Goal: Task Accomplishment & Management: Complete application form

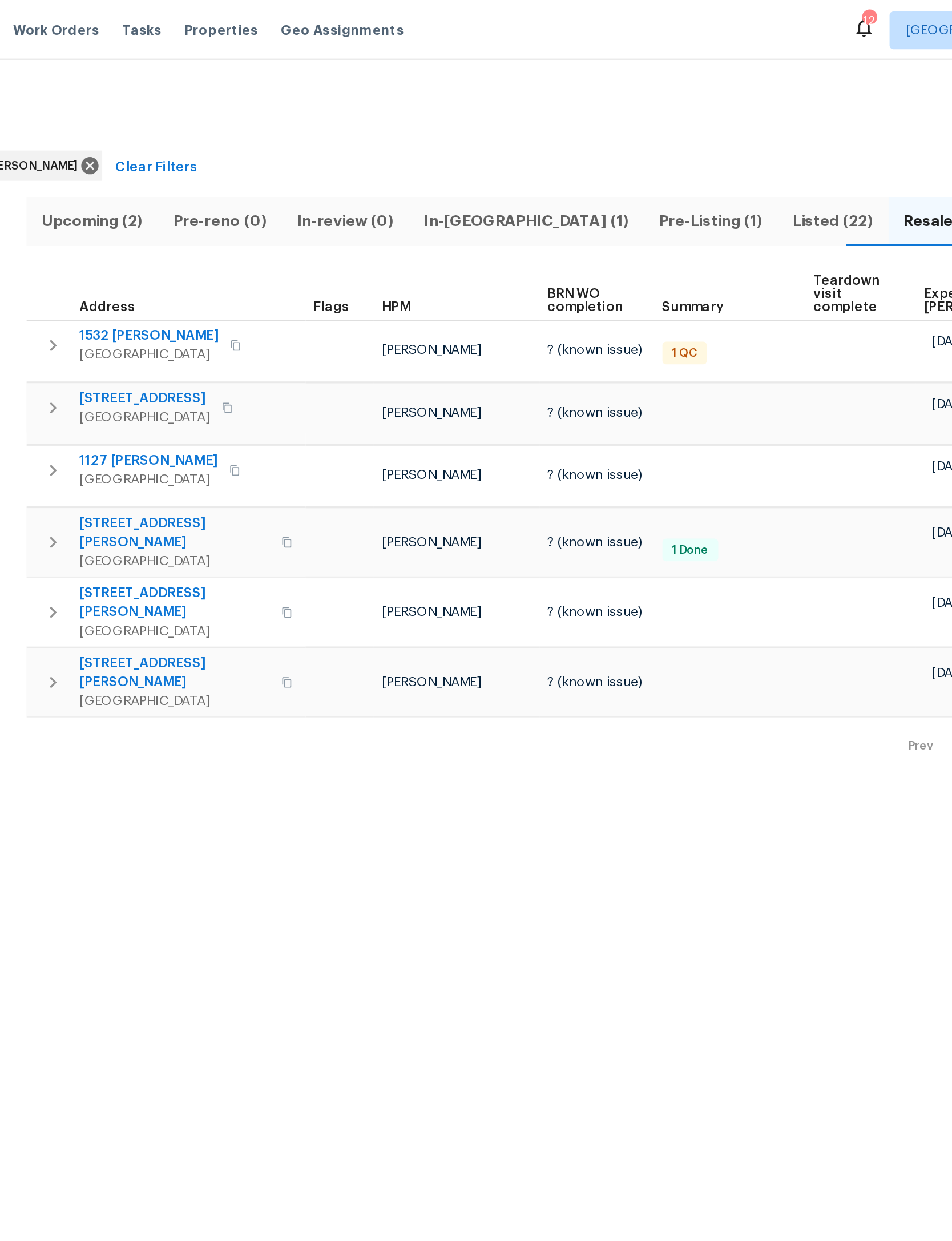
click at [663, 129] on span "Listed (22)" at bounding box center [690, 133] width 53 height 16
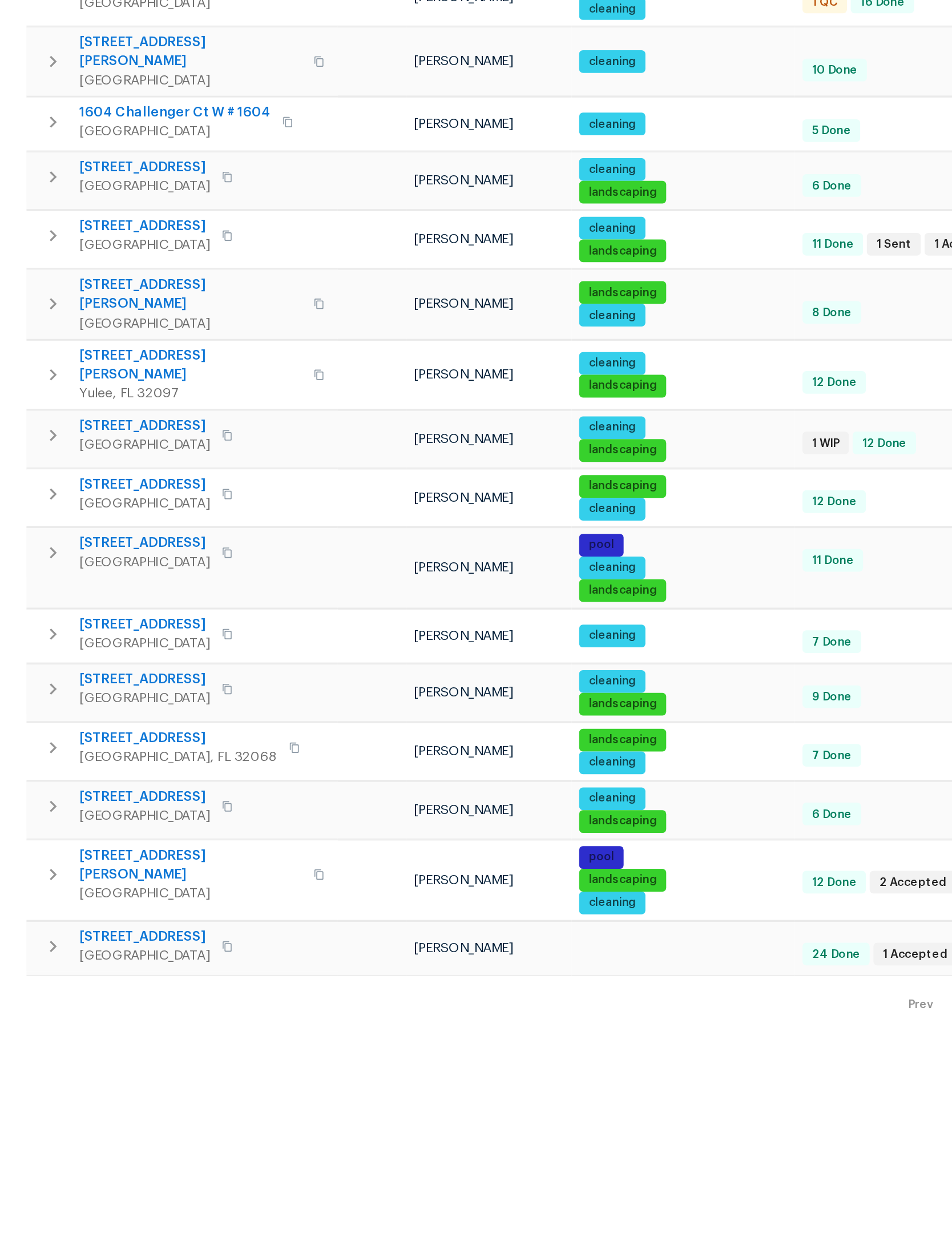
click at [235, 959] on span "32436 Fern Parke Way" at bounding box center [302, 970] width 134 height 23
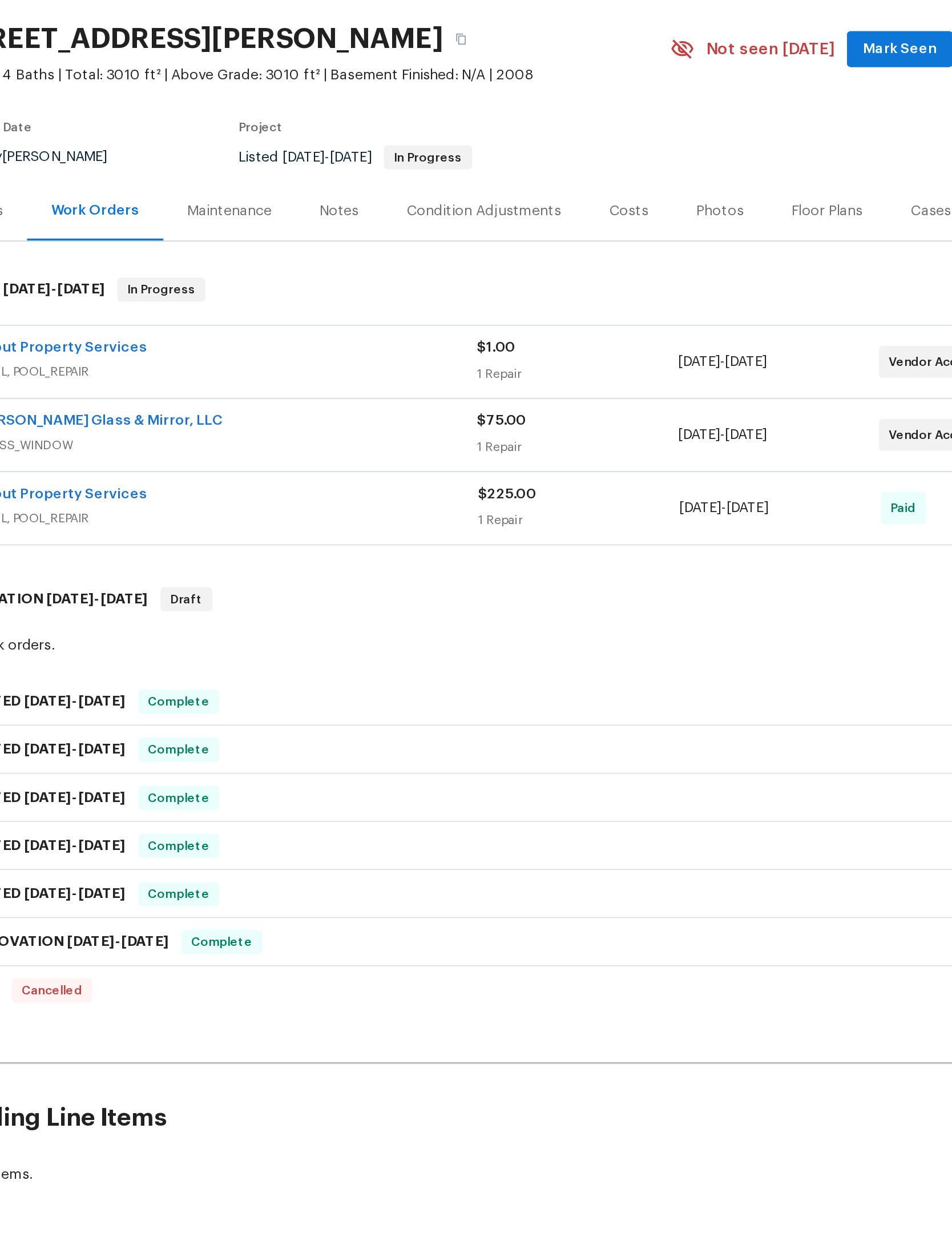
click at [532, 184] on div "Costs" at bounding box center [544, 189] width 22 height 11
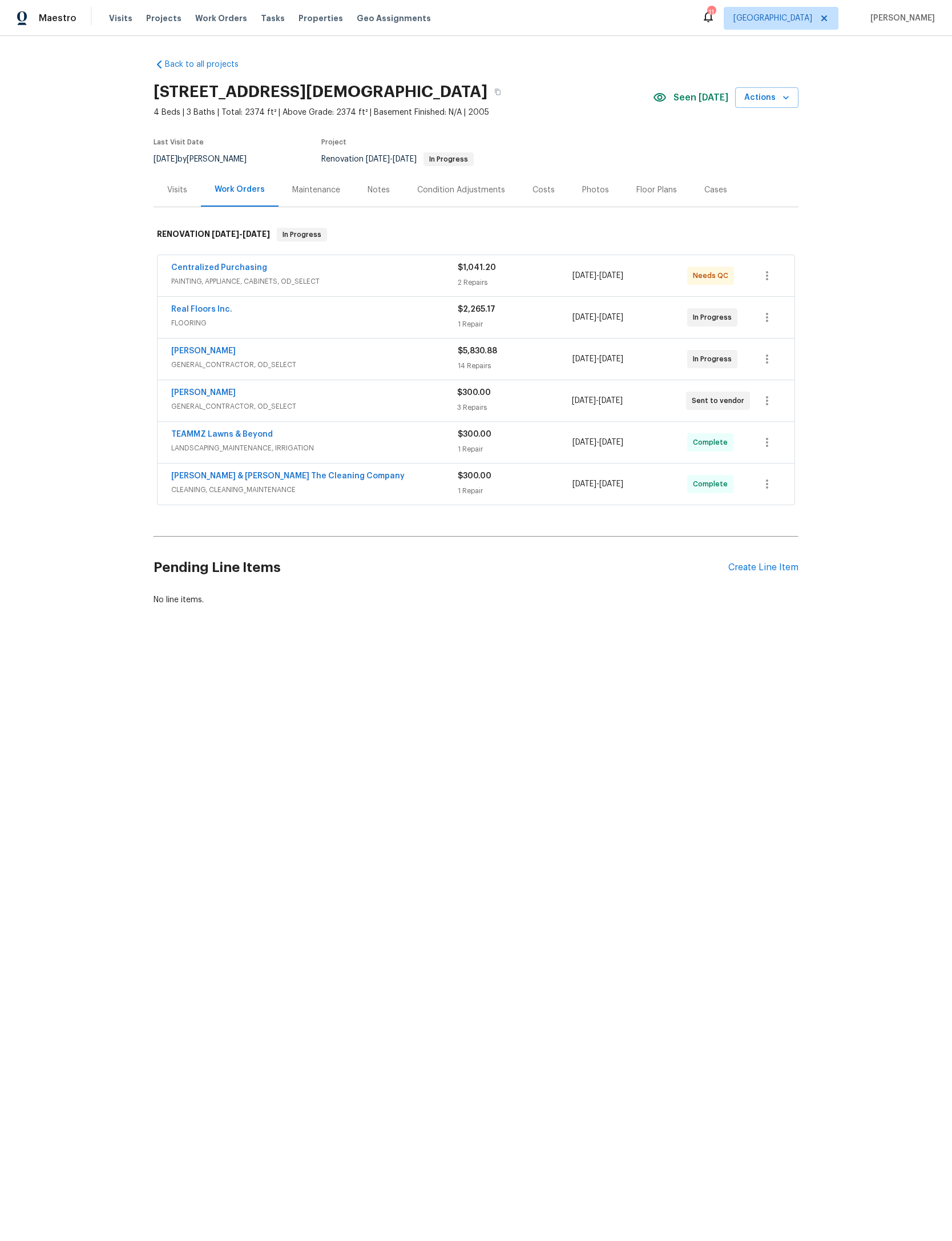
scroll to position [12, 142]
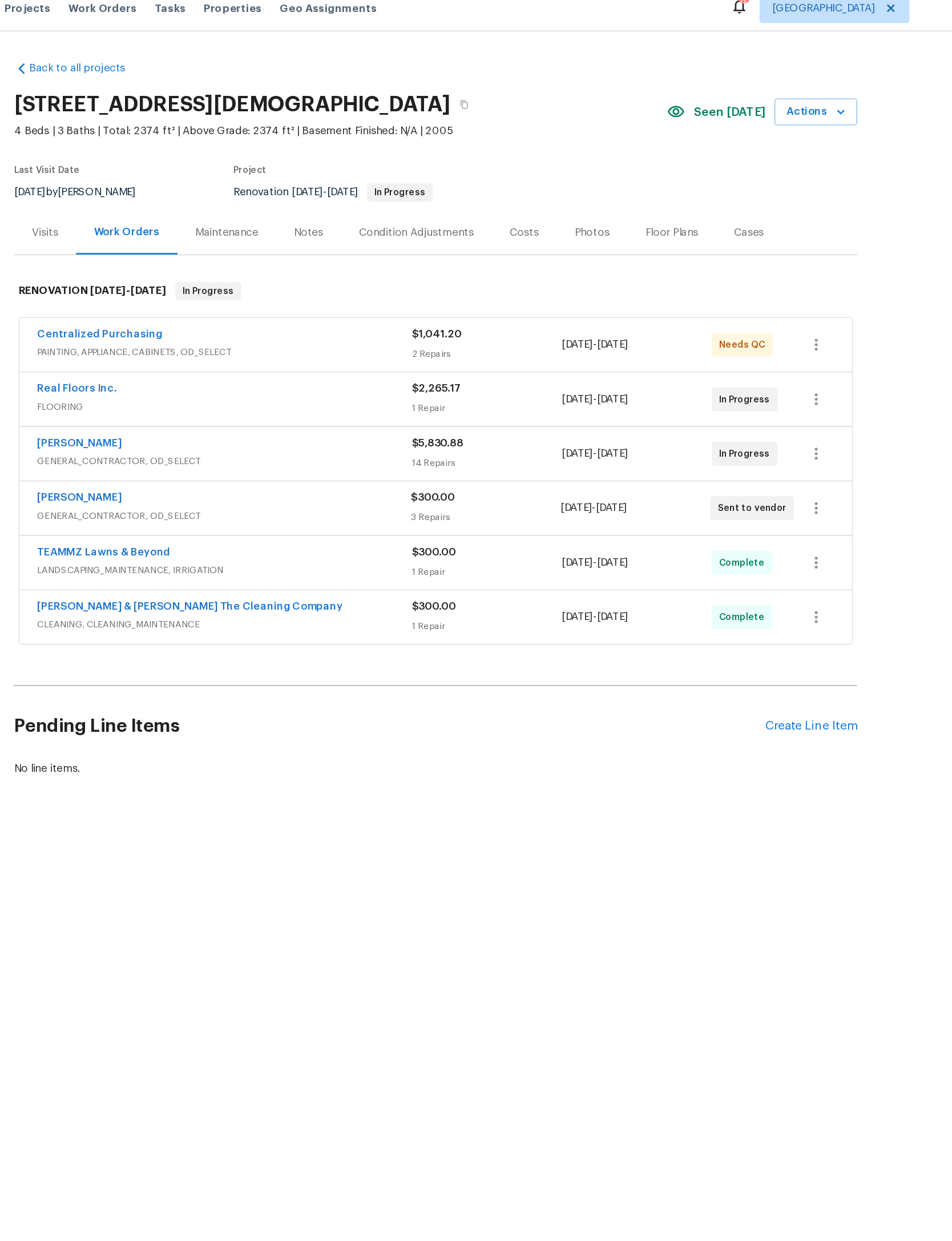
click at [780, 92] on icon "button" at bounding box center [785, 97] width 11 height 11
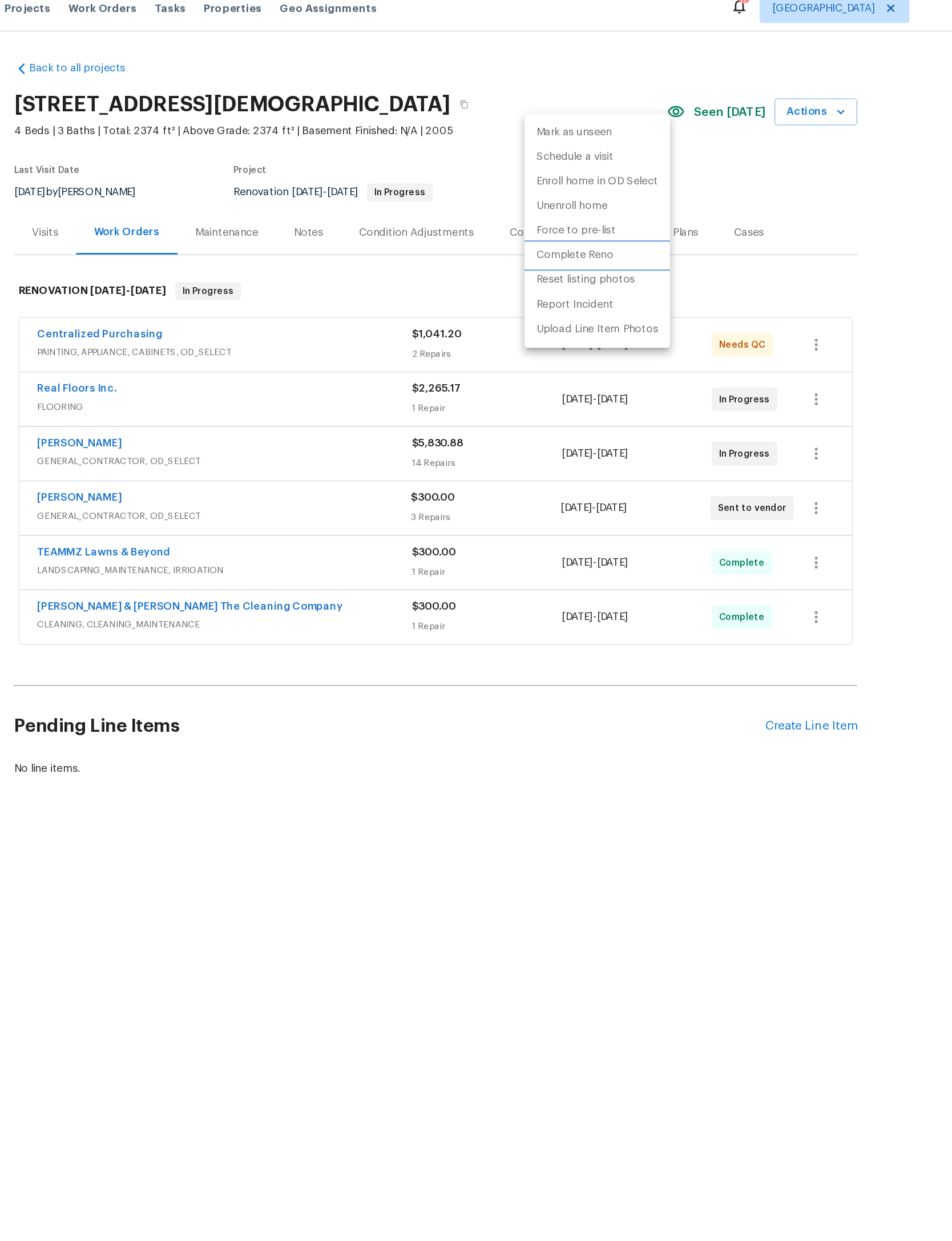
click at [553, 201] on p "Complete Reno" at bounding box center [582, 207] width 59 height 12
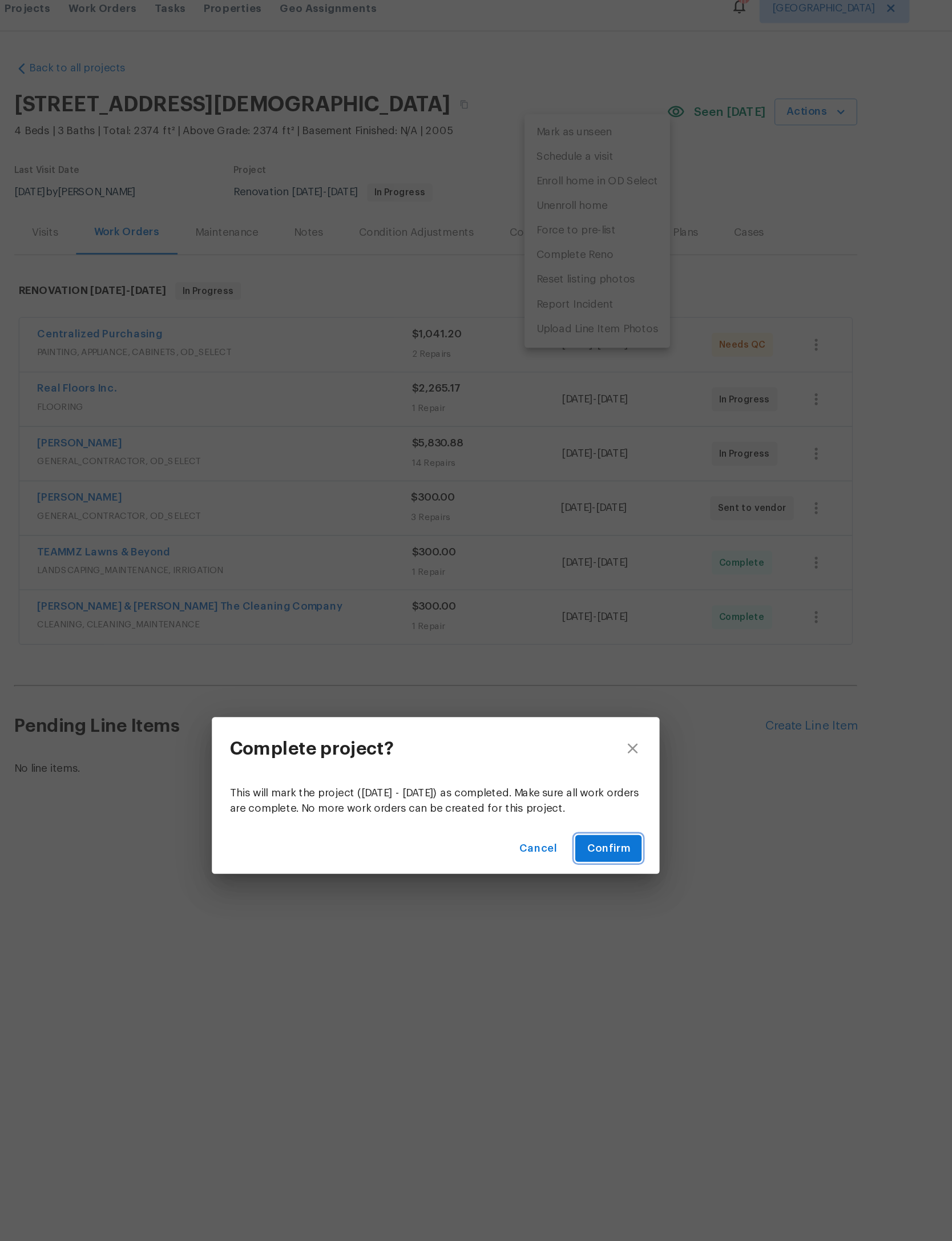
click at [592, 654] on span "Confirm" at bounding box center [608, 661] width 32 height 14
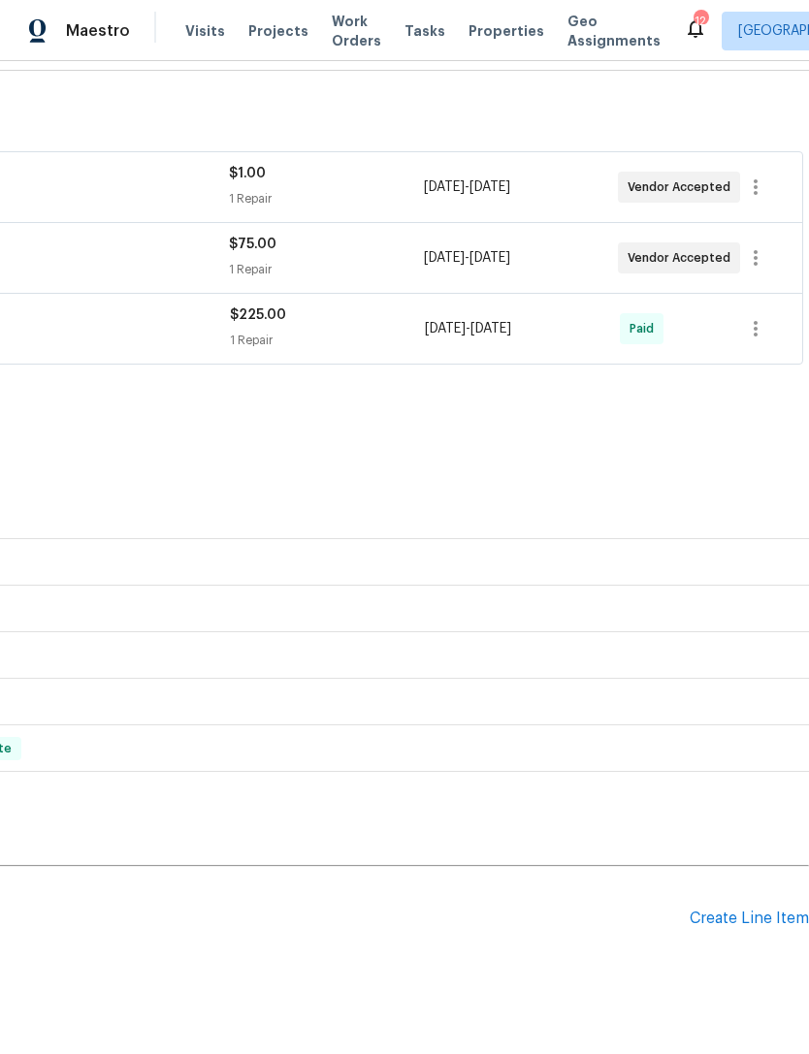
scroll to position [279, 287]
click at [771, 928] on div "Create Line Item" at bounding box center [749, 921] width 119 height 18
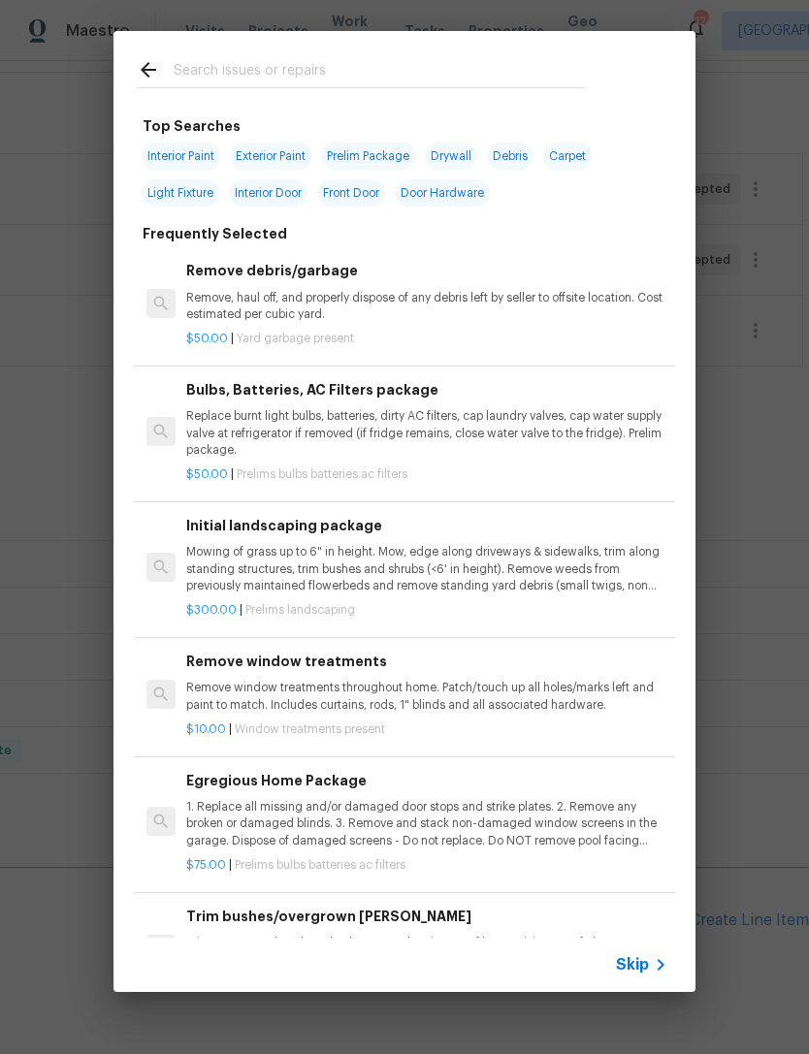
click at [437, 68] on input "text" at bounding box center [379, 72] width 411 height 29
type input "Windows"
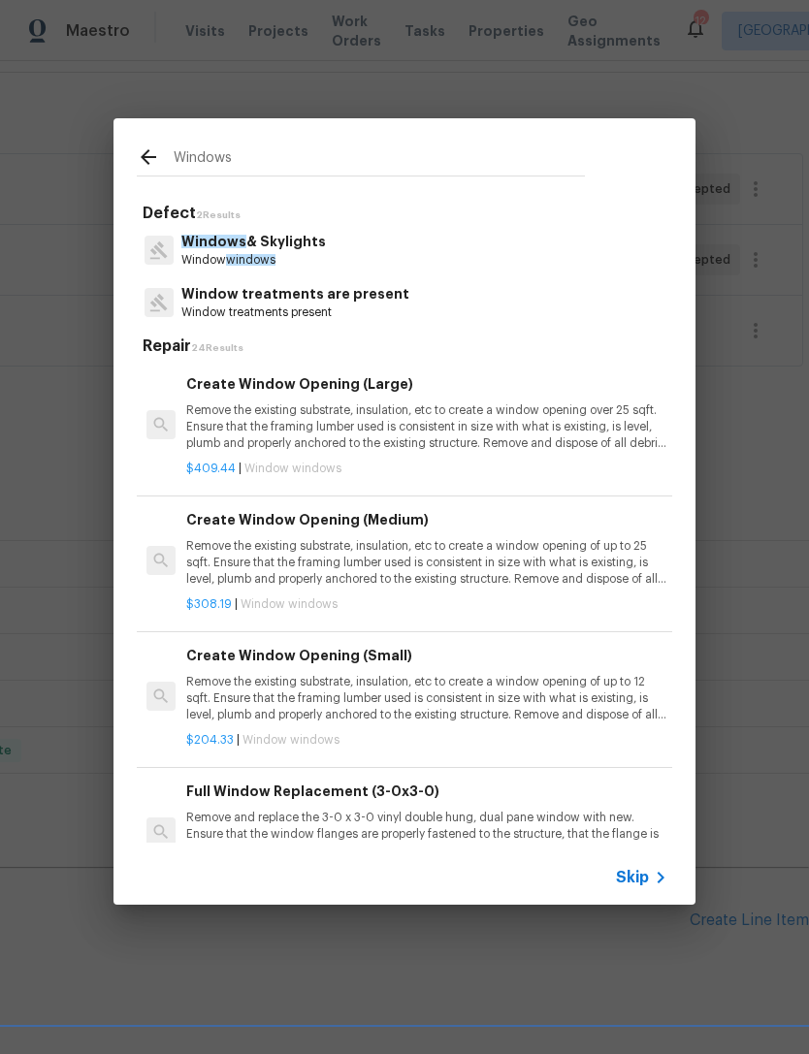
click at [258, 243] on p "Windows & Skylights" at bounding box center [253, 242] width 145 height 20
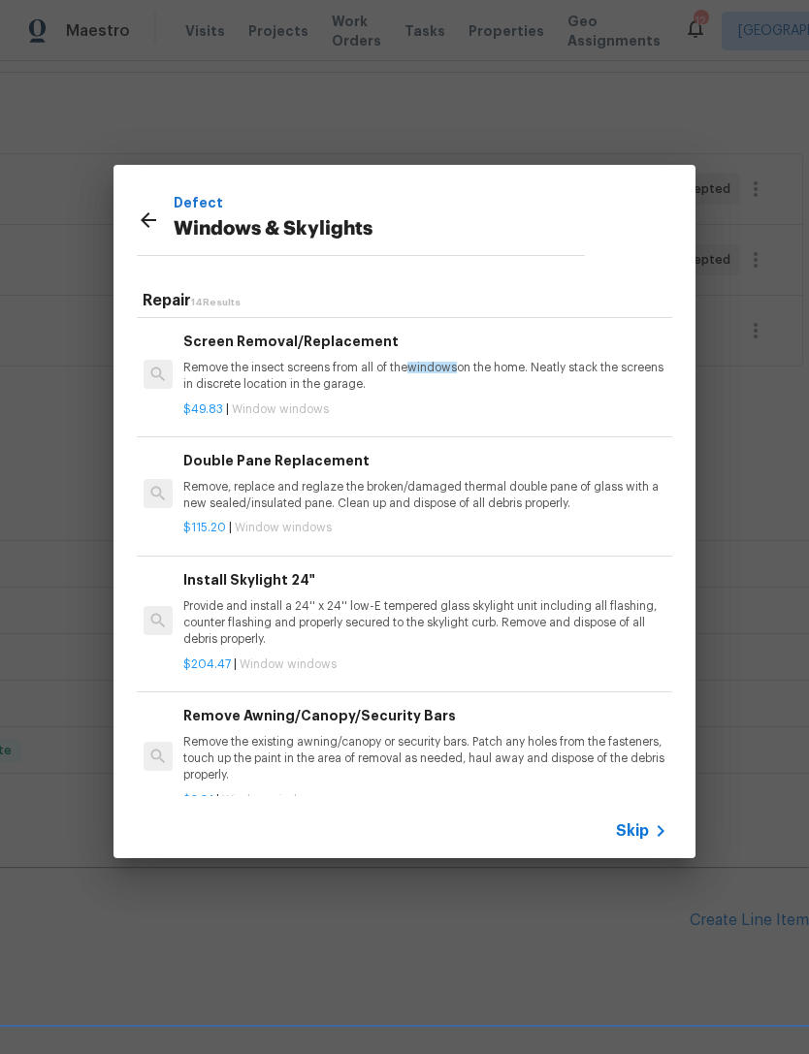
scroll to position [537, 3]
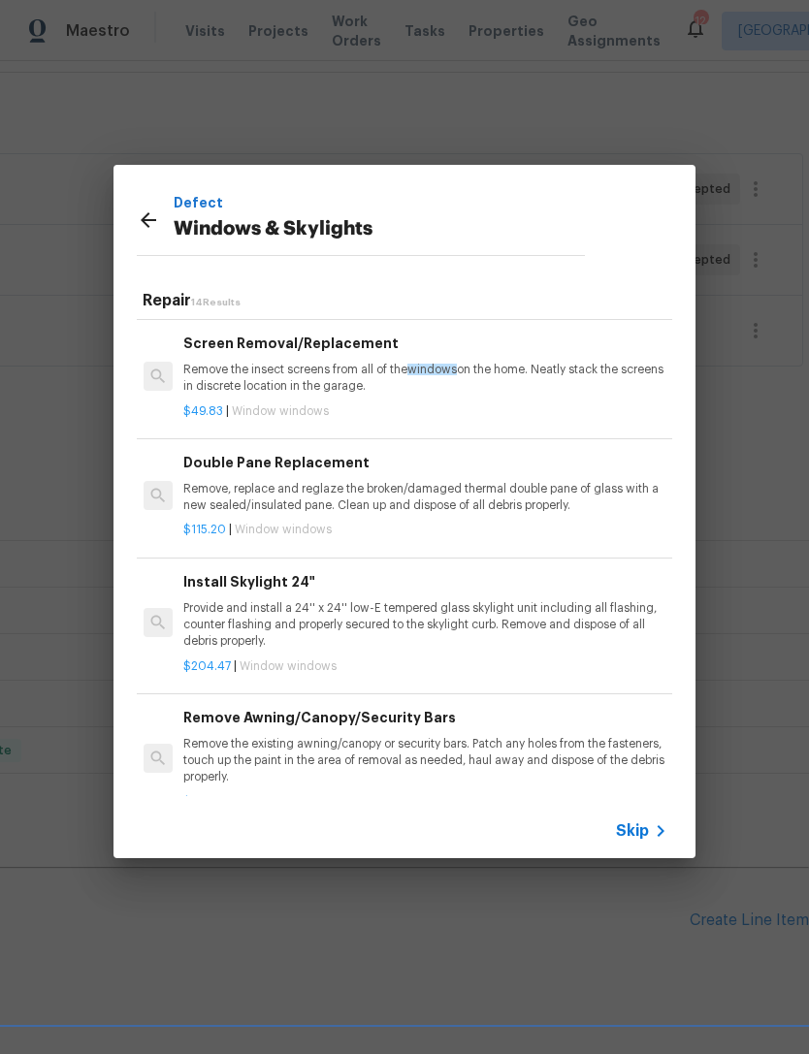
click at [497, 505] on p "Remove, replace and reglaze the broken/damaged thermal double pane of glass wit…" at bounding box center [423, 497] width 481 height 33
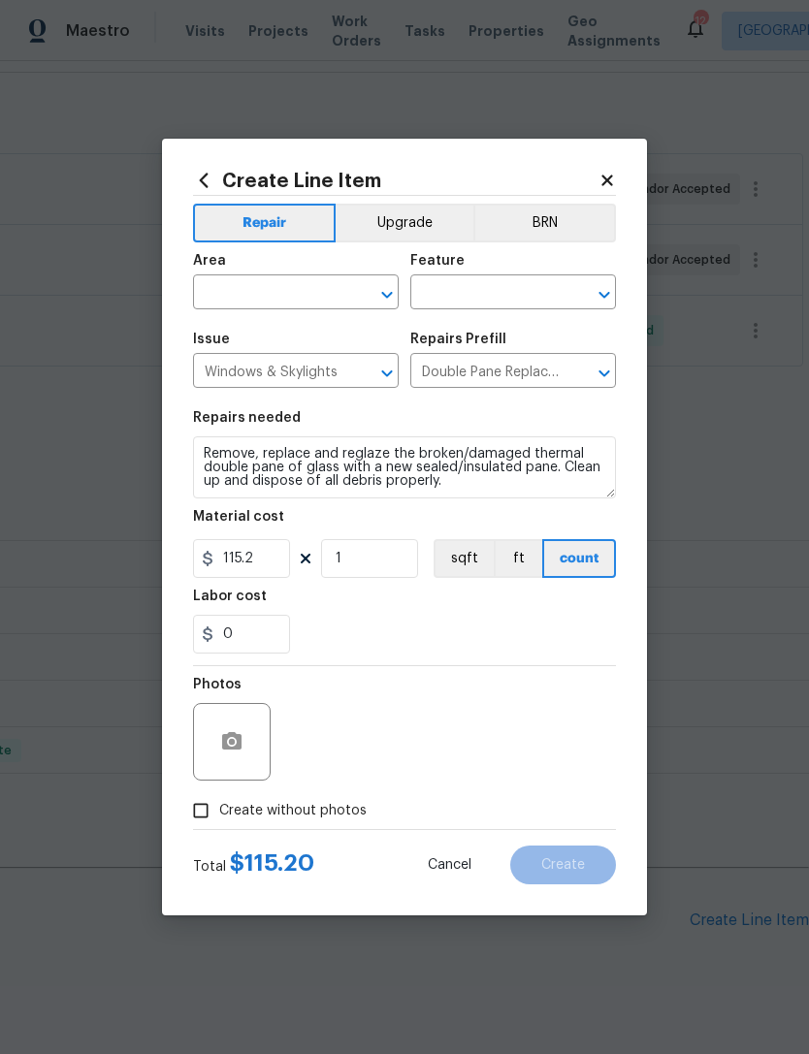
click at [335, 296] on input "text" at bounding box center [268, 294] width 151 height 30
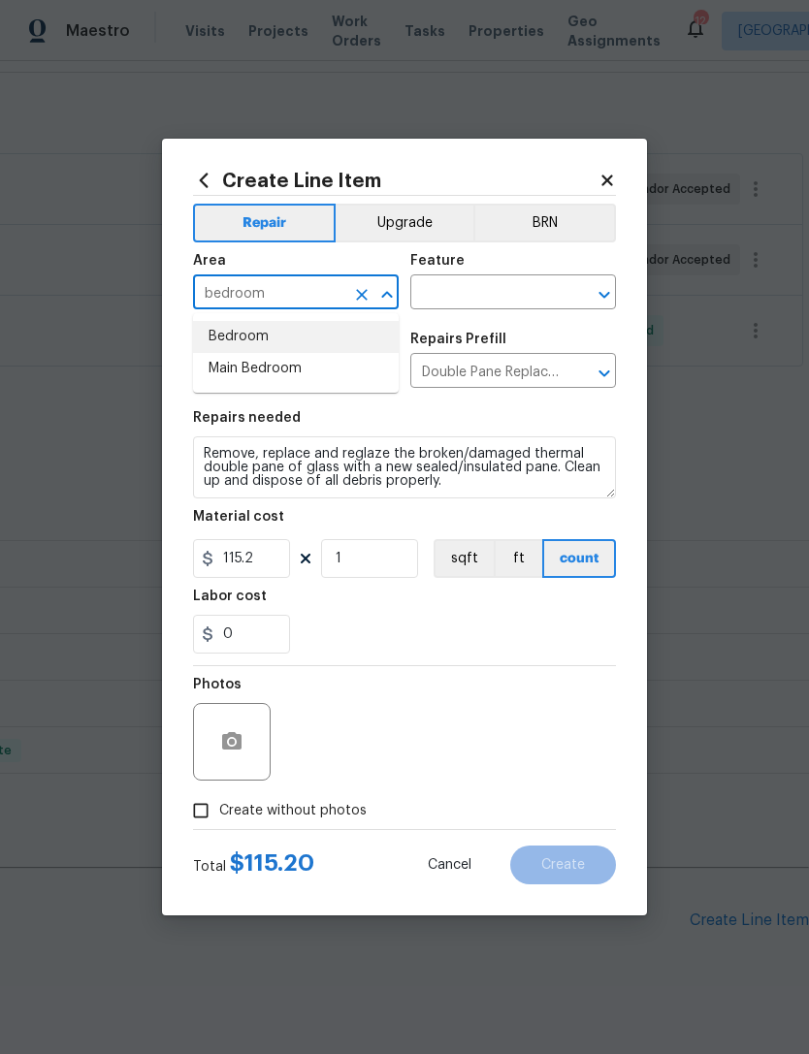
click at [274, 335] on li "Bedroom" at bounding box center [296, 337] width 206 height 32
type input "Bedroom"
click at [532, 286] on input "text" at bounding box center [485, 294] width 151 height 30
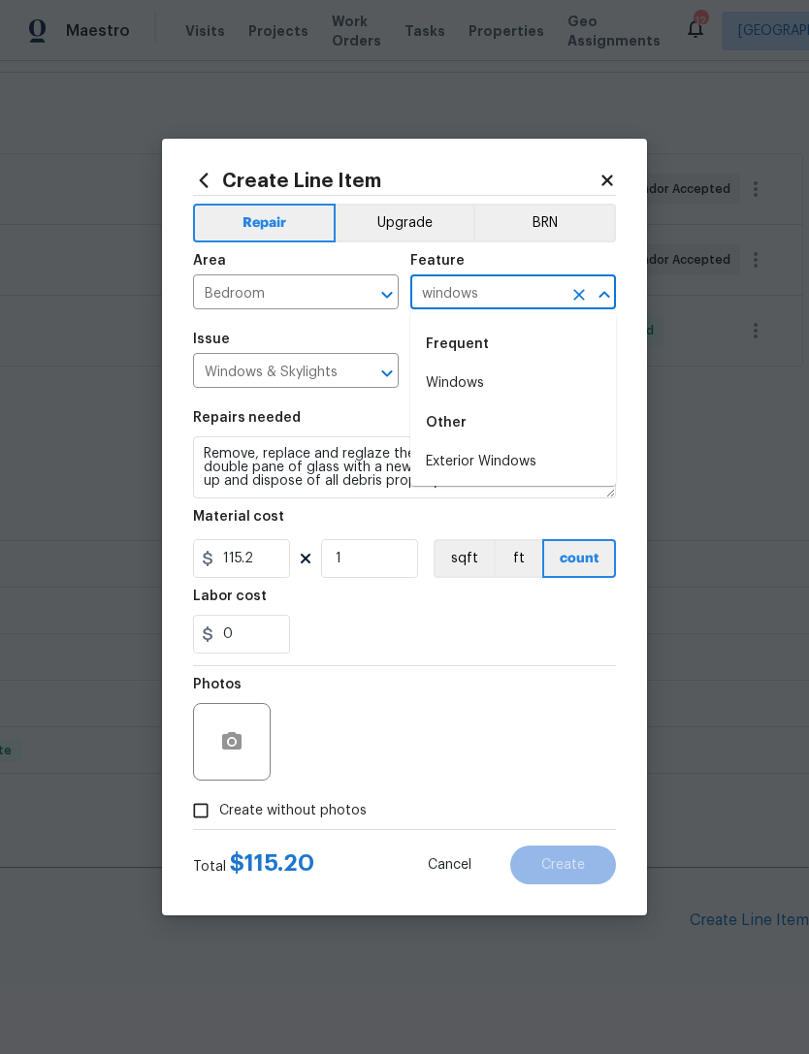
click at [480, 376] on li "Windows" at bounding box center [513, 384] width 206 height 32
type input "Windows"
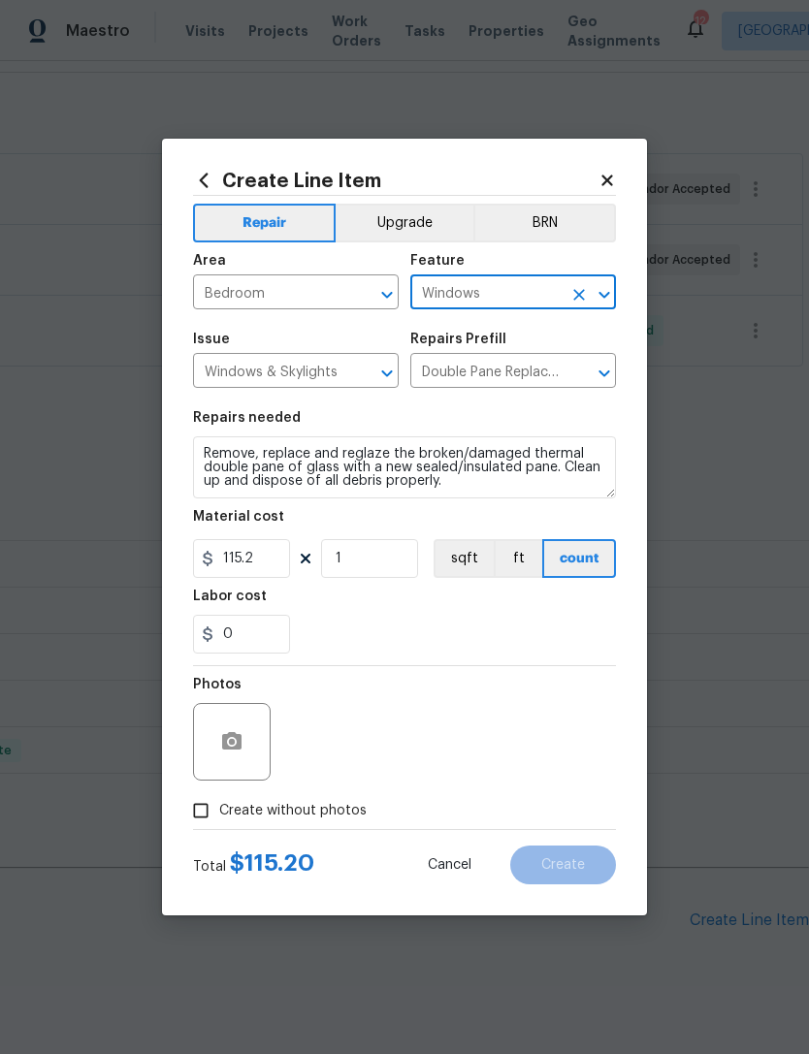
click at [480, 376] on input "Double Pane Replacement $115.20" at bounding box center [485, 373] width 151 height 30
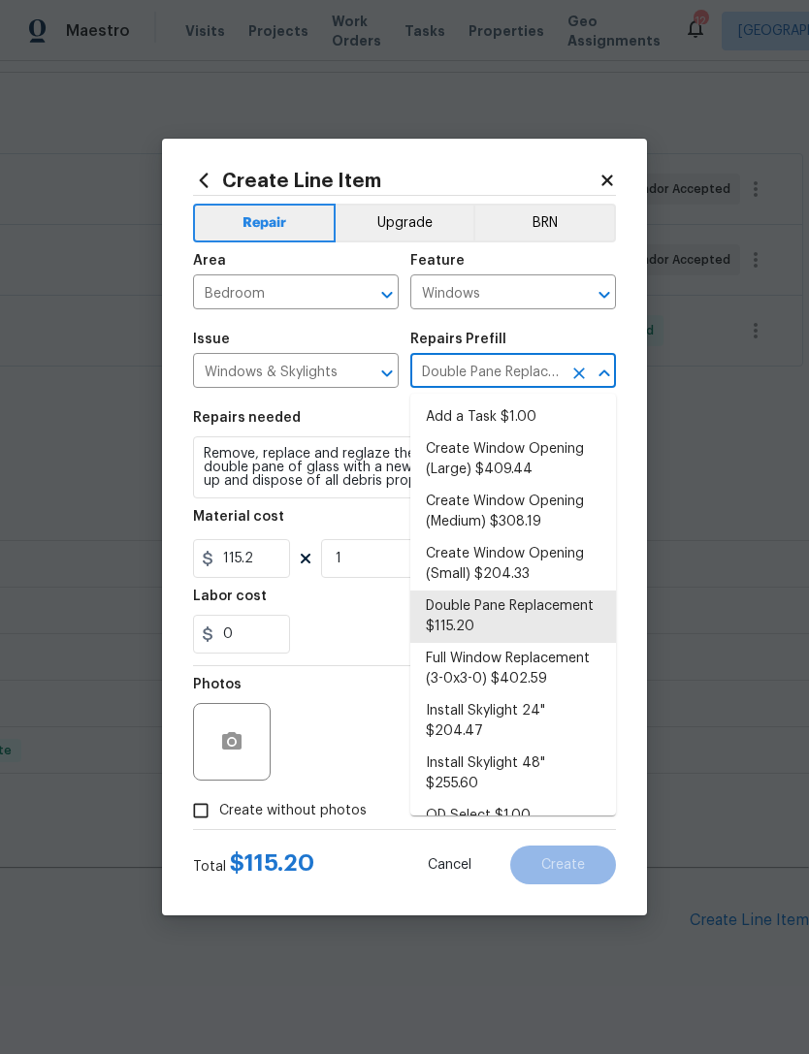
click at [565, 332] on div "Issue Windows & Skylights ​ Repairs Prefill Double Pane Replacement $115.20 ​" at bounding box center [404, 360] width 423 height 79
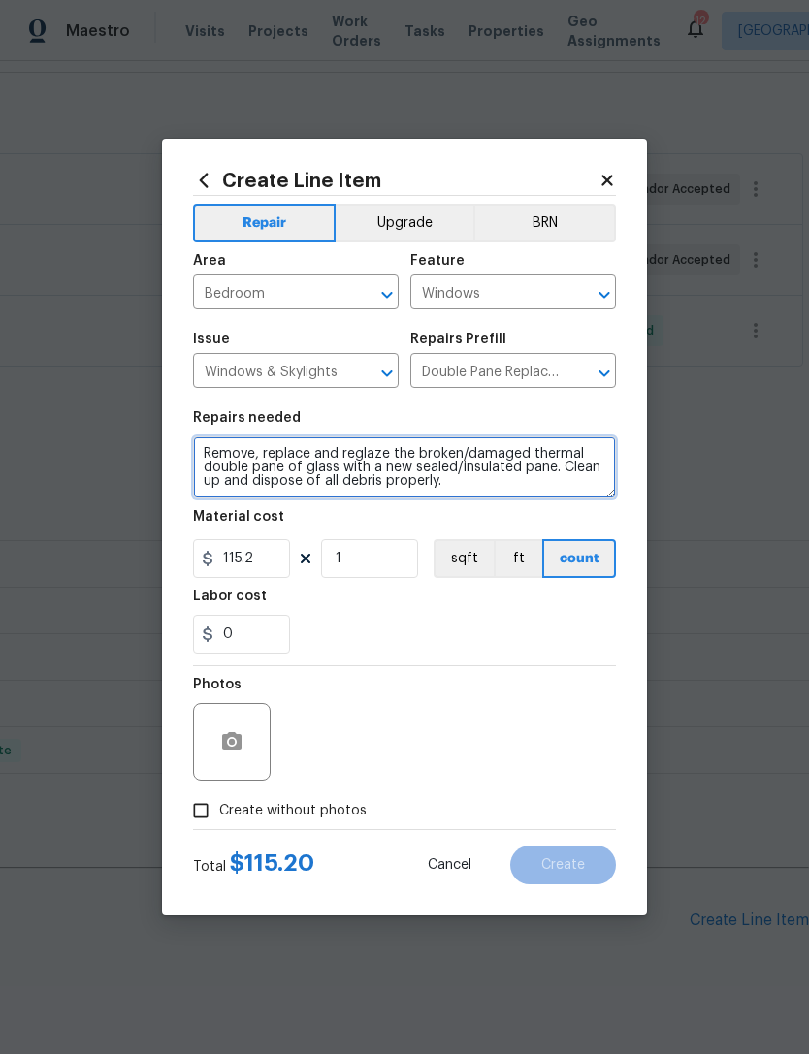
click at [214, 444] on textarea "Remove, replace and reglaze the broken/damaged thermal double pane of glass wit…" at bounding box center [404, 467] width 423 height 62
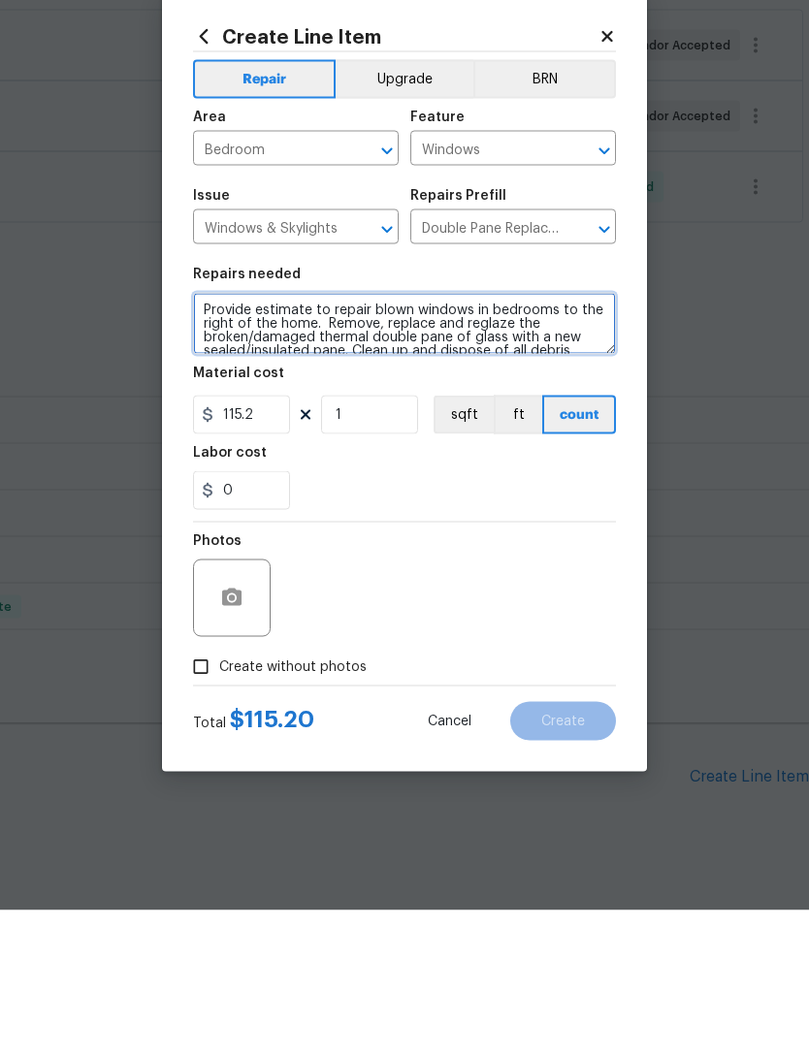
click at [341, 436] on textarea "Provide estimate to repair blown windows in bedrooms to the right of the home. …" at bounding box center [404, 467] width 423 height 62
click at [340, 436] on textarea "Provide estimate to repair blown windows in bedrooms to the right of the home. …" at bounding box center [404, 467] width 423 height 62
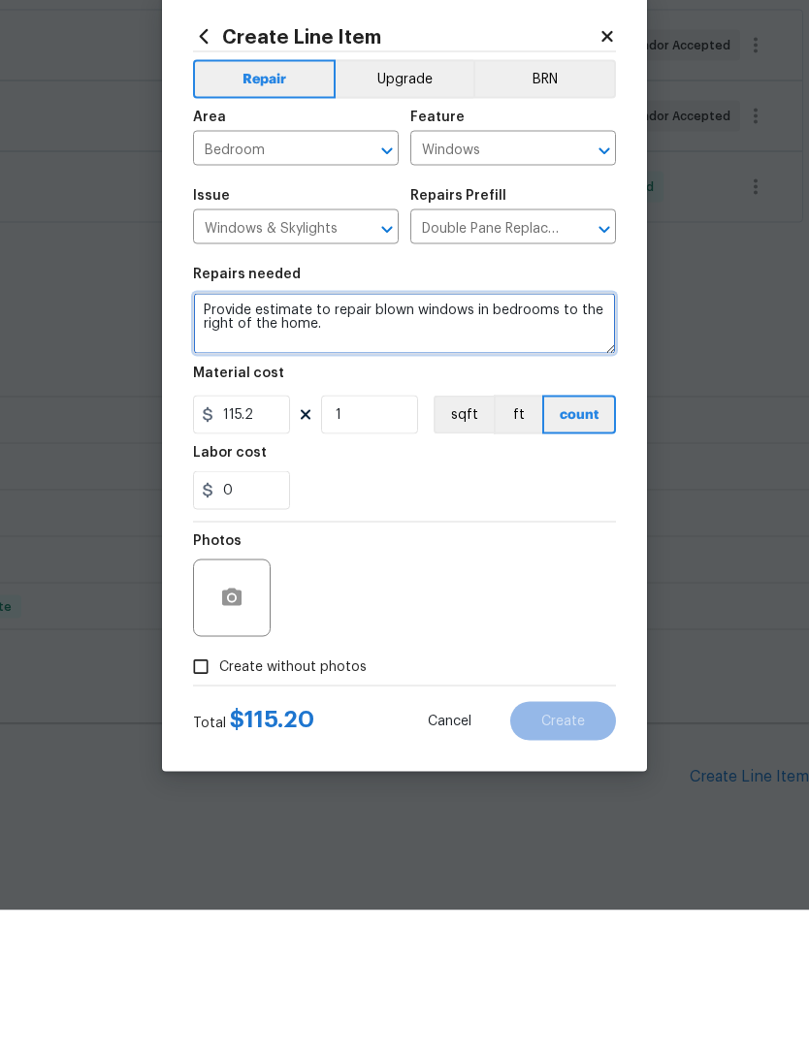
scroll to position [0, 0]
type textarea "Provide estimate to repair blown windows in bedrooms to the right of the home."
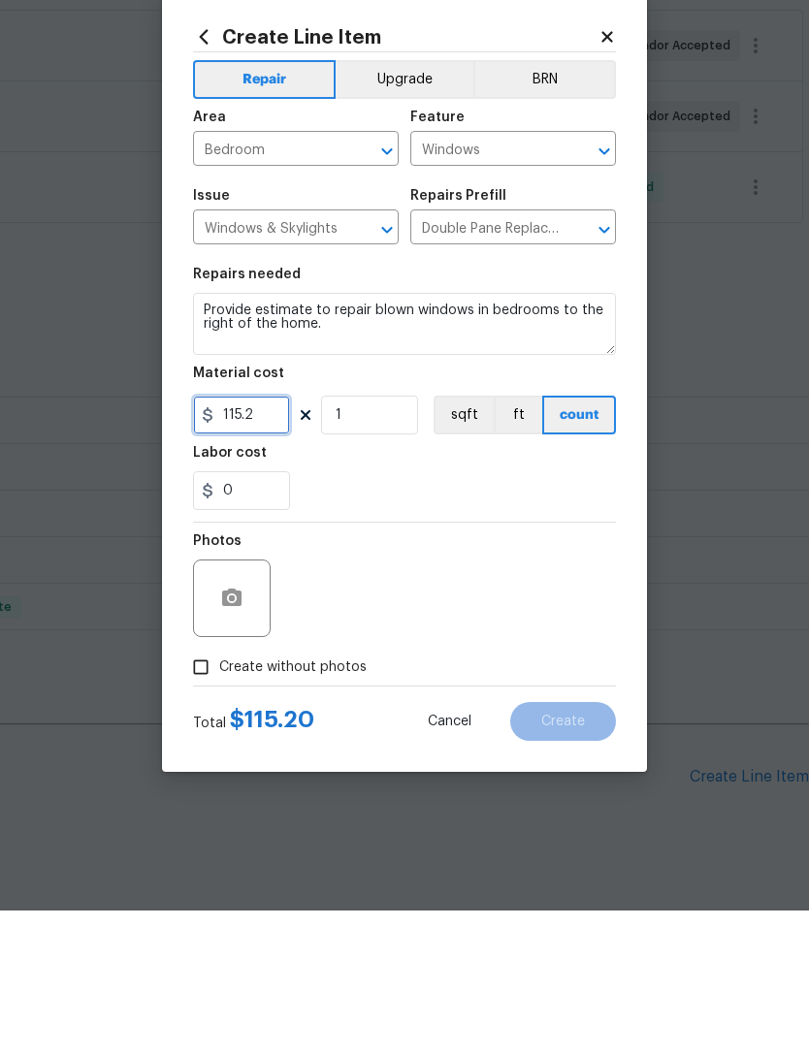
click at [278, 539] on input "115.2" at bounding box center [241, 558] width 97 height 39
type input "1"
click at [426, 666] on div "Photos" at bounding box center [404, 729] width 423 height 126
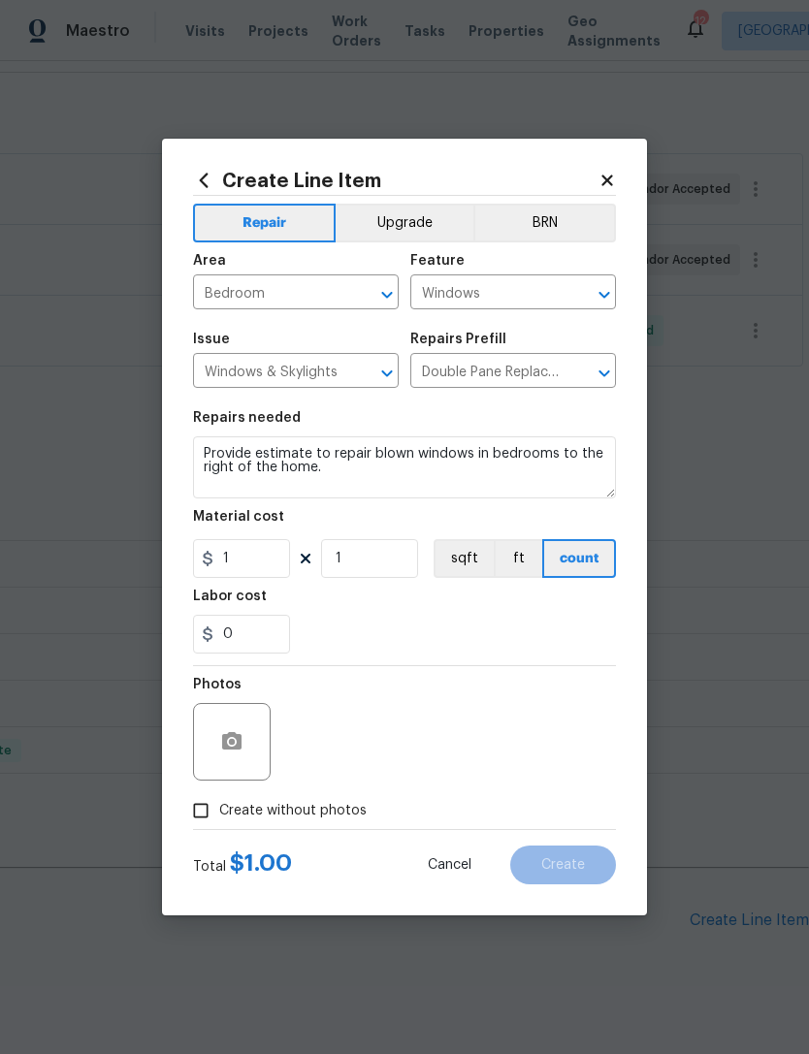
click at [253, 712] on div at bounding box center [232, 742] width 78 height 78
click at [253, 726] on div at bounding box center [232, 742] width 78 height 78
click at [239, 722] on button "button" at bounding box center [232, 742] width 47 height 47
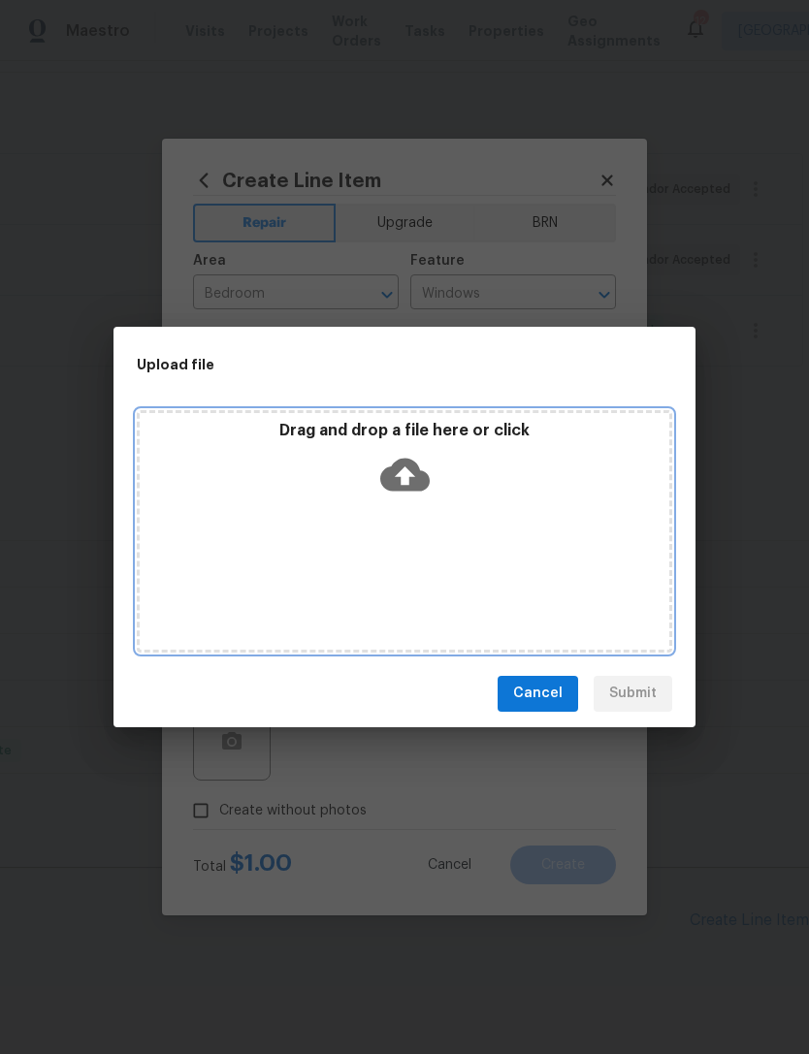
click at [418, 474] on icon at bounding box center [404, 474] width 49 height 33
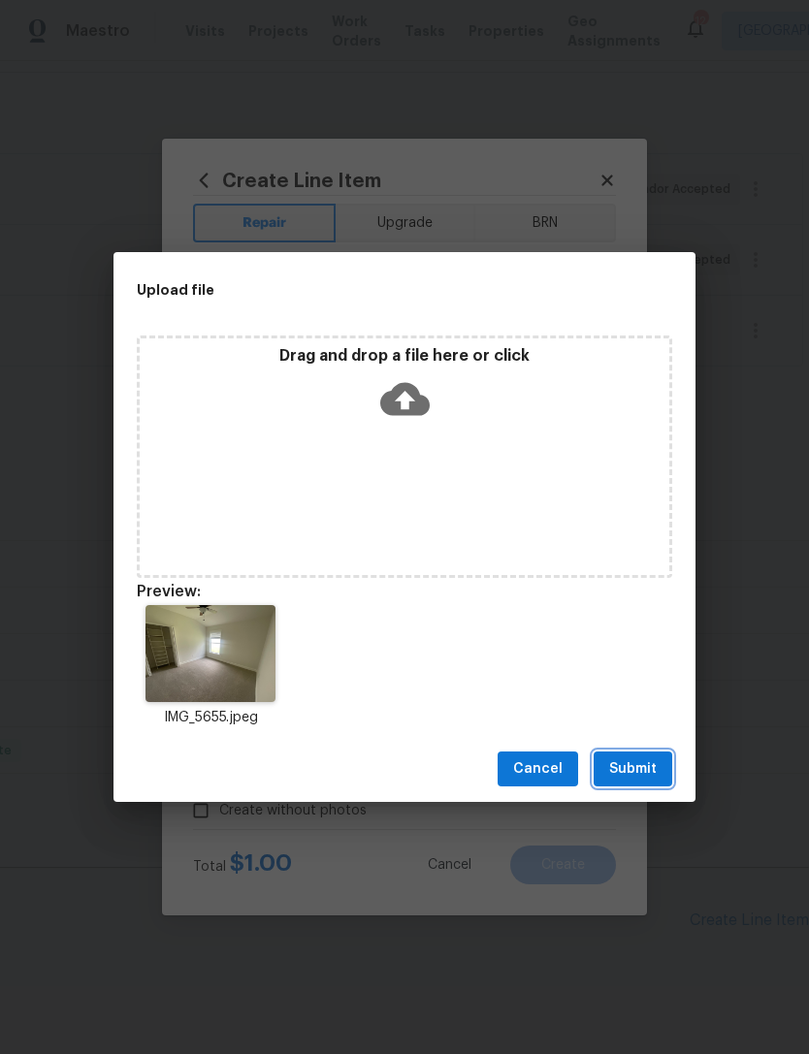
click at [626, 765] on span "Submit" at bounding box center [633, 770] width 48 height 24
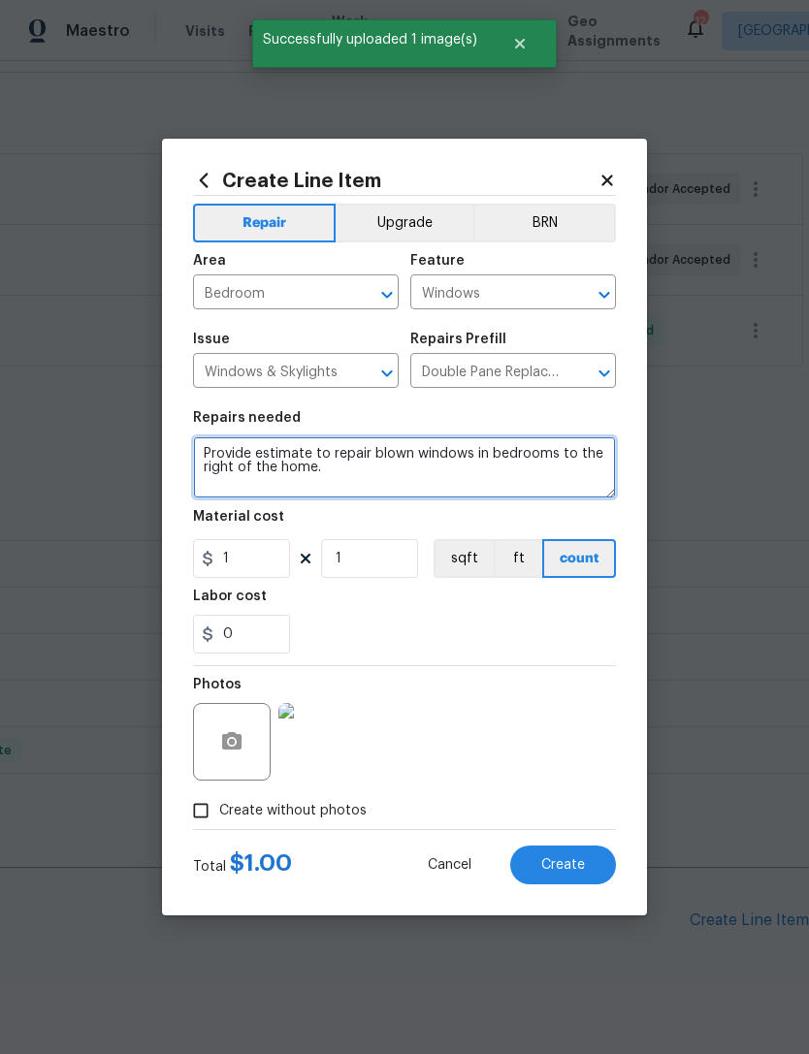
click at [494, 453] on textarea "Provide estimate to repair blown windows in bedrooms to the right of the home." at bounding box center [404, 467] width 423 height 62
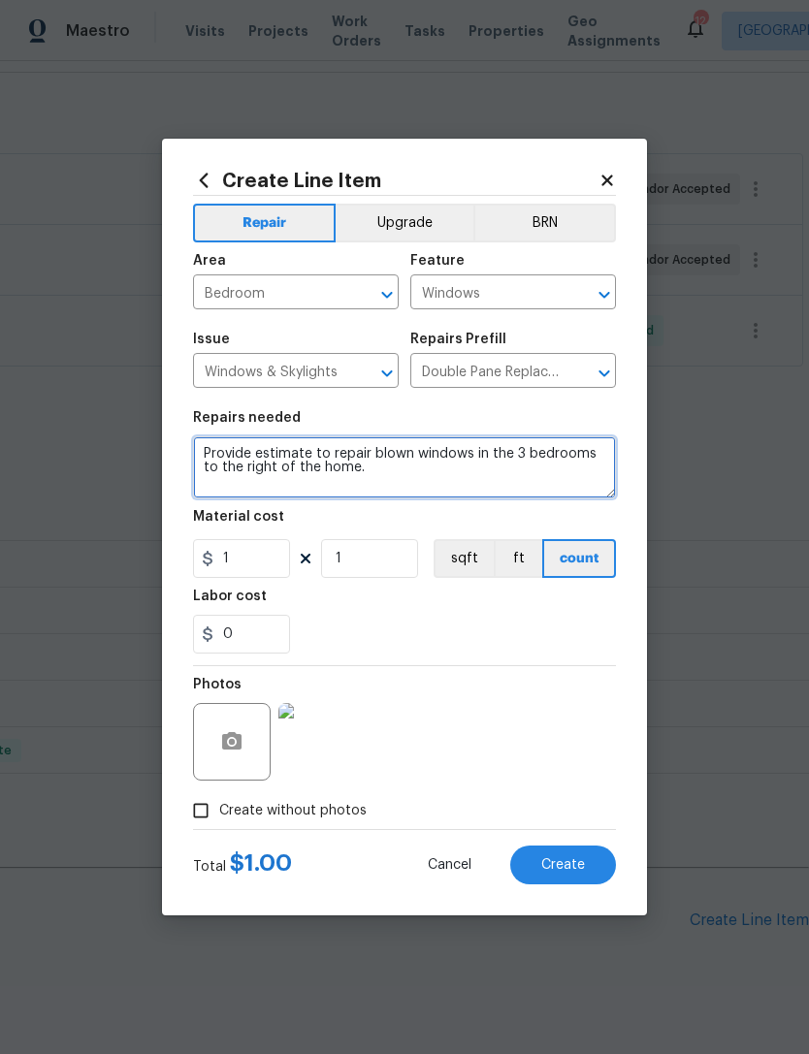
type textarea "Provide estimate to repair blown windows in the 3 bedrooms to the right of the …"
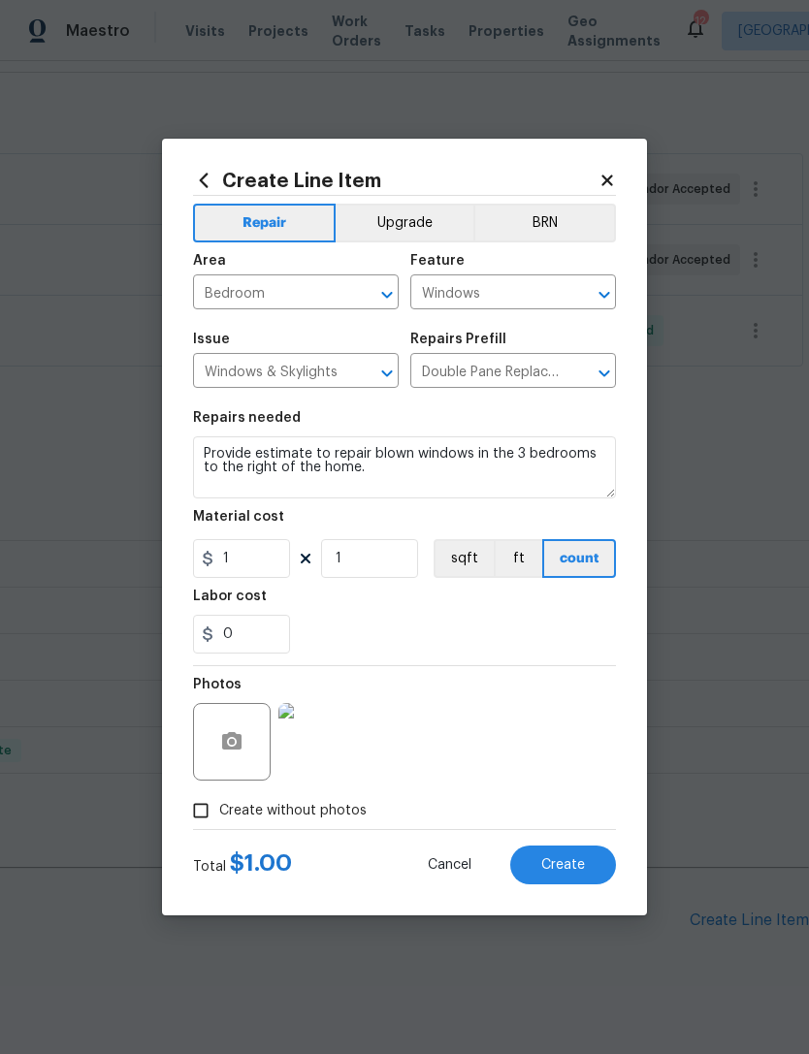
click at [495, 661] on section "Repairs needed Provide estimate to repair blown windows in the 3 bedrooms to th…" at bounding box center [404, 533] width 423 height 266
click at [565, 877] on button "Create" at bounding box center [563, 865] width 106 height 39
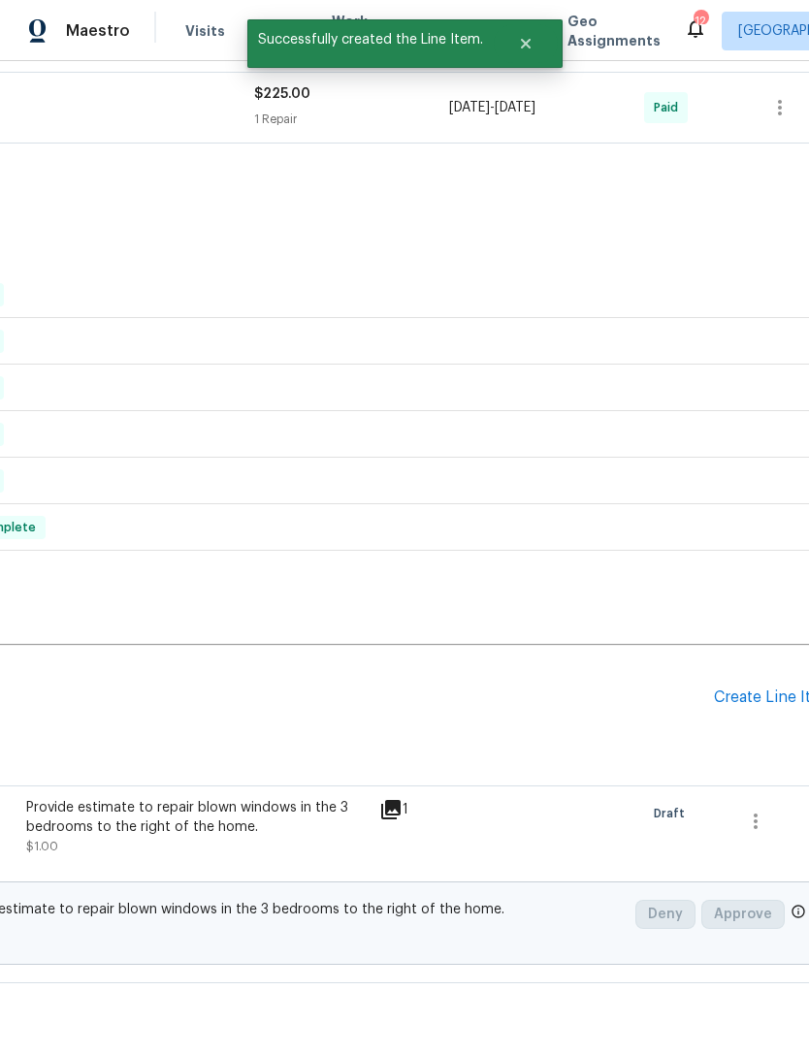
scroll to position [501, 263]
click at [764, 690] on div "Create Line Item" at bounding box center [773, 699] width 119 height 18
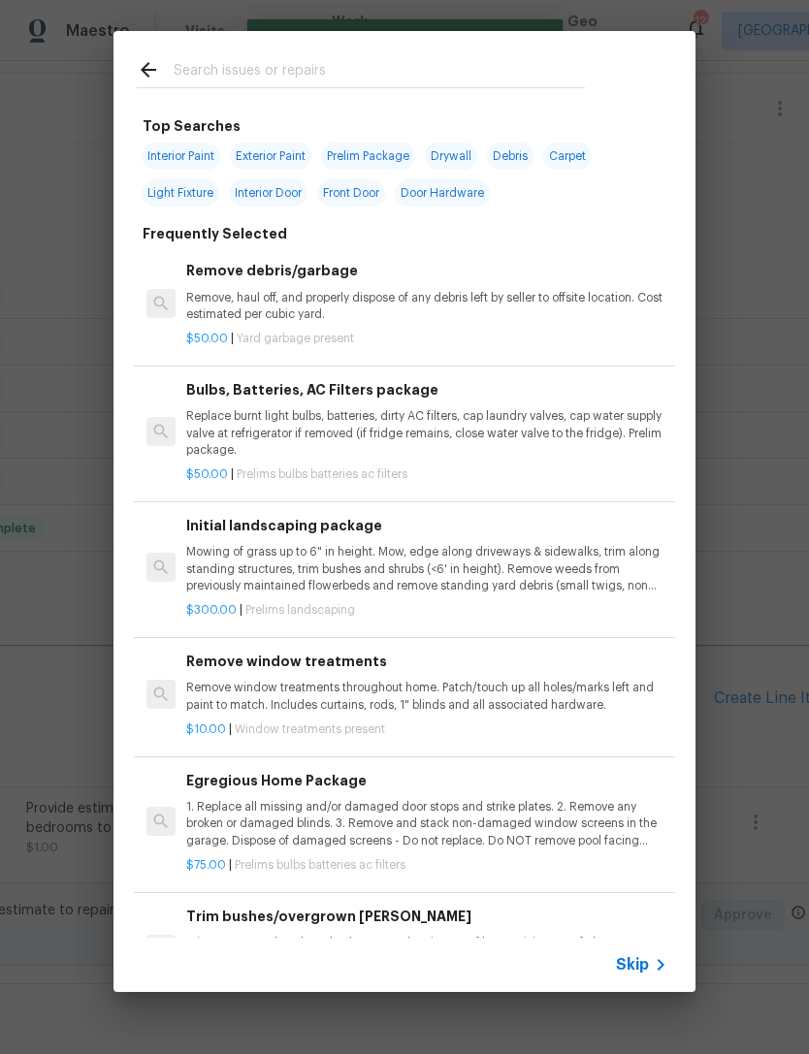
click at [493, 75] on input "text" at bounding box center [379, 72] width 411 height 29
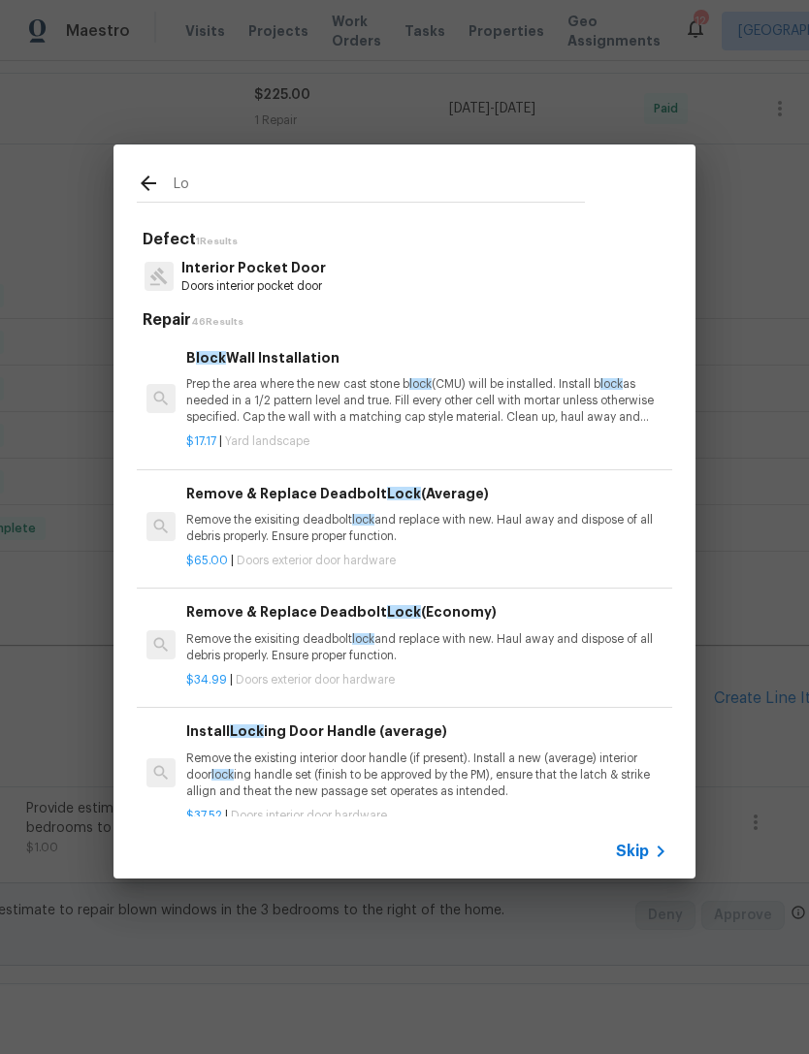
type input "L"
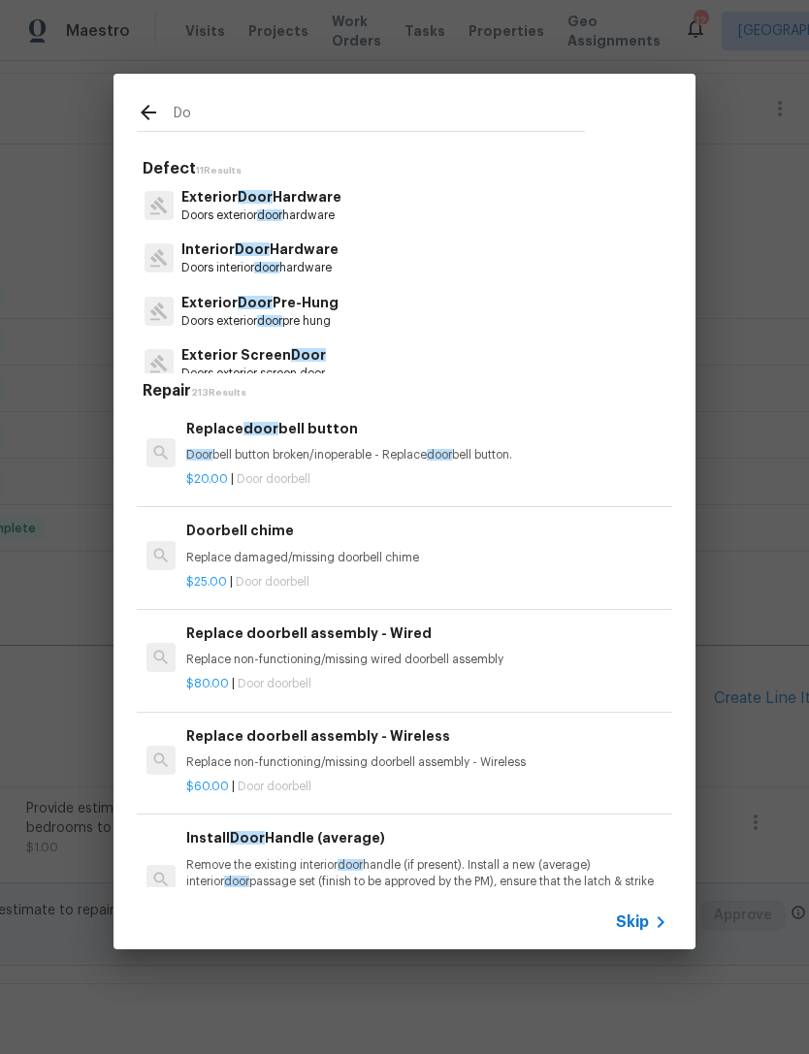
type input "D"
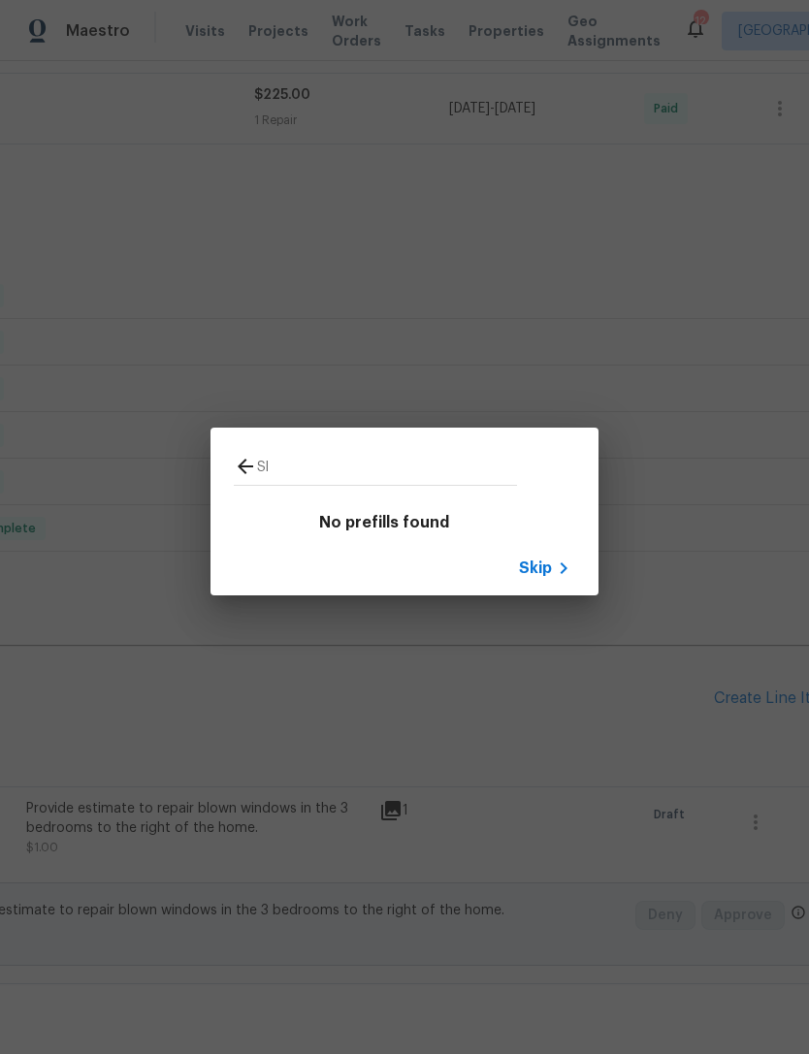
type input "S"
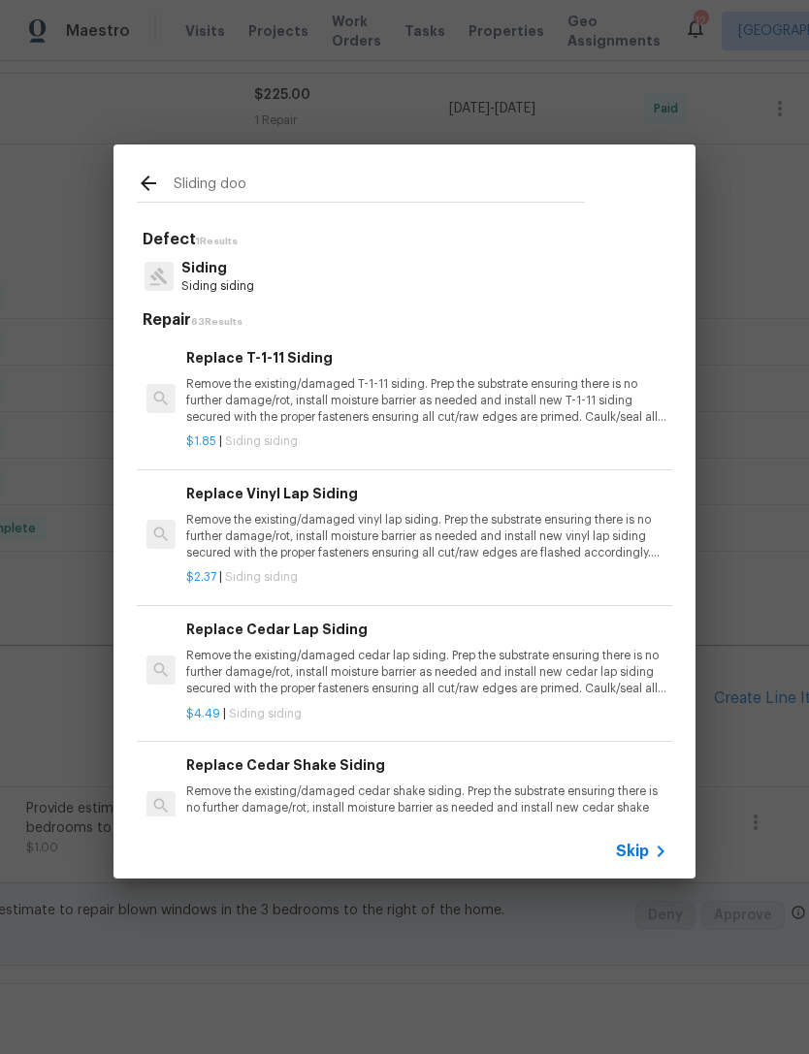
type input "Sliding door"
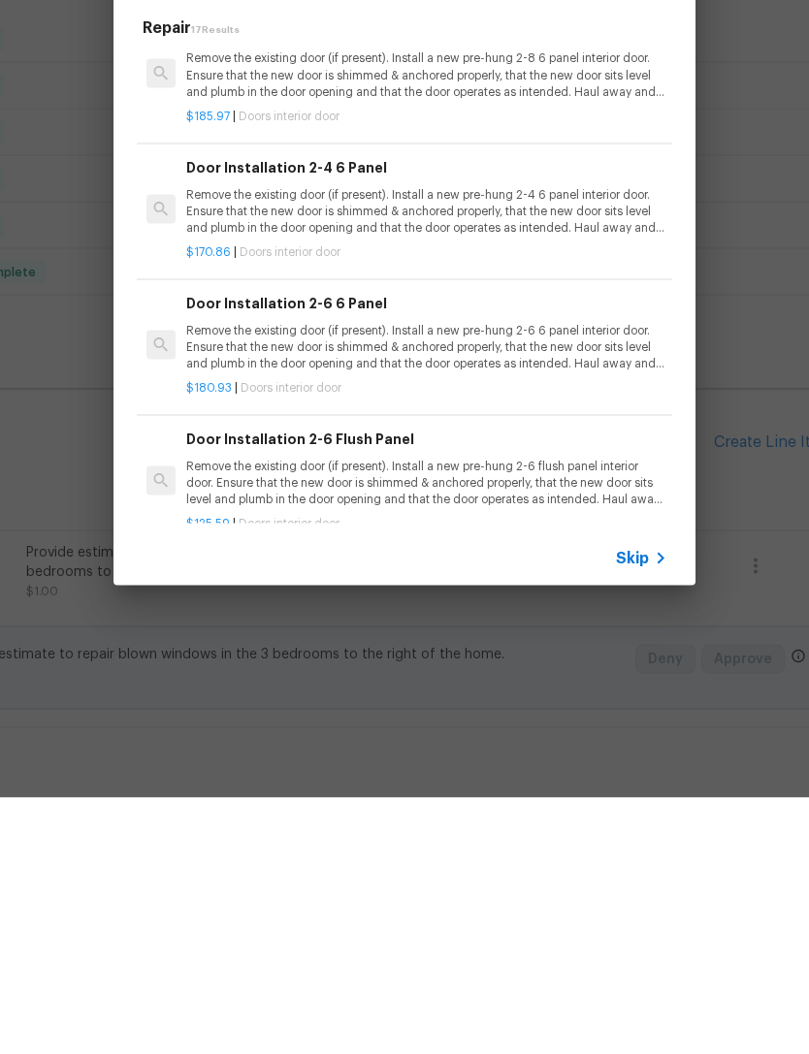
scroll to position [1426, 0]
click at [642, 805] on span "Skip" at bounding box center [632, 814] width 33 height 19
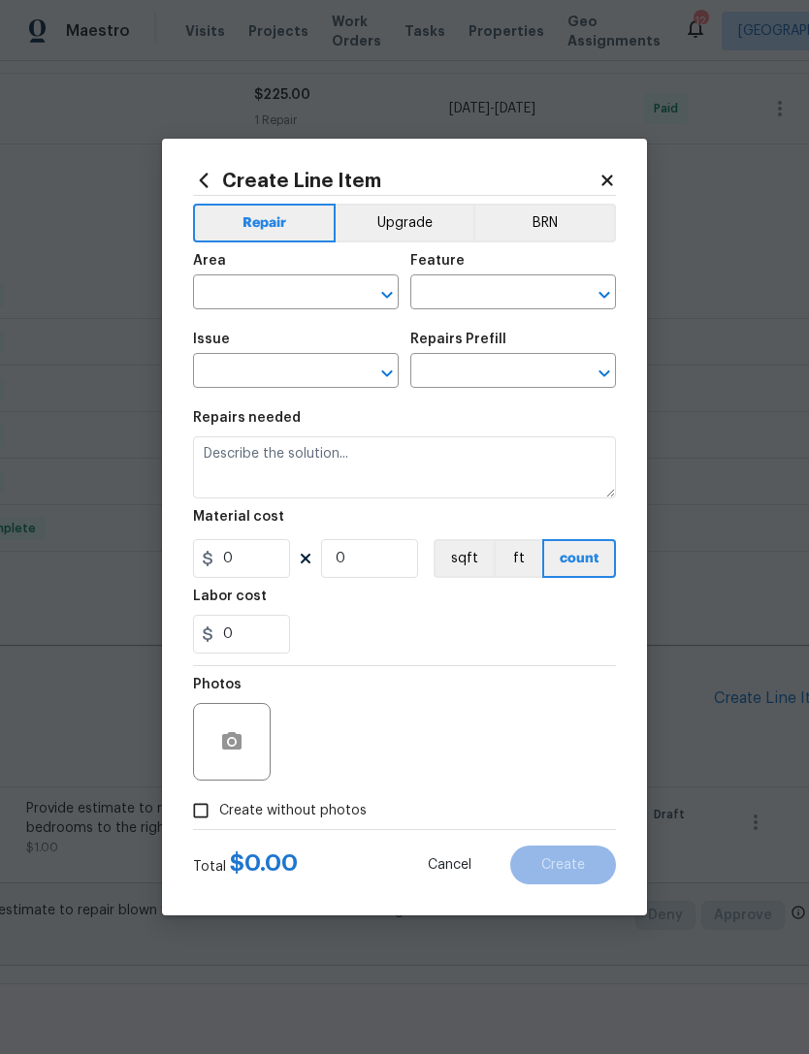
click at [321, 309] on span "Area ​" at bounding box center [296, 281] width 206 height 79
click at [332, 294] on input "text" at bounding box center [268, 294] width 151 height 30
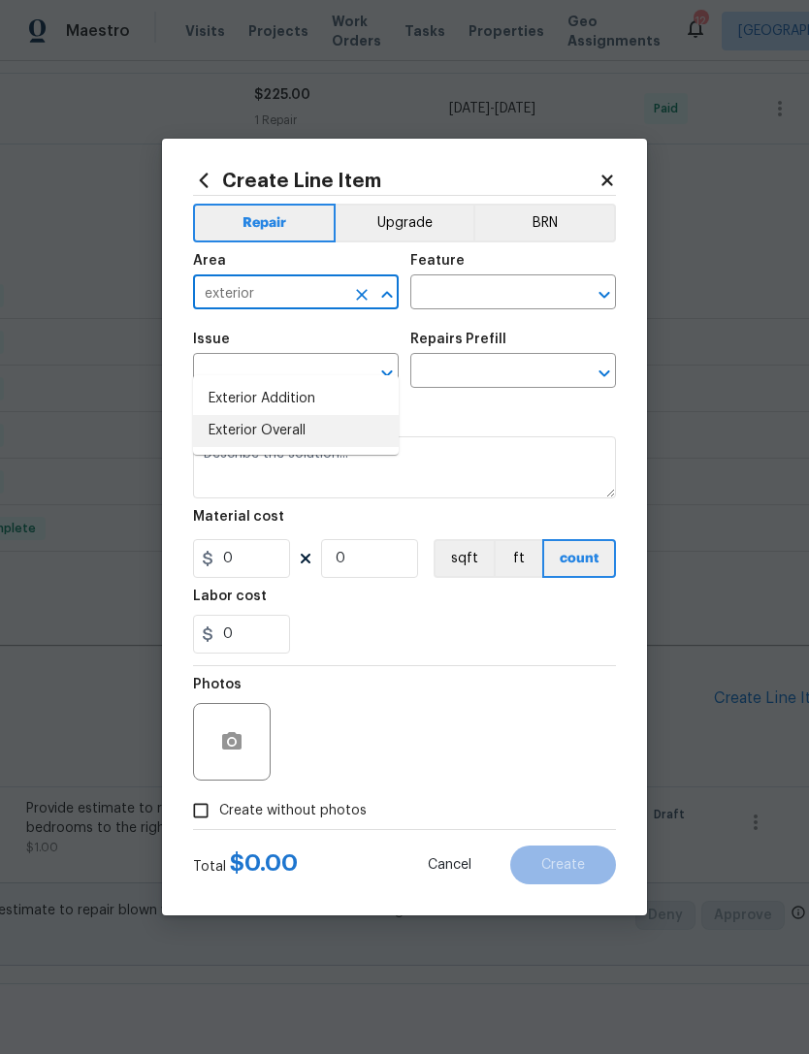
click at [295, 415] on li "Exterior Overall" at bounding box center [296, 431] width 206 height 32
type input "Exterior Overall"
click at [540, 293] on input "text" at bounding box center [485, 294] width 151 height 30
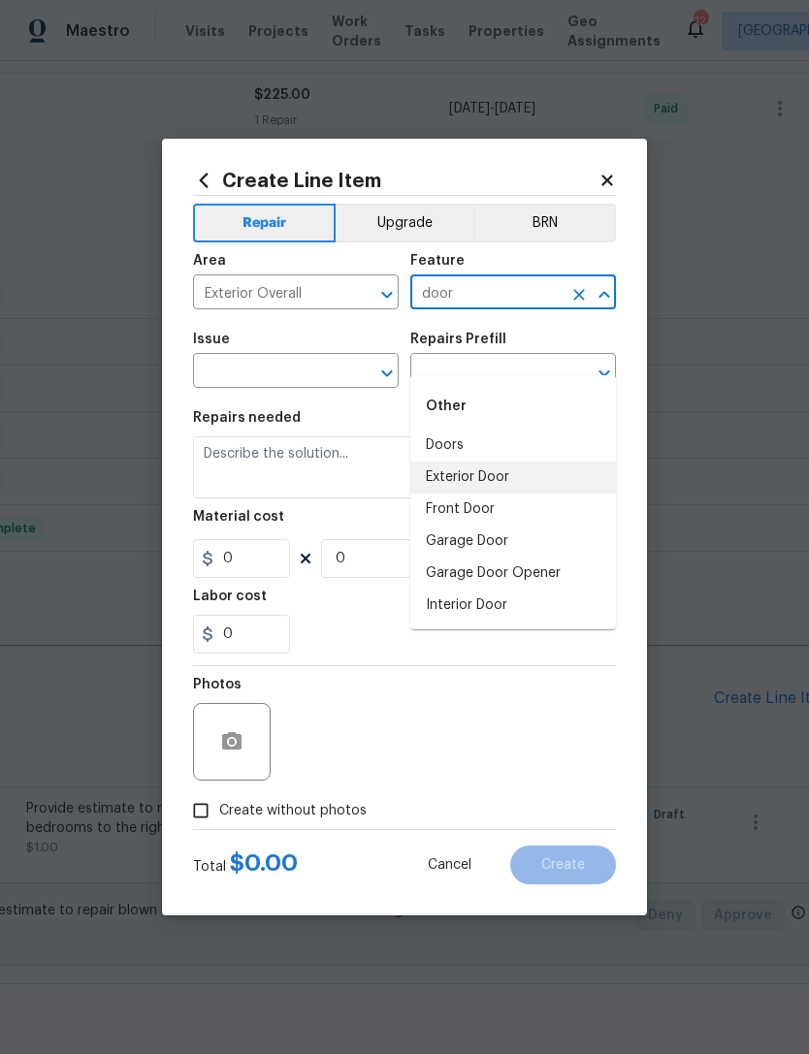
click at [500, 462] on li "Exterior Door" at bounding box center [513, 478] width 206 height 32
type input "Exterior Door"
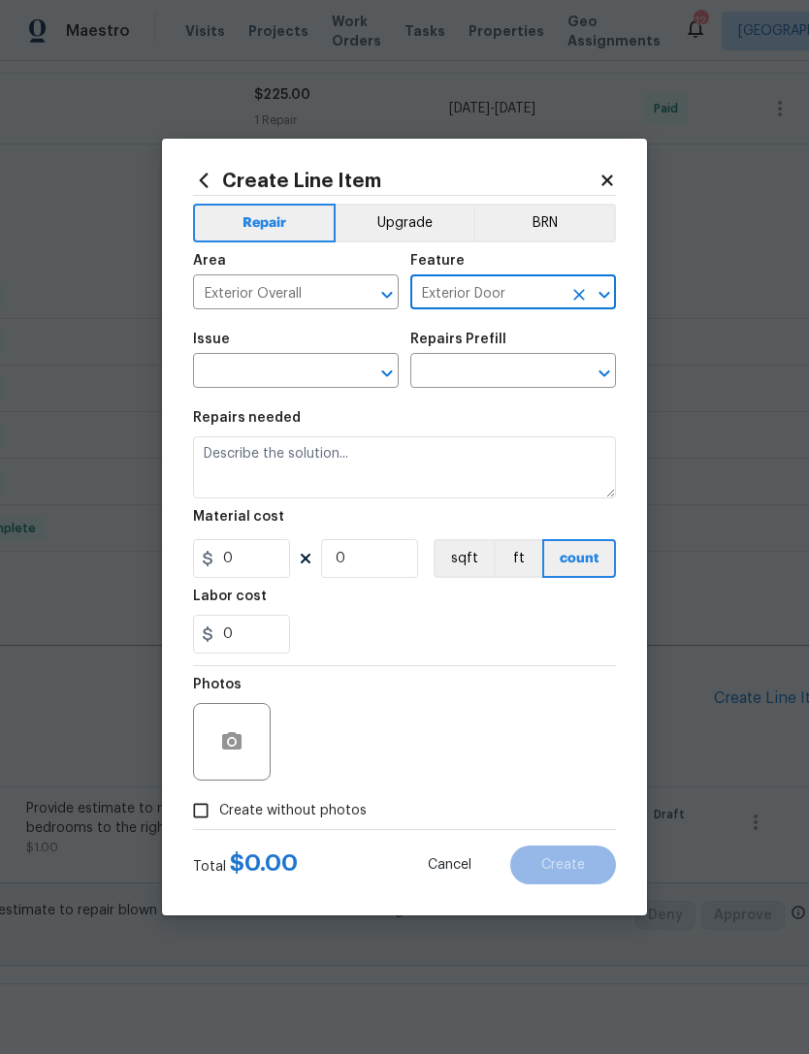
click at [310, 378] on input "text" at bounding box center [268, 373] width 151 height 30
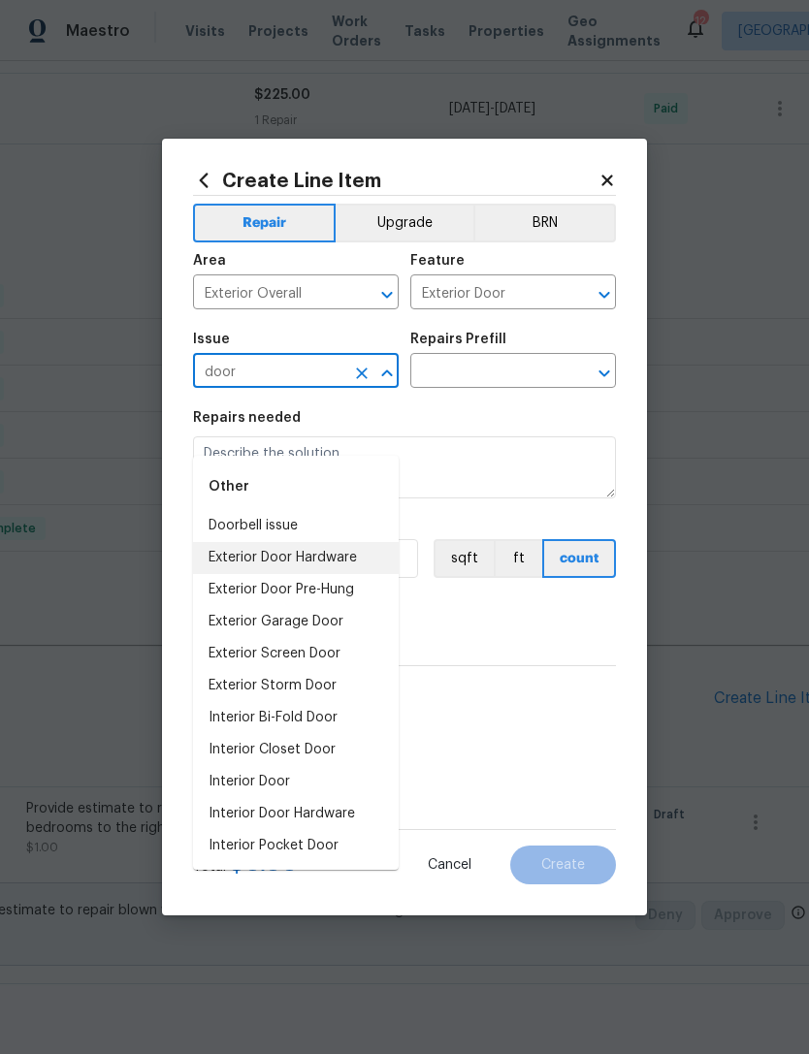
click at [333, 542] on li "Exterior Door Hardware" at bounding box center [296, 558] width 206 height 32
type input "Exterior Door Hardware"
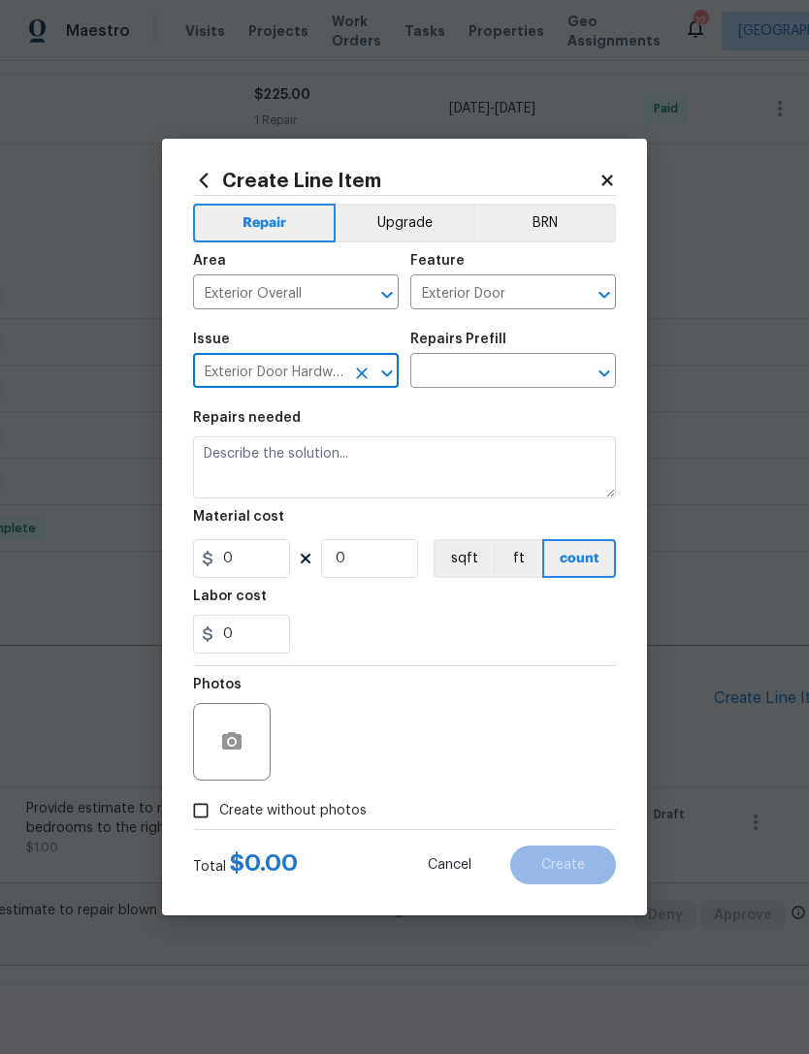
click at [527, 367] on input "text" at bounding box center [485, 373] width 151 height 30
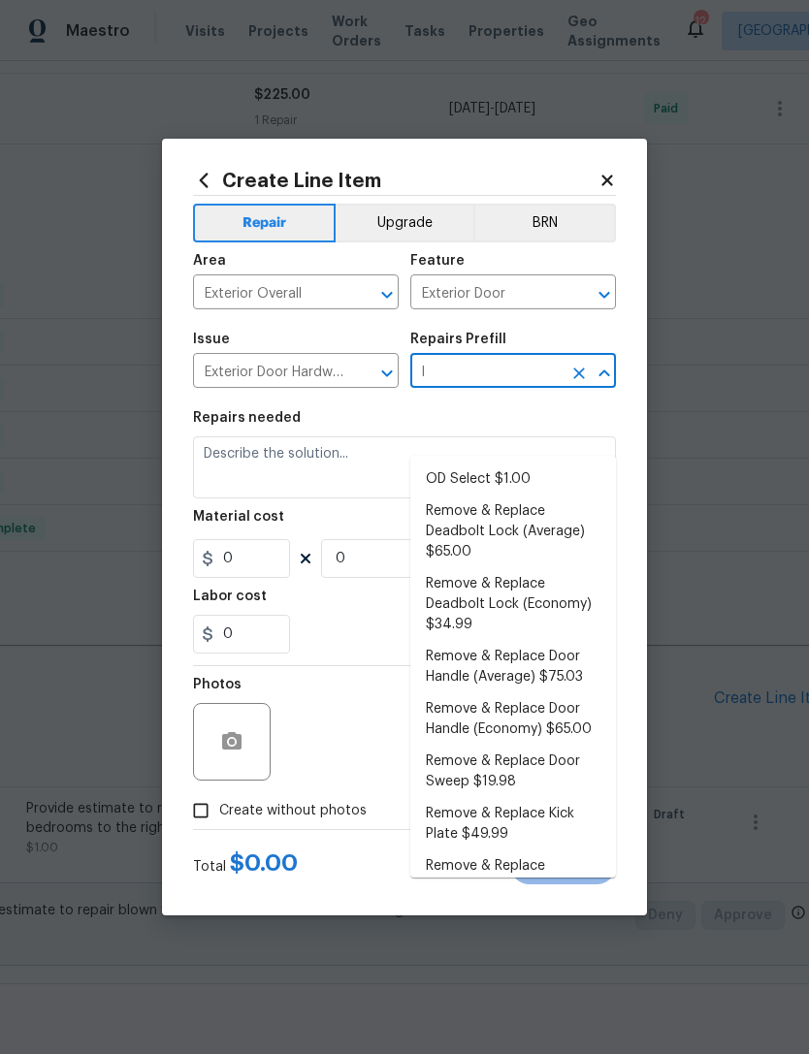
click at [501, 568] on li "Remove & Replace Deadbolt Lock (Economy) $34.99" at bounding box center [513, 604] width 206 height 73
type input "Remove & Replace Deadbolt Lock (Economy) $34.99"
type input "Interior Door"
type textarea "Remove the exisiting deadbolt lock and replace with new. Haul away and dispose …"
type input "1"
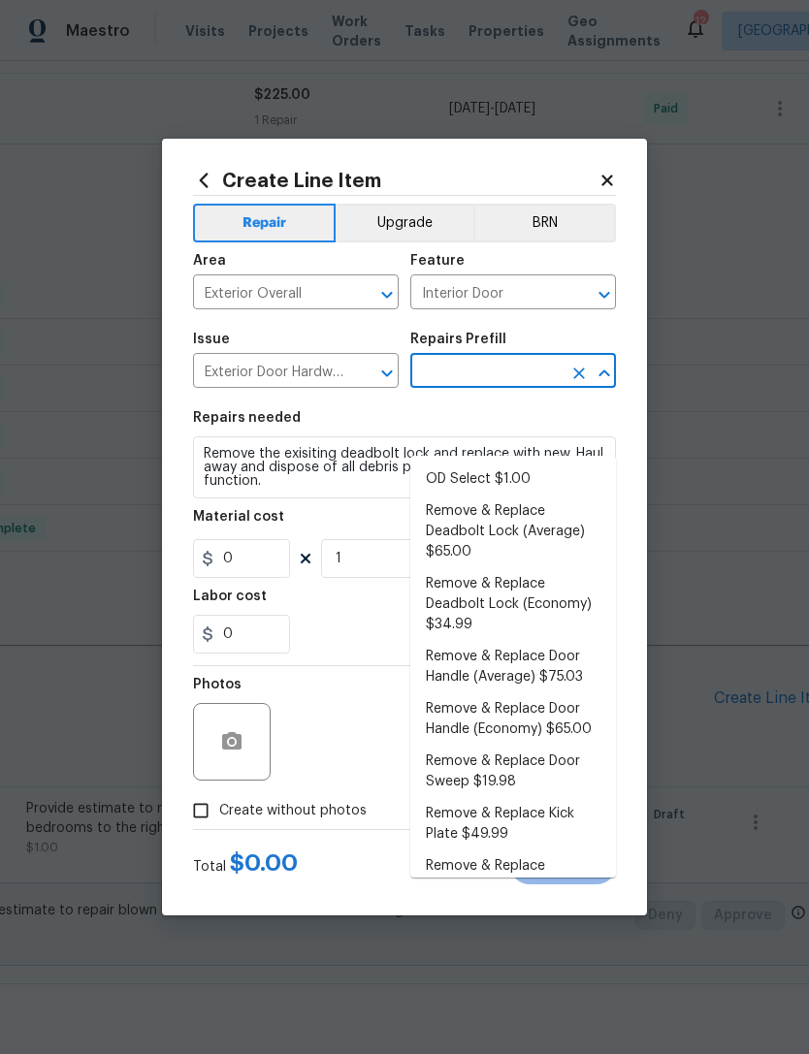
type input "Remove & Replace Deadbolt Lock (Economy) $34.99"
type input "34.99"
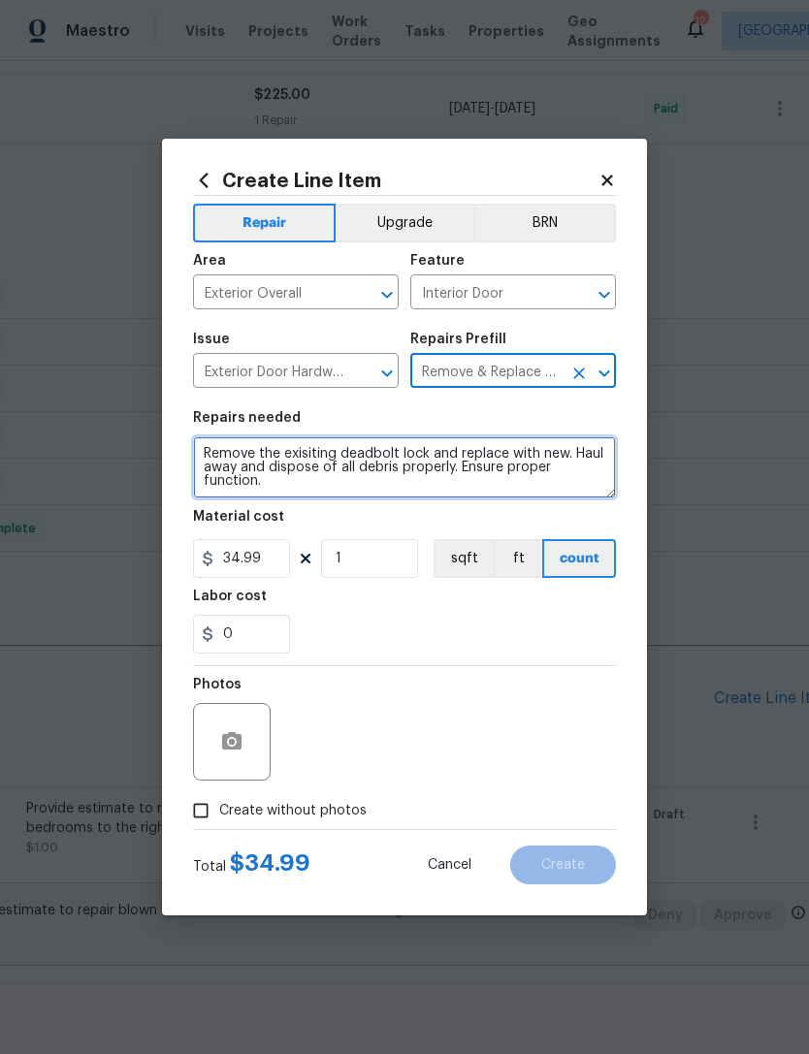
click at [210, 452] on textarea "Remove the exisiting deadbolt lock and replace with new. Haul away and dispose …" at bounding box center [404, 467] width 423 height 62
click at [213, 455] on textarea "Remove the exisiting deadbolt lock and replace with new. Haul away and dispose …" at bounding box center [404, 467] width 423 height 62
click at [212, 454] on textarea "Remove the exisiting deadbolt lock and replace with new. Haul away and dispose …" at bounding box center [404, 467] width 423 height 62
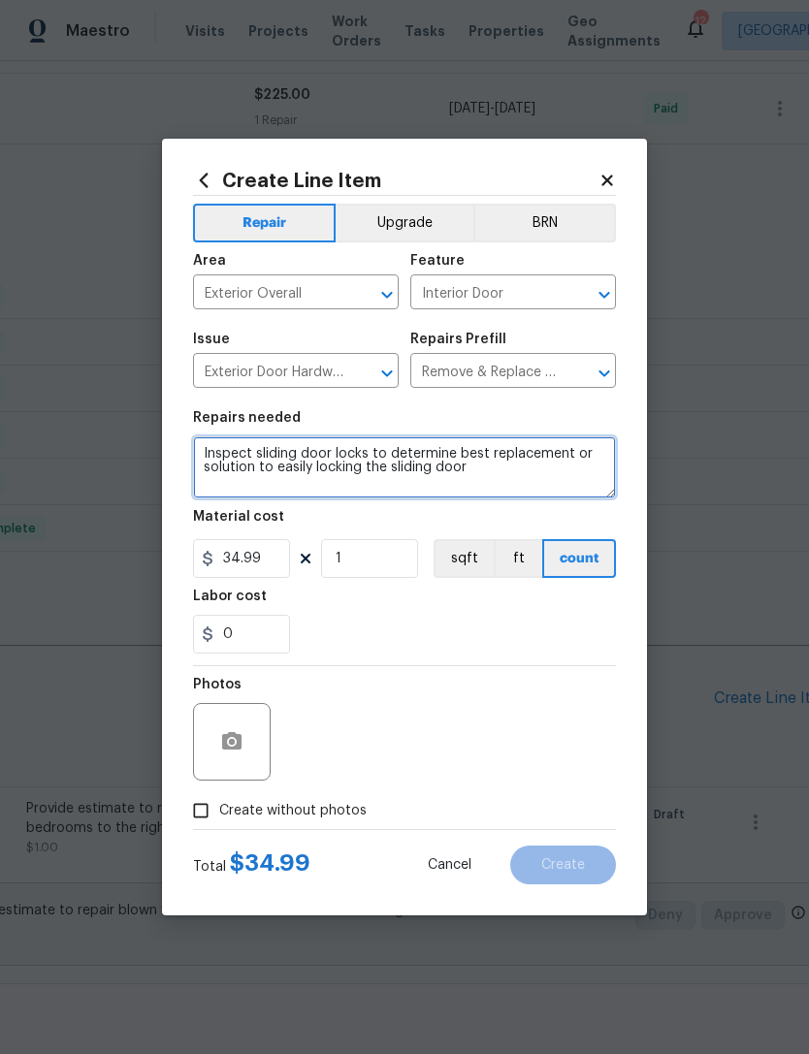
type textarea "Inspect sliding door locks to determine best replacement or solution to easily …"
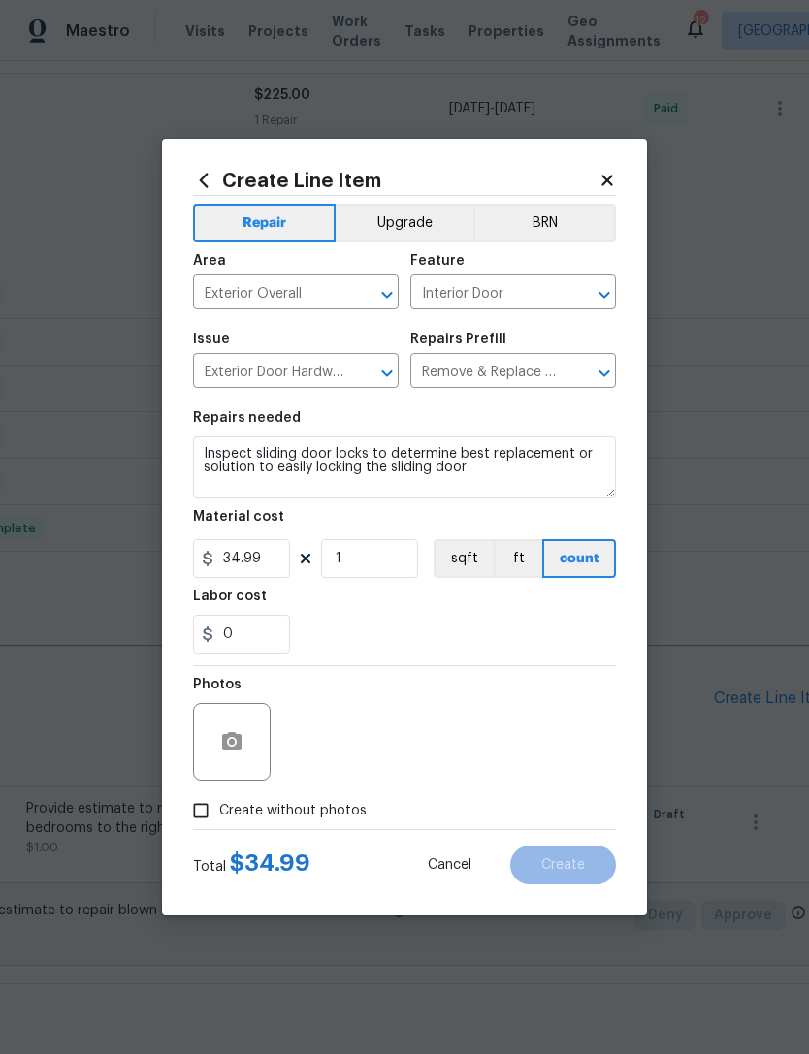
click at [426, 654] on div "0" at bounding box center [404, 634] width 423 height 39
click at [280, 563] on input "34.99" at bounding box center [241, 558] width 97 height 39
type input "1"
click at [442, 649] on div "0" at bounding box center [404, 634] width 423 height 39
click at [197, 806] on input "Create without photos" at bounding box center [200, 810] width 37 height 37
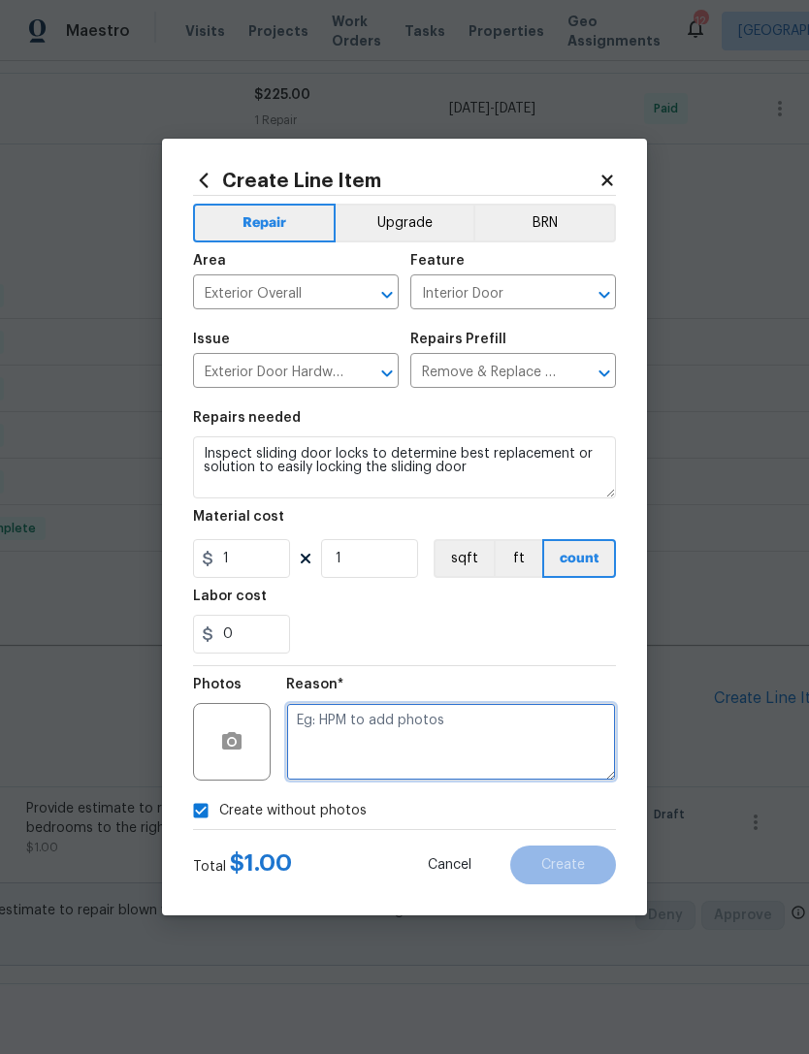
click at [480, 742] on textarea at bounding box center [451, 742] width 330 height 78
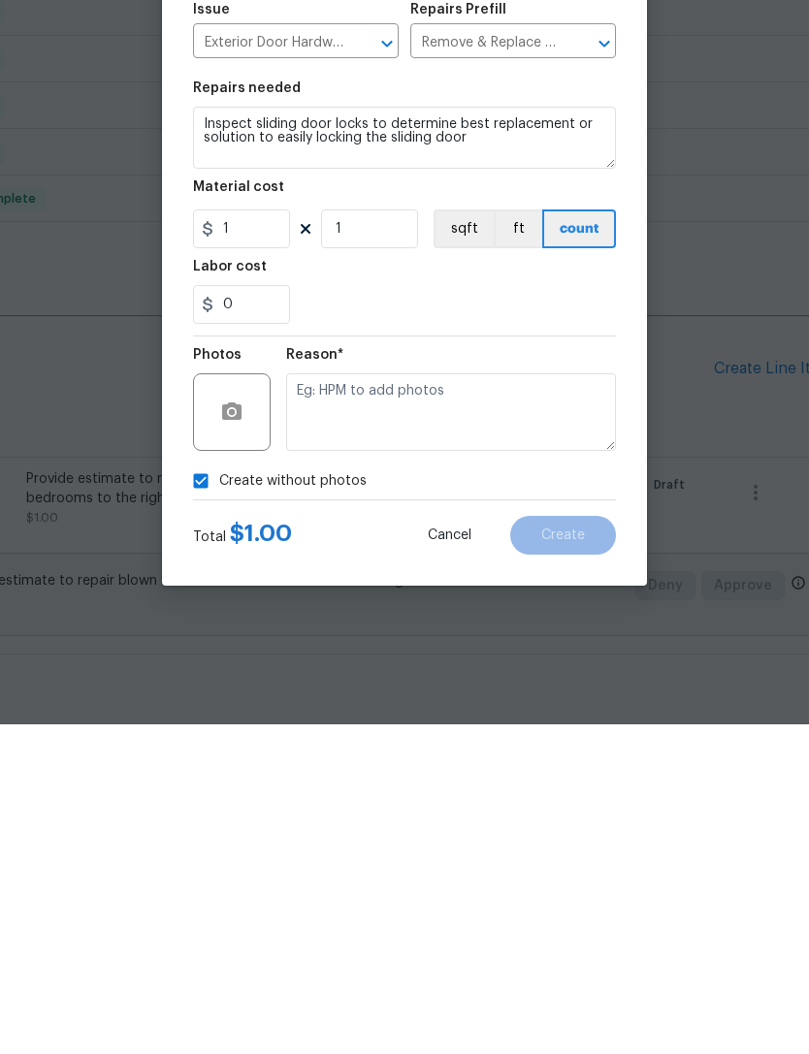
click at [191, 792] on input "Create without photos" at bounding box center [200, 810] width 37 height 37
checkbox input "false"
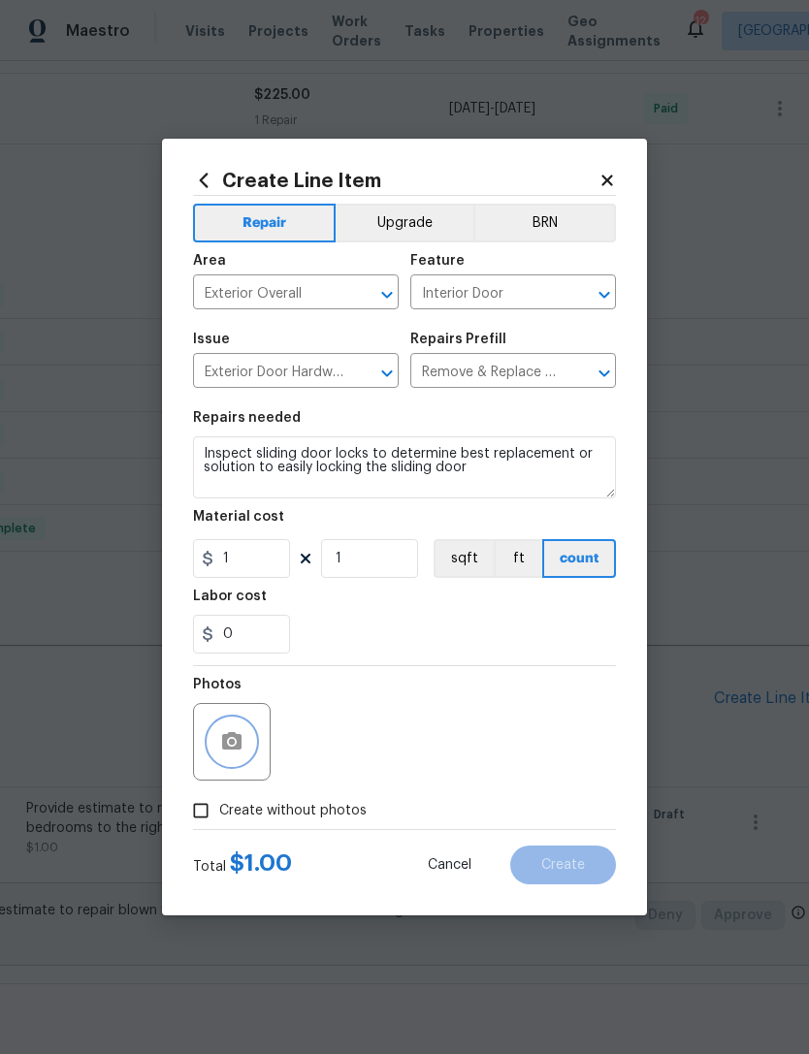
click at [230, 743] on circle "button" at bounding box center [232, 742] width 6 height 6
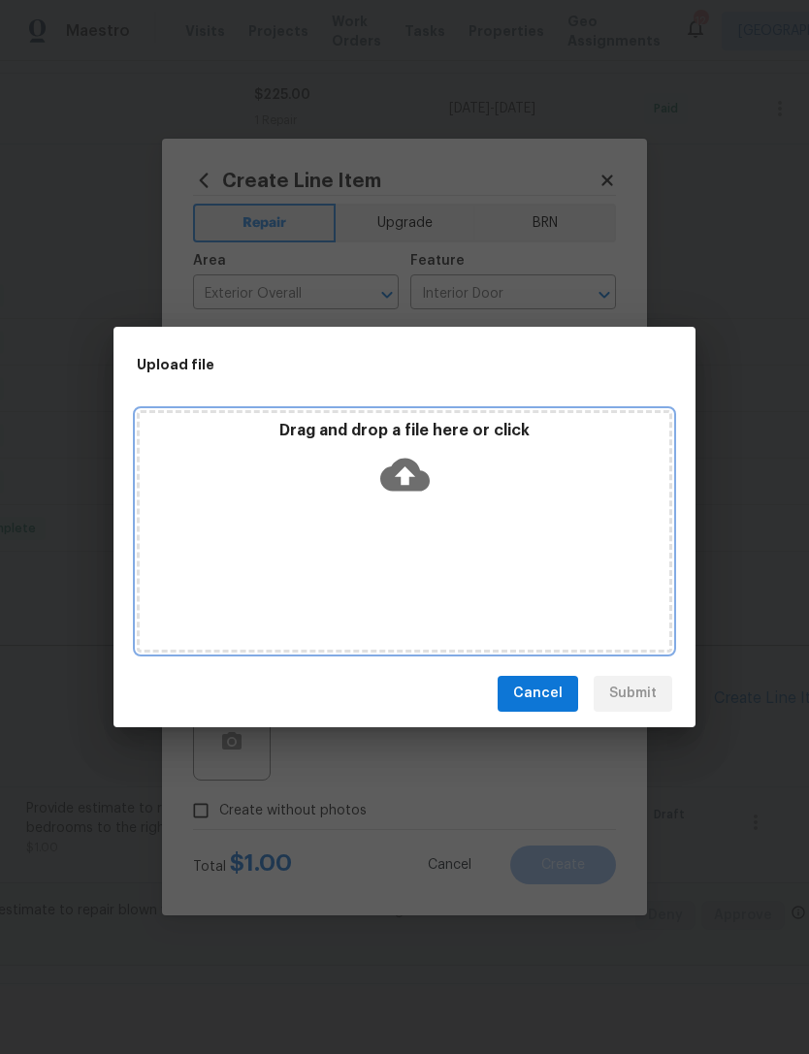
click at [415, 469] on icon at bounding box center [404, 474] width 49 height 33
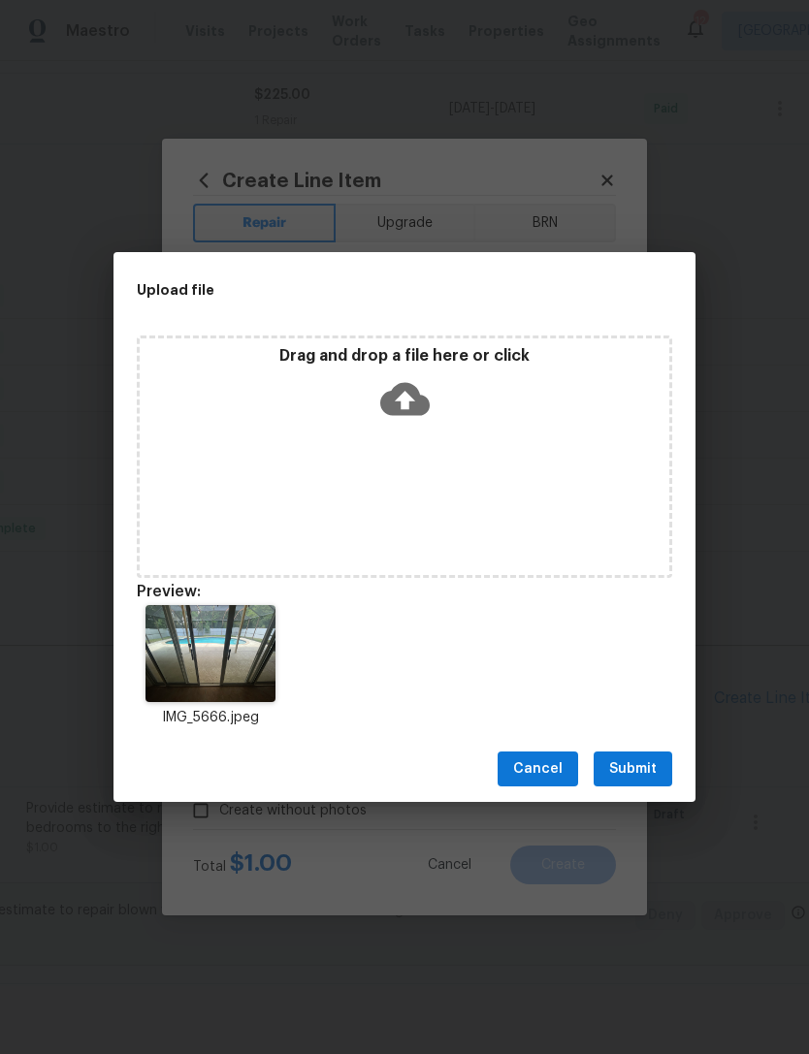
click at [648, 767] on span "Submit" at bounding box center [633, 770] width 48 height 24
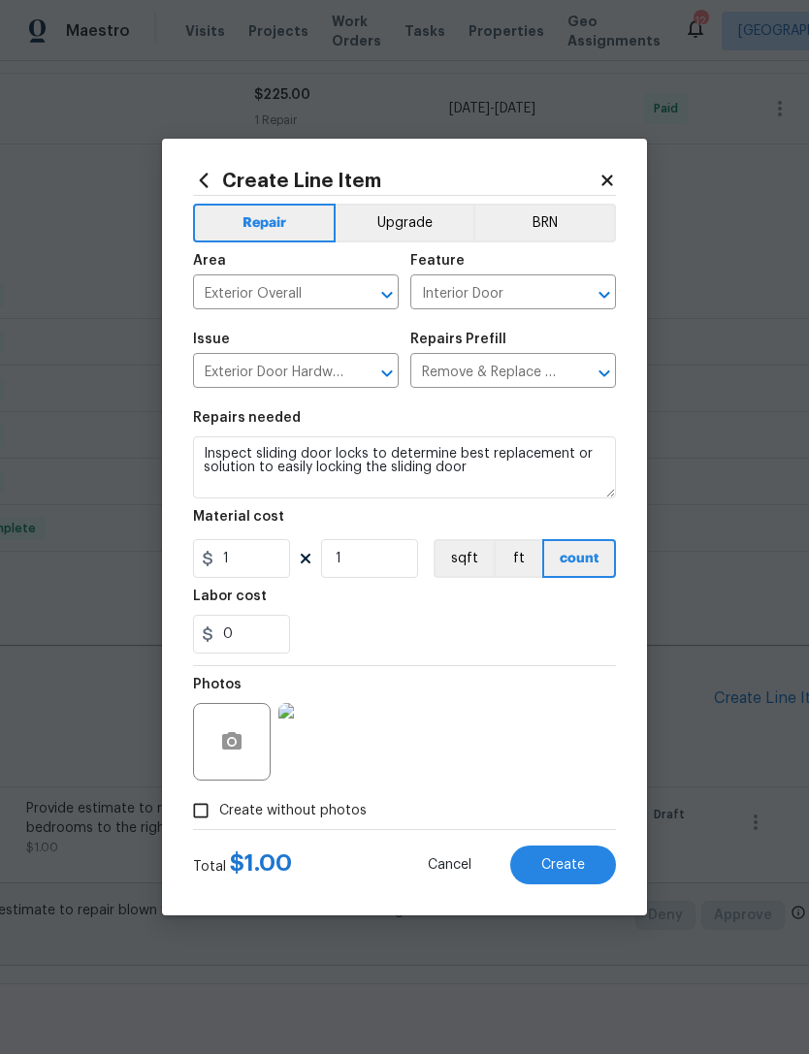
click at [568, 872] on span "Create" at bounding box center [563, 865] width 44 height 15
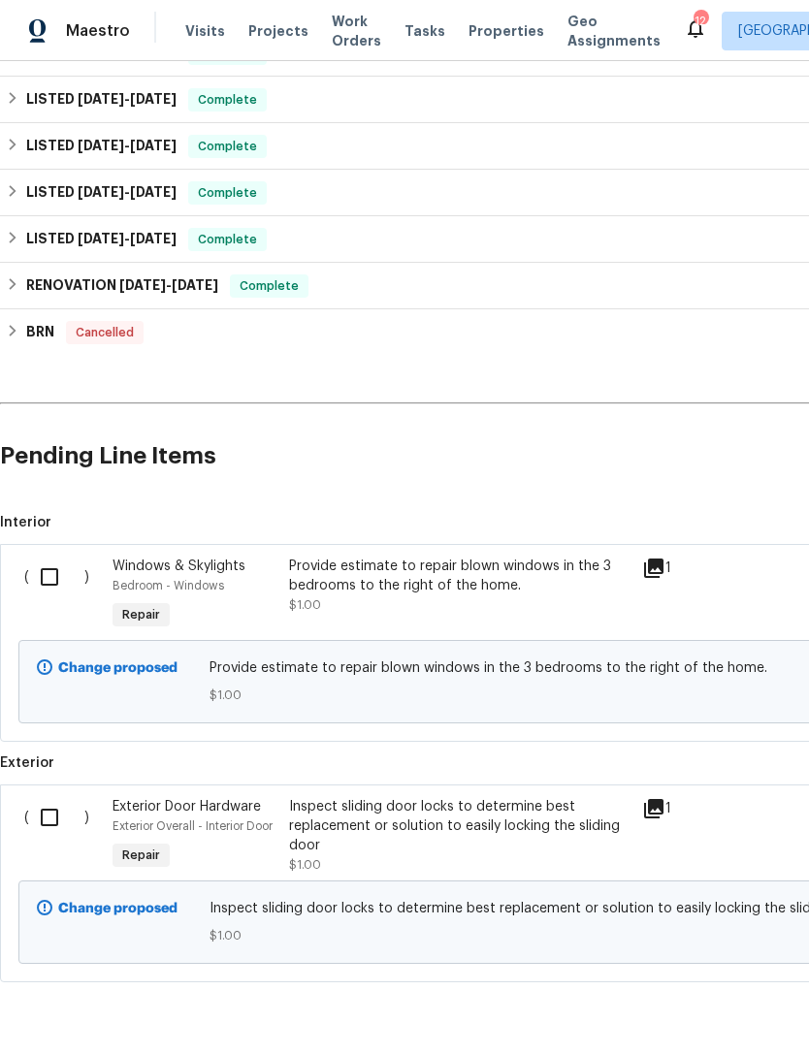
scroll to position [743, 0]
click at [55, 558] on input "checkbox" at bounding box center [56, 578] width 55 height 41
checkbox input "true"
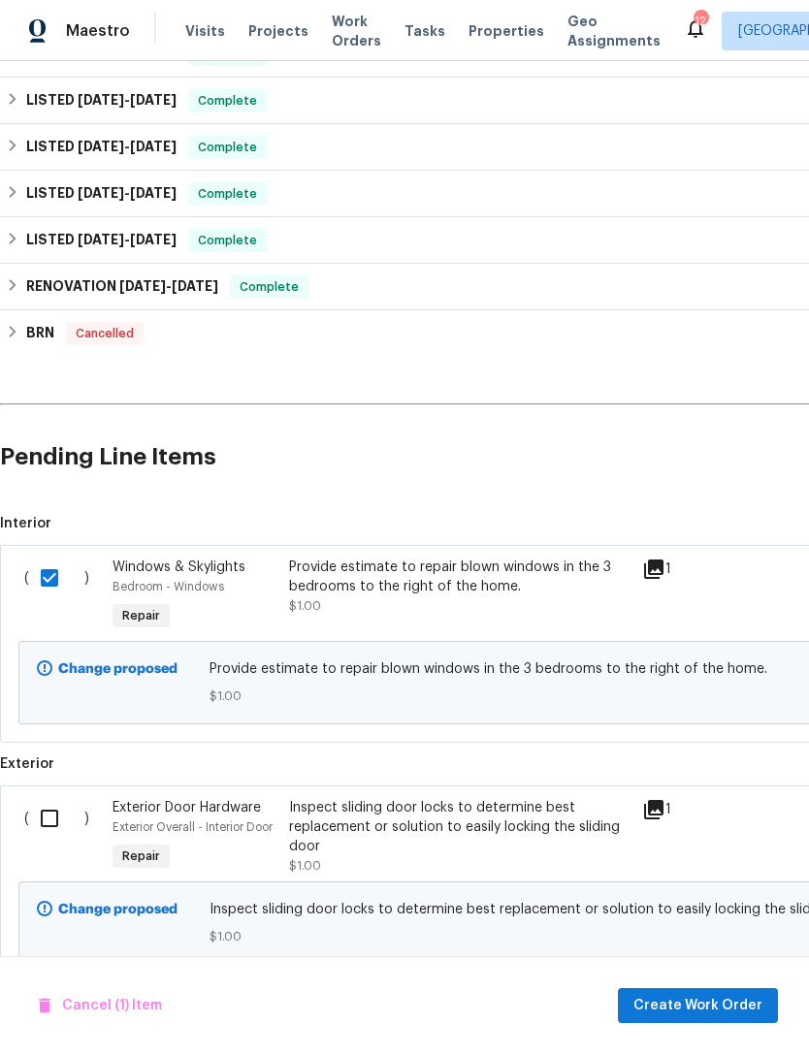
click at [49, 798] on input "checkbox" at bounding box center [56, 818] width 55 height 41
checkbox input "true"
click at [723, 1012] on span "Create Work Order" at bounding box center [697, 1006] width 129 height 24
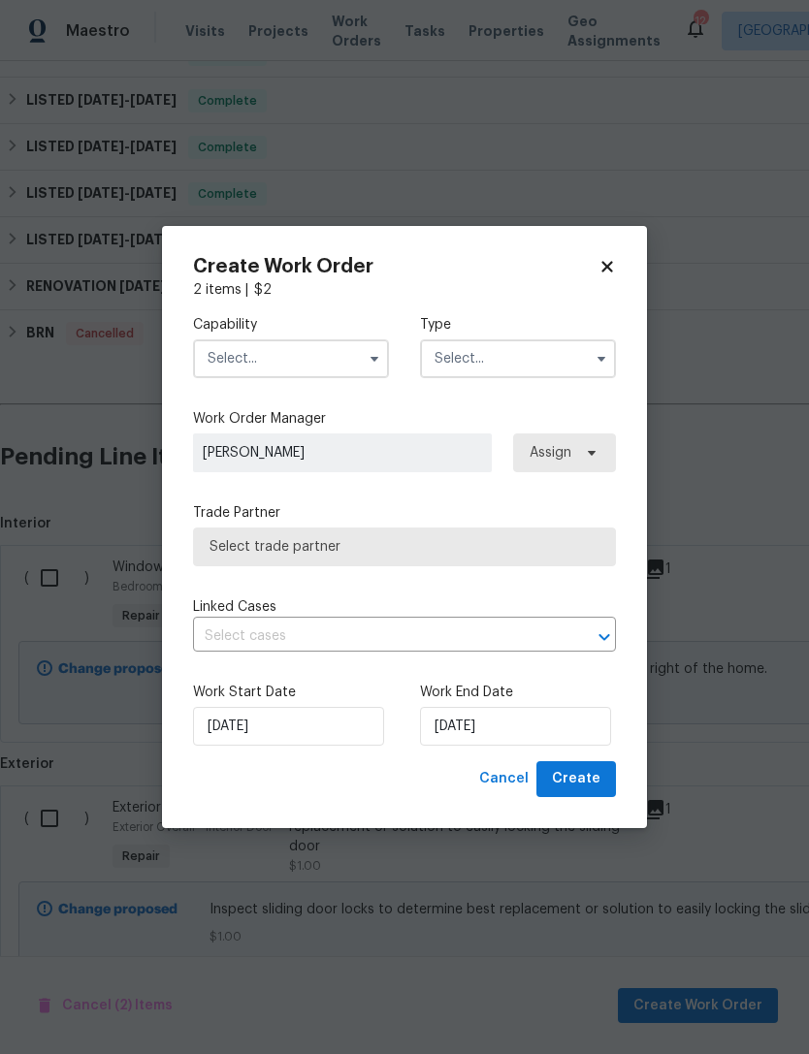
checkbox input "false"
click at [305, 341] on input "text" at bounding box center [291, 358] width 196 height 39
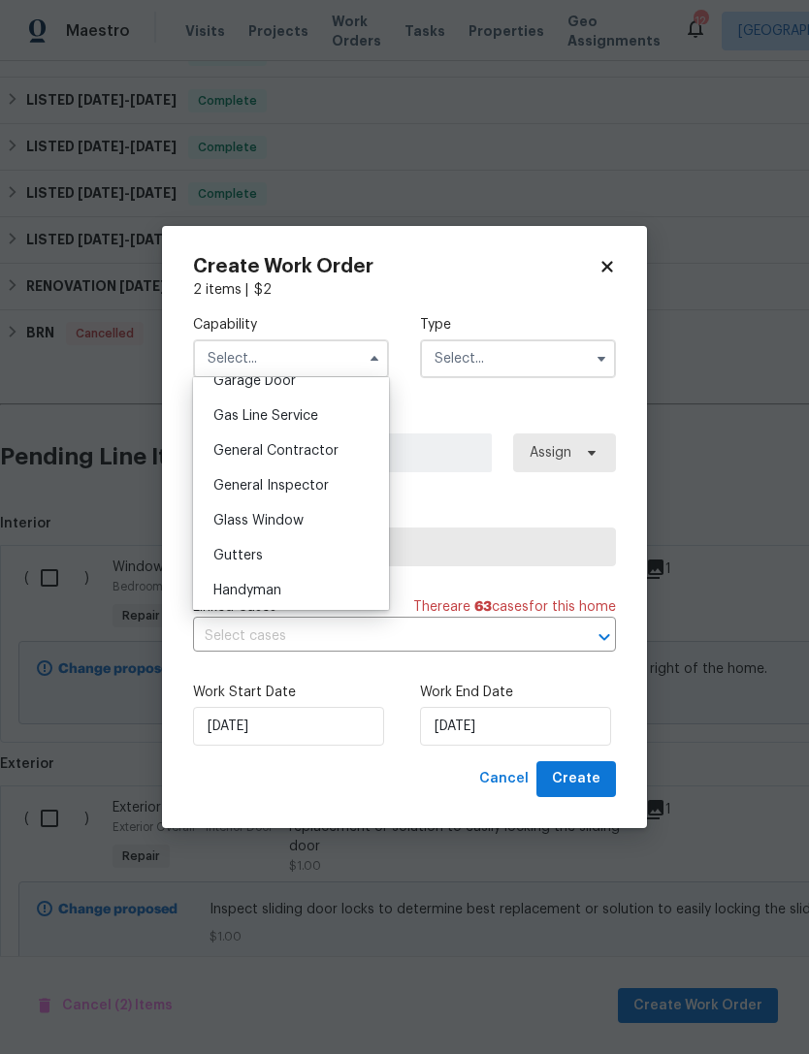
scroll to position [888, 0]
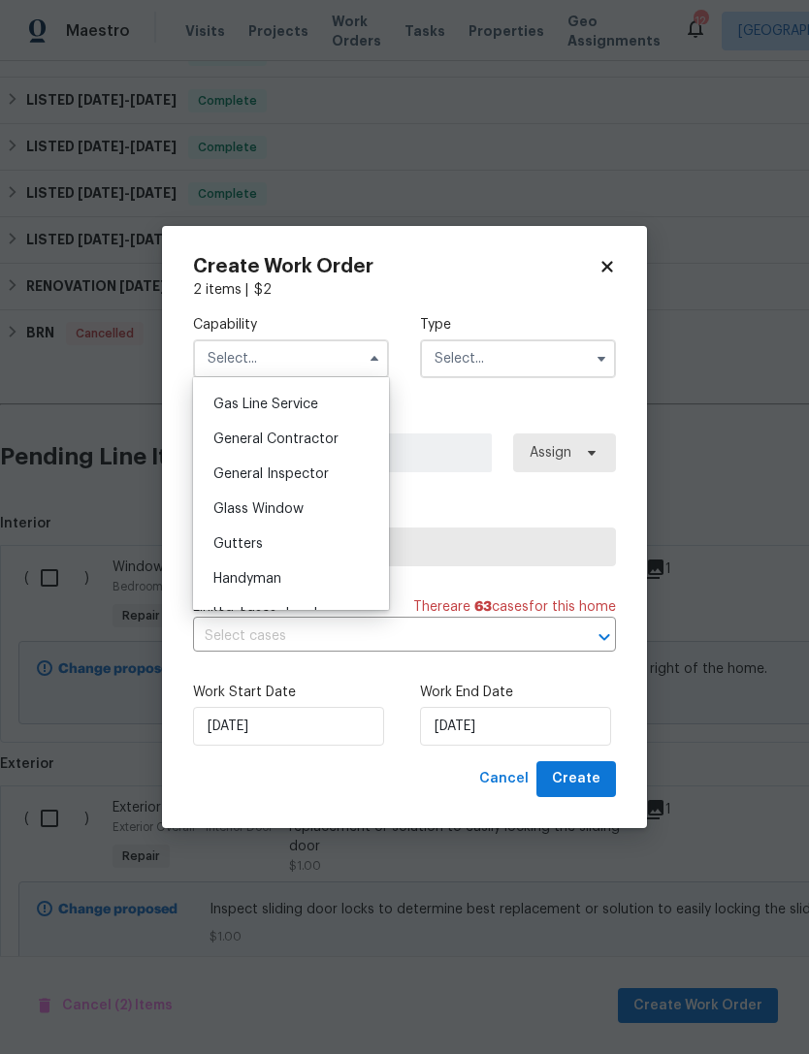
click at [313, 449] on div "General Contractor" at bounding box center [291, 439] width 186 height 35
type input "General Contractor"
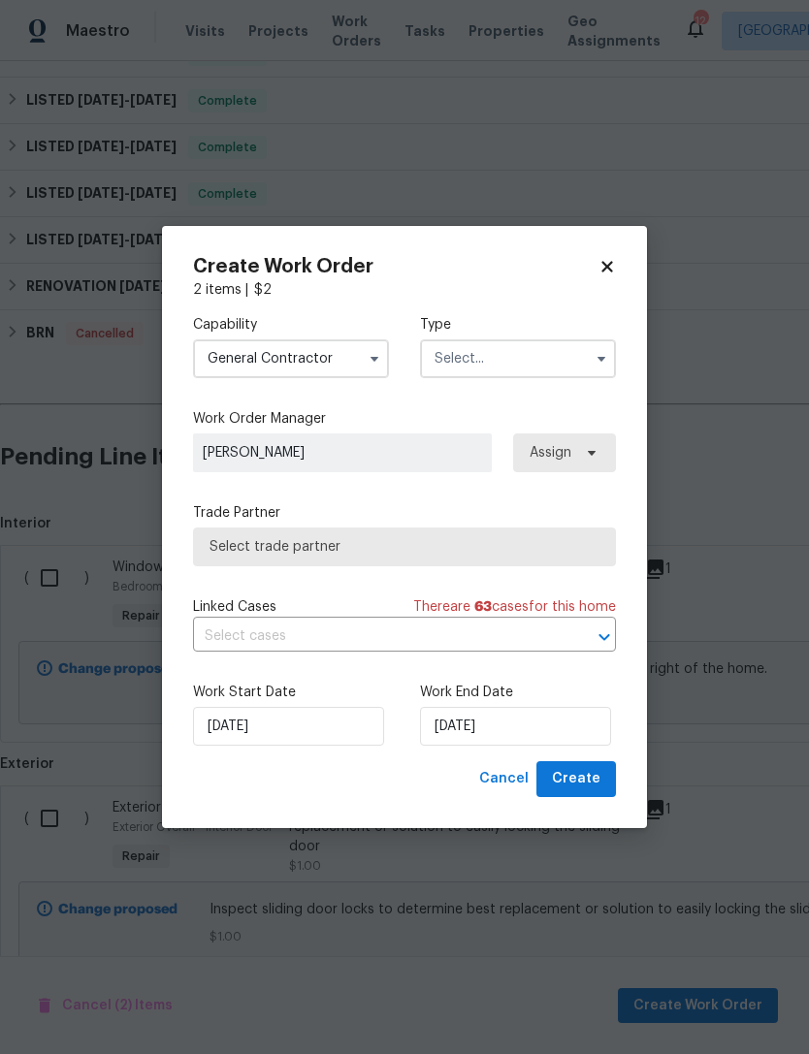
click at [541, 368] on input "text" at bounding box center [518, 358] width 196 height 39
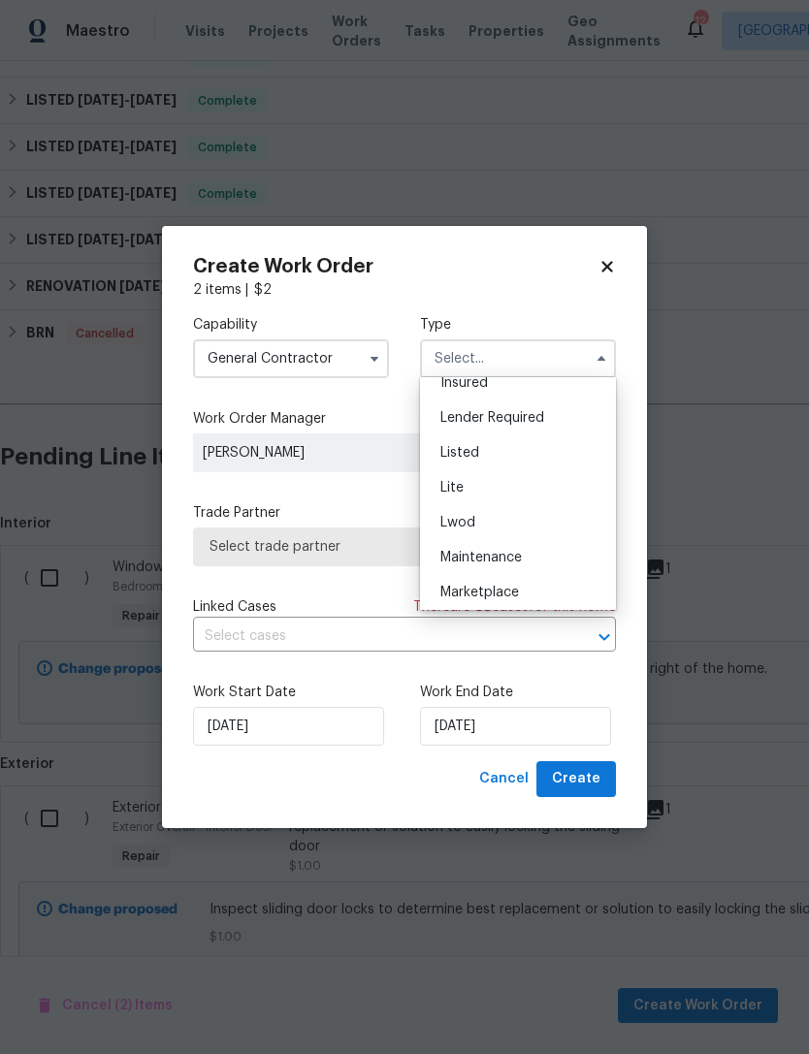
scroll to position [137, 0]
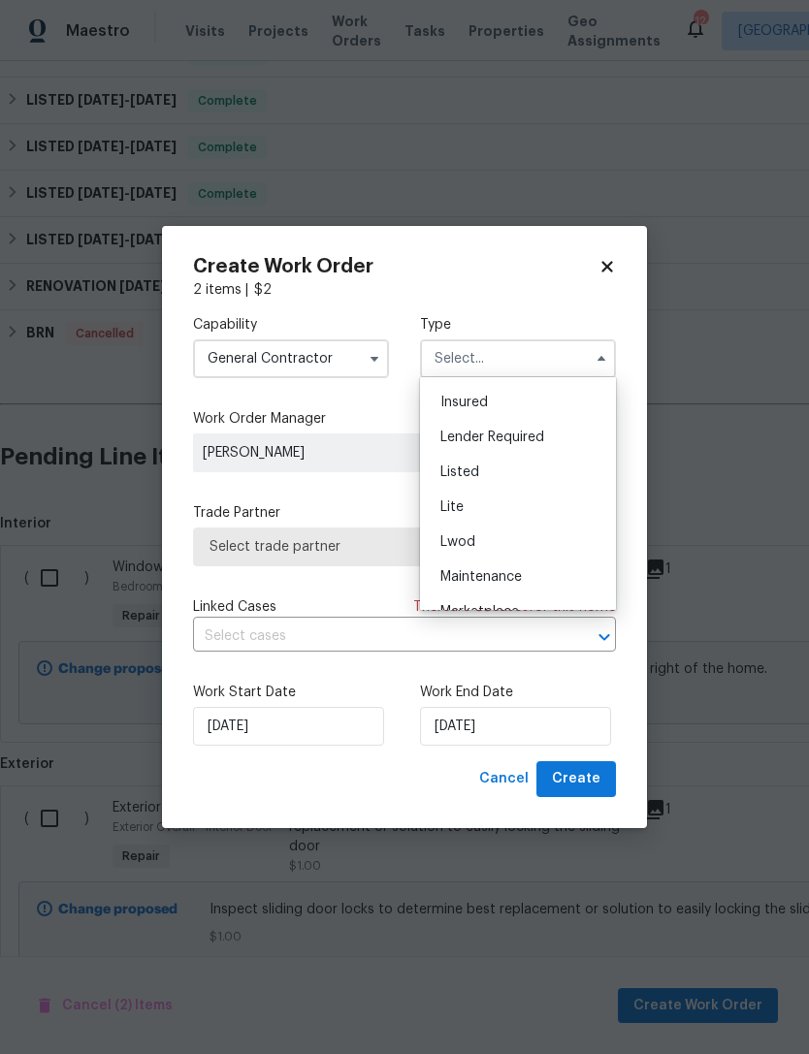
click at [483, 460] on div "Listed" at bounding box center [518, 472] width 186 height 35
type input "Listed"
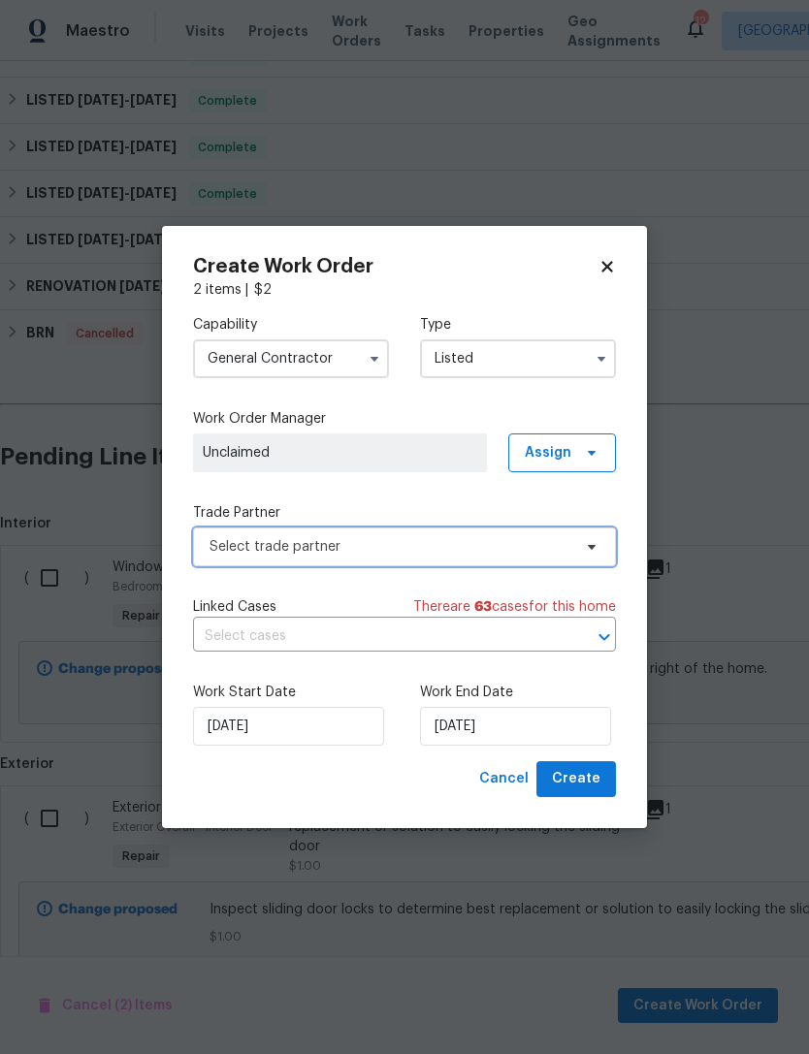
click at [459, 565] on span "Select trade partner" at bounding box center [404, 547] width 423 height 39
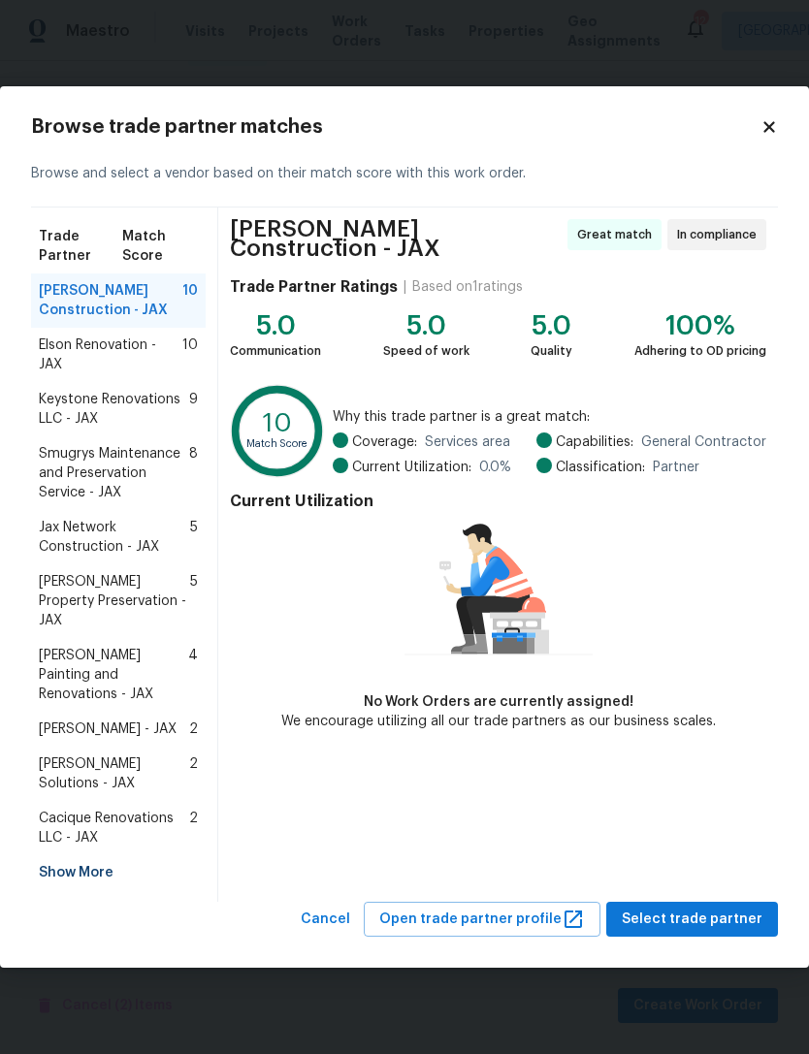
click at [86, 856] on div "Show More" at bounding box center [118, 873] width 175 height 35
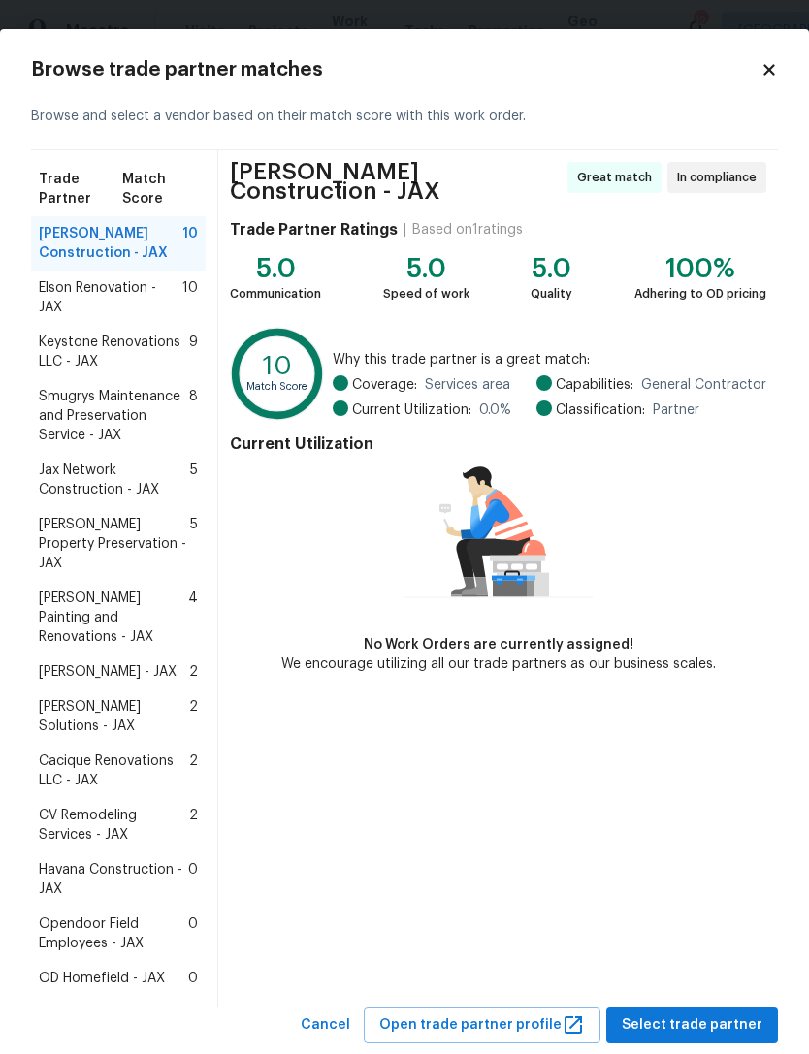
click at [773, 76] on icon at bounding box center [768, 69] width 17 height 17
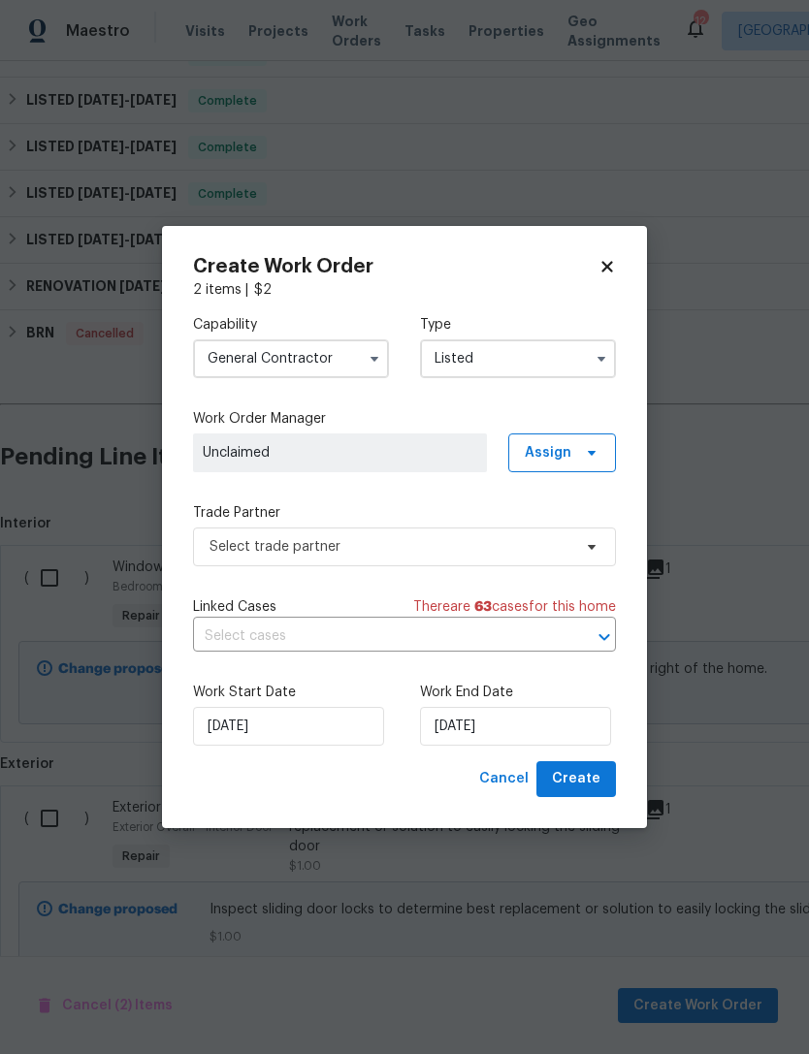
click at [329, 342] on input "General Contractor" at bounding box center [291, 358] width 196 height 39
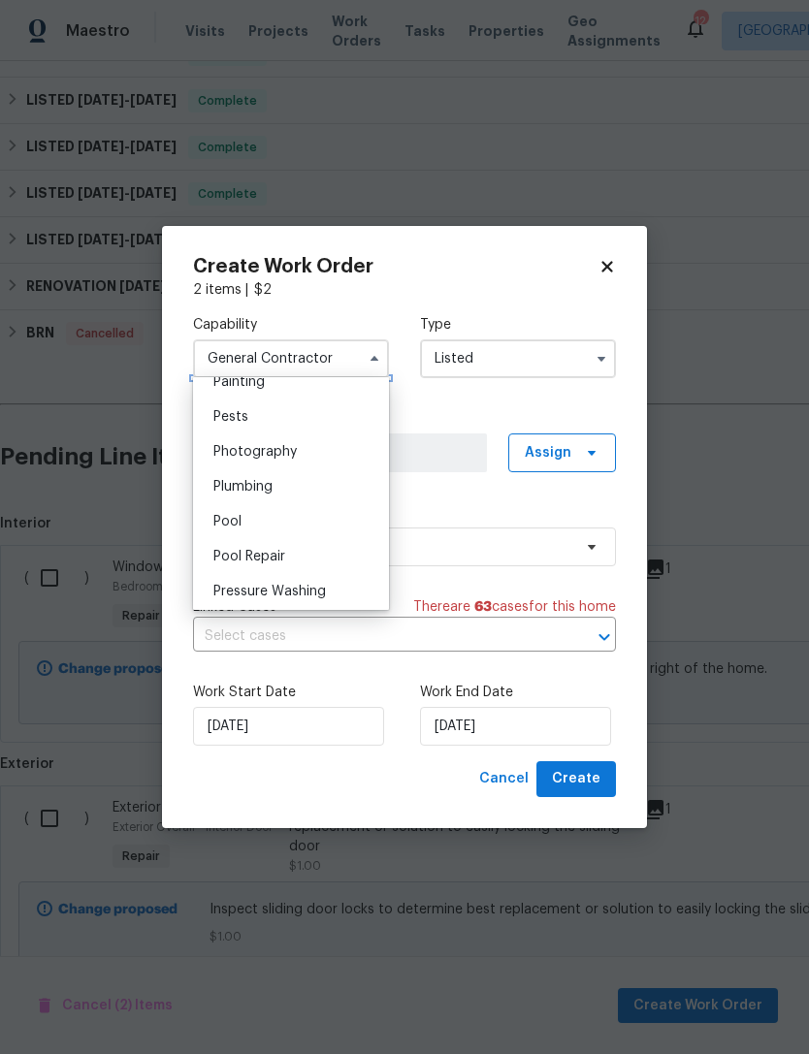
scroll to position [1665, 0]
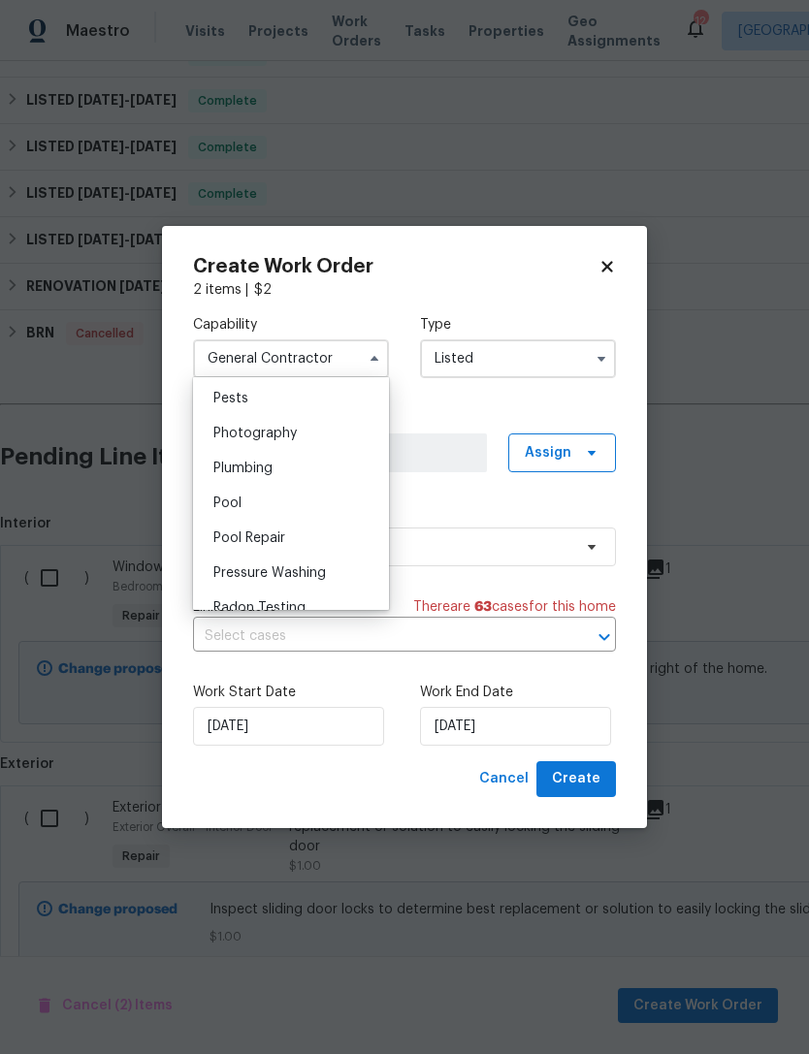
click at [262, 503] on div "Pool" at bounding box center [291, 503] width 186 height 35
type input "Pool"
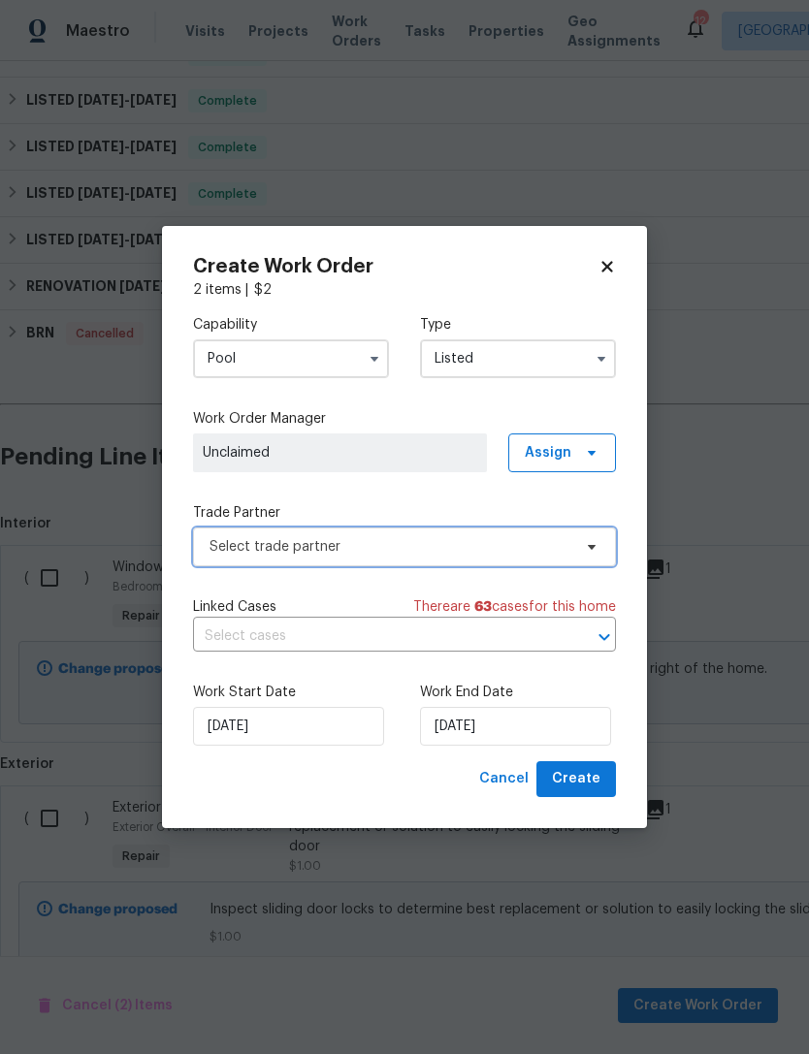
click at [415, 559] on span "Select trade partner" at bounding box center [404, 547] width 423 height 39
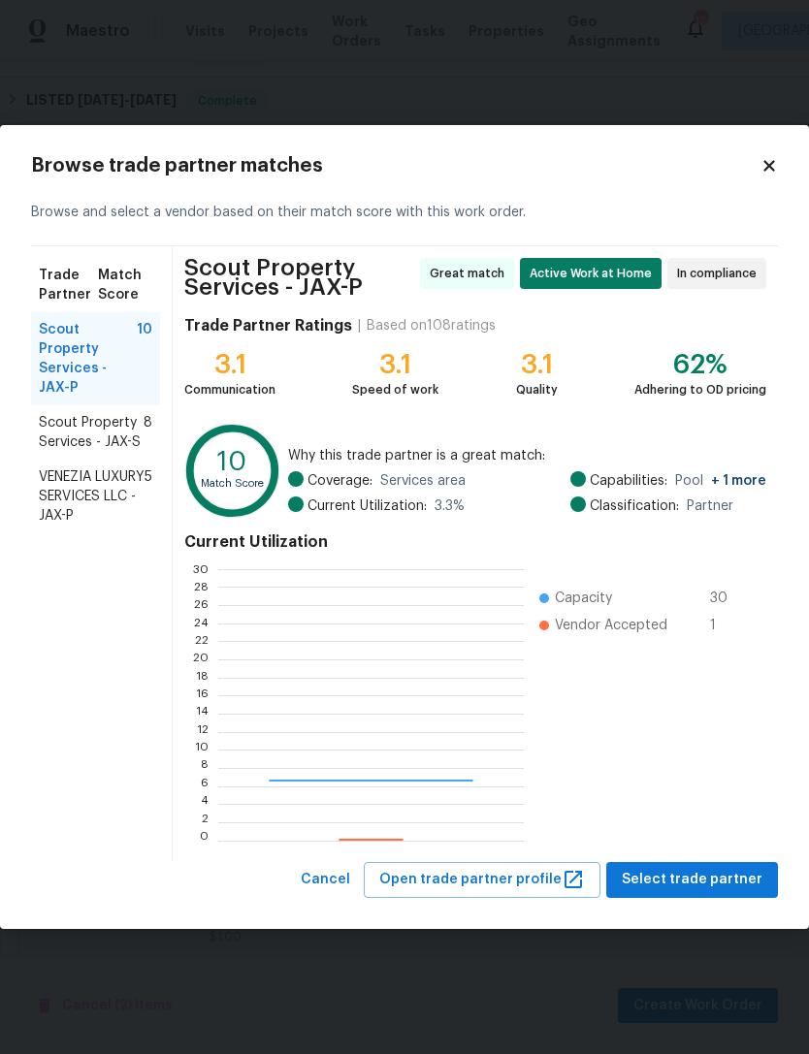
scroll to position [272, 305]
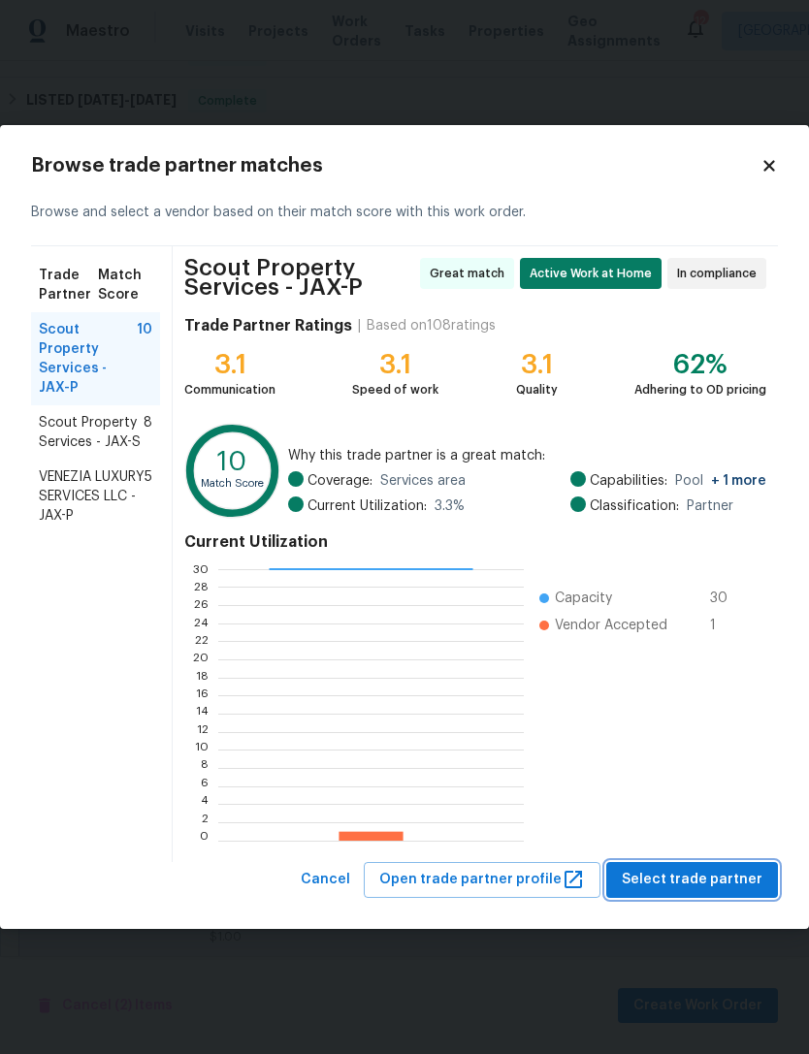
click at [723, 877] on span "Select trade partner" at bounding box center [692, 880] width 141 height 24
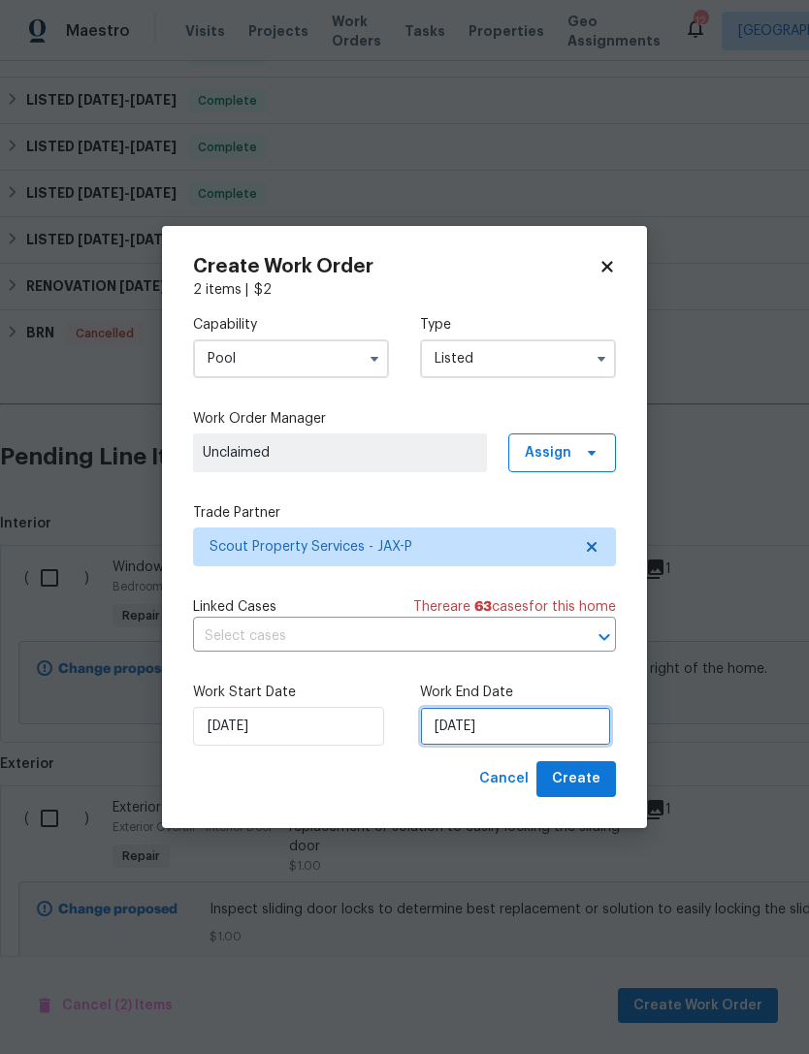
click at [569, 727] on input "8/20/2025" at bounding box center [515, 726] width 191 height 39
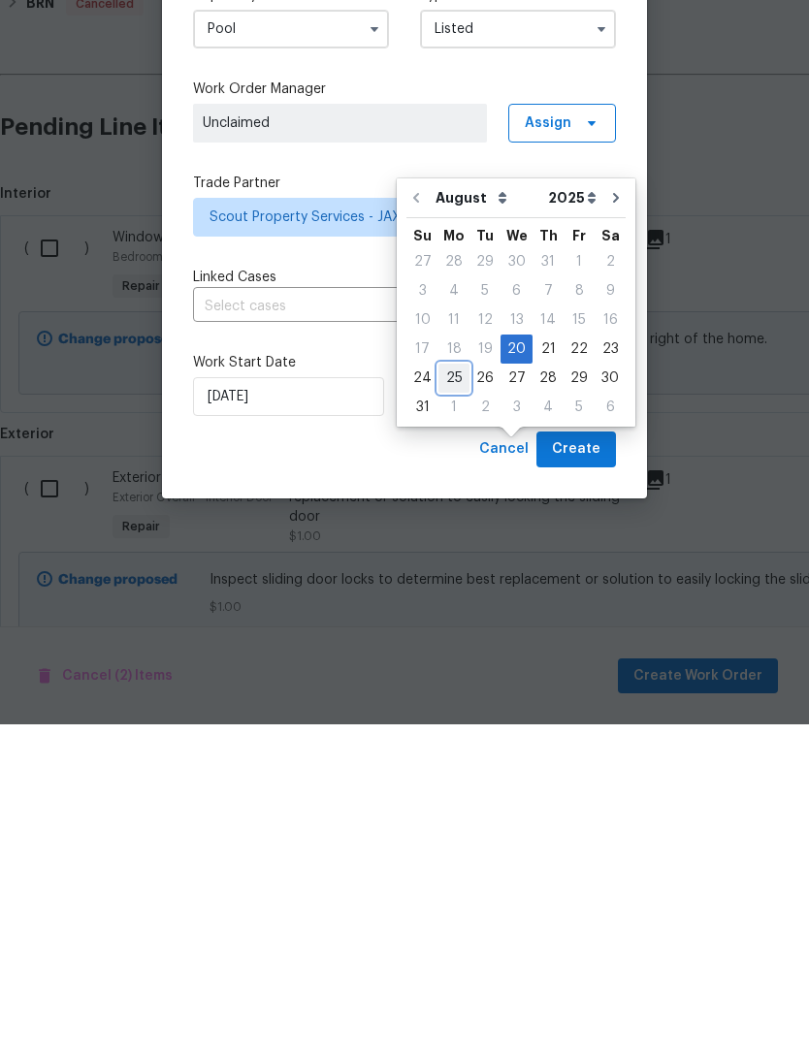
click at [455, 695] on div "25" at bounding box center [453, 708] width 31 height 27
type input "8/25/2025"
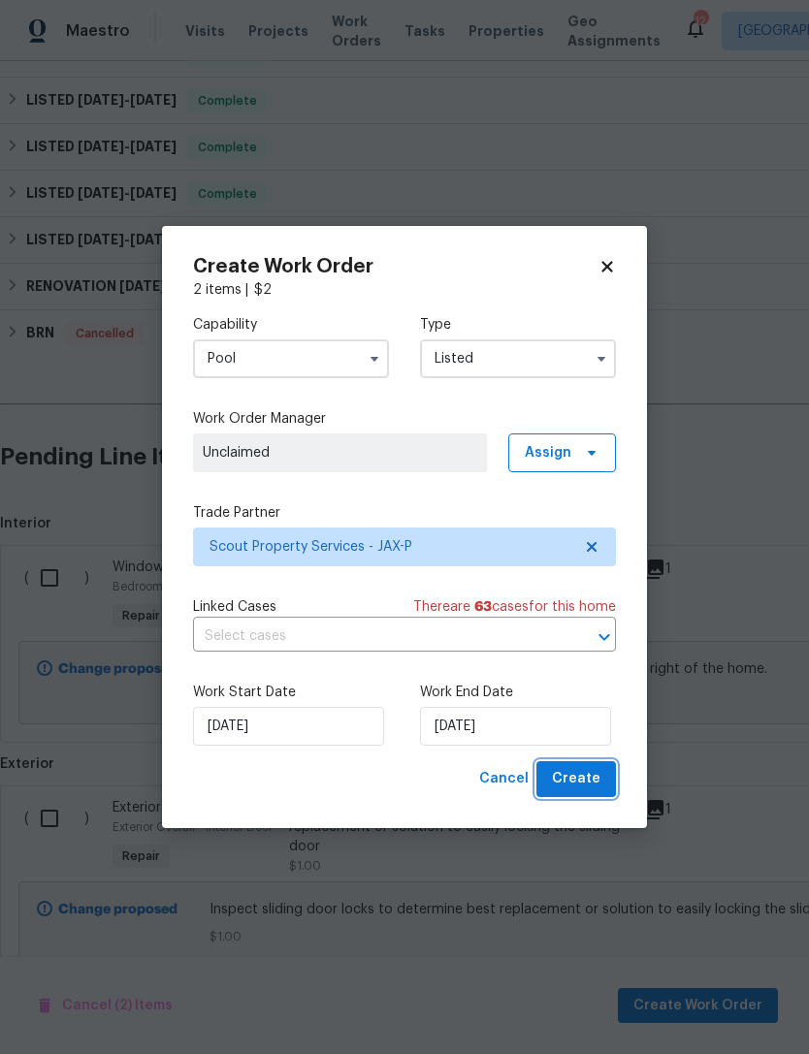
click at [584, 784] on span "Create" at bounding box center [576, 779] width 48 height 24
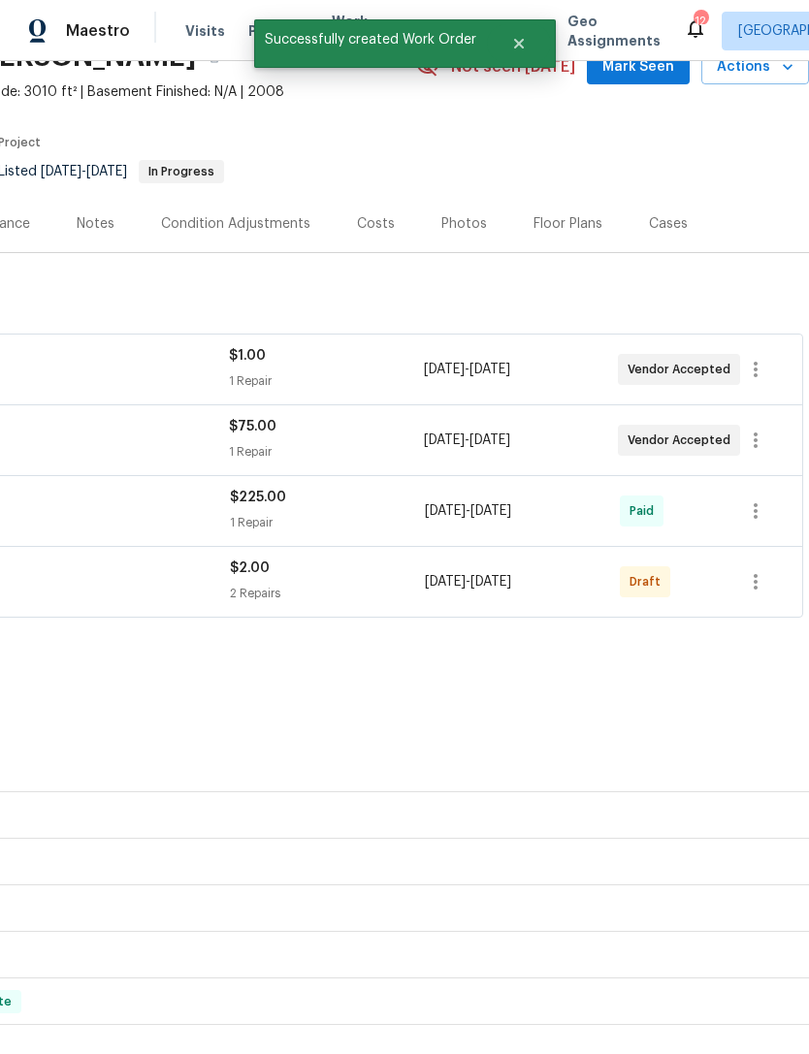
scroll to position [105, 287]
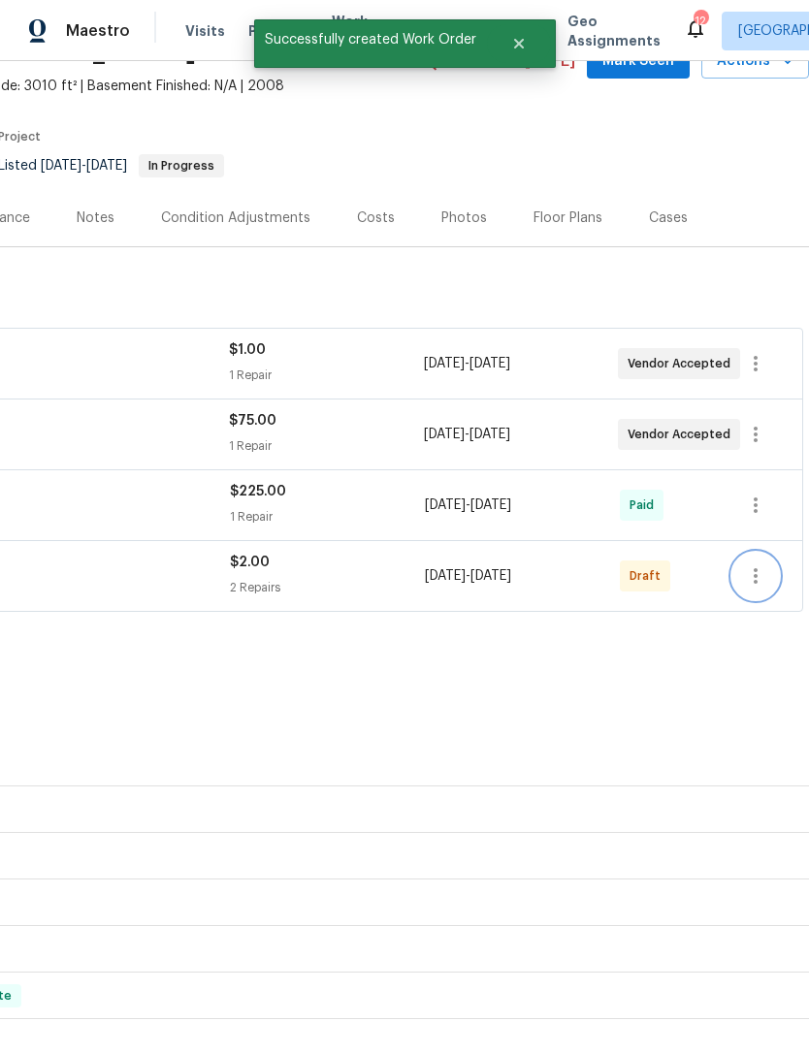
click at [753, 565] on icon "button" at bounding box center [755, 576] width 23 height 23
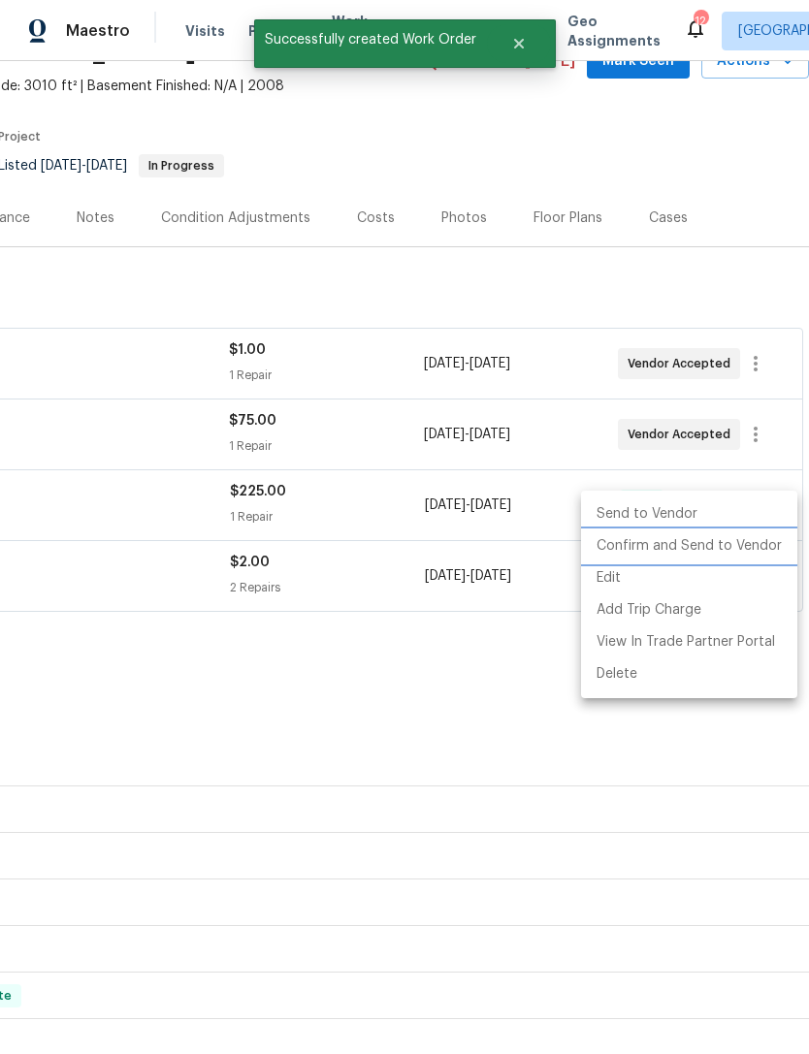
click at [764, 541] on li "Confirm and Send to Vendor" at bounding box center [689, 547] width 216 height 32
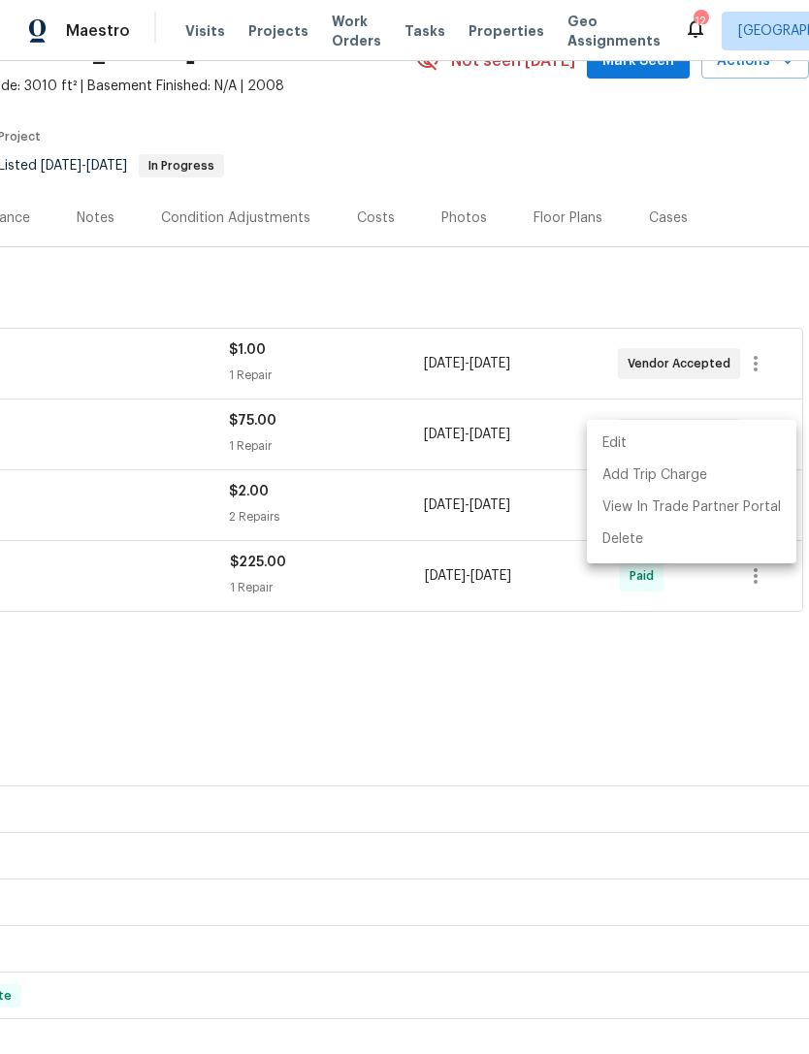
click at [518, 614] on div at bounding box center [404, 527] width 809 height 1054
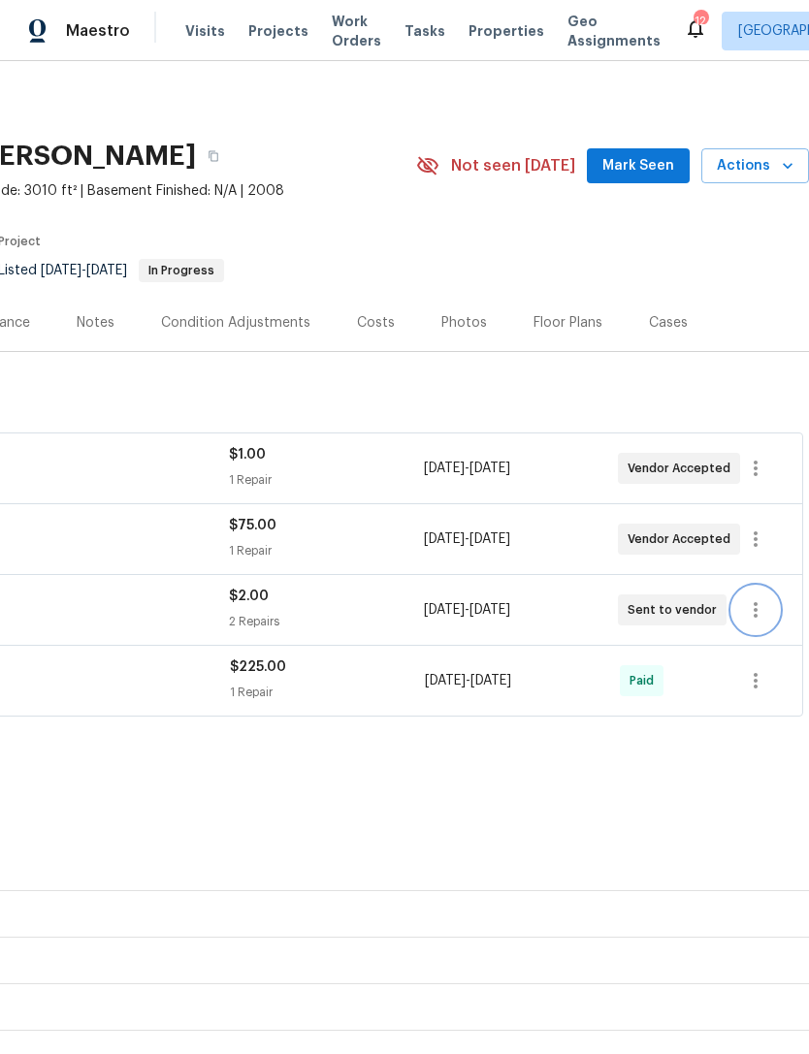
scroll to position [0, 287]
click at [654, 161] on span "Mark Seen" at bounding box center [638, 166] width 72 height 24
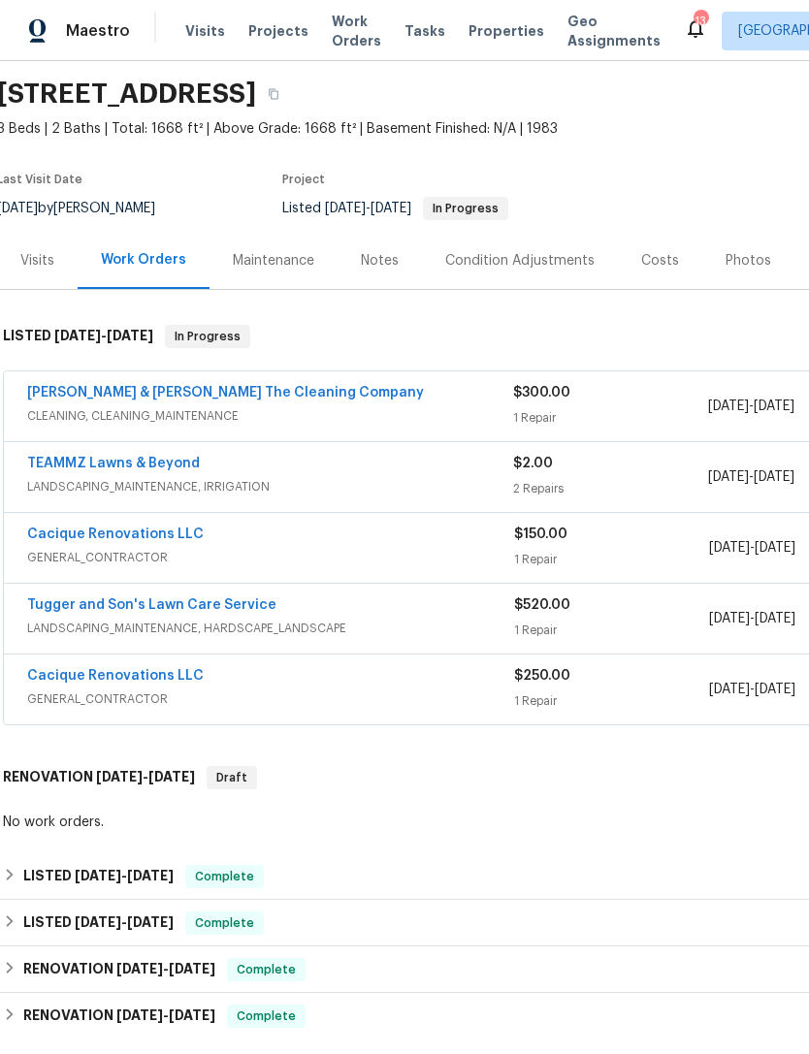
scroll to position [62, 2]
click at [177, 462] on link "TEAMMZ Lawns & Beyond" at bounding box center [114, 464] width 173 height 14
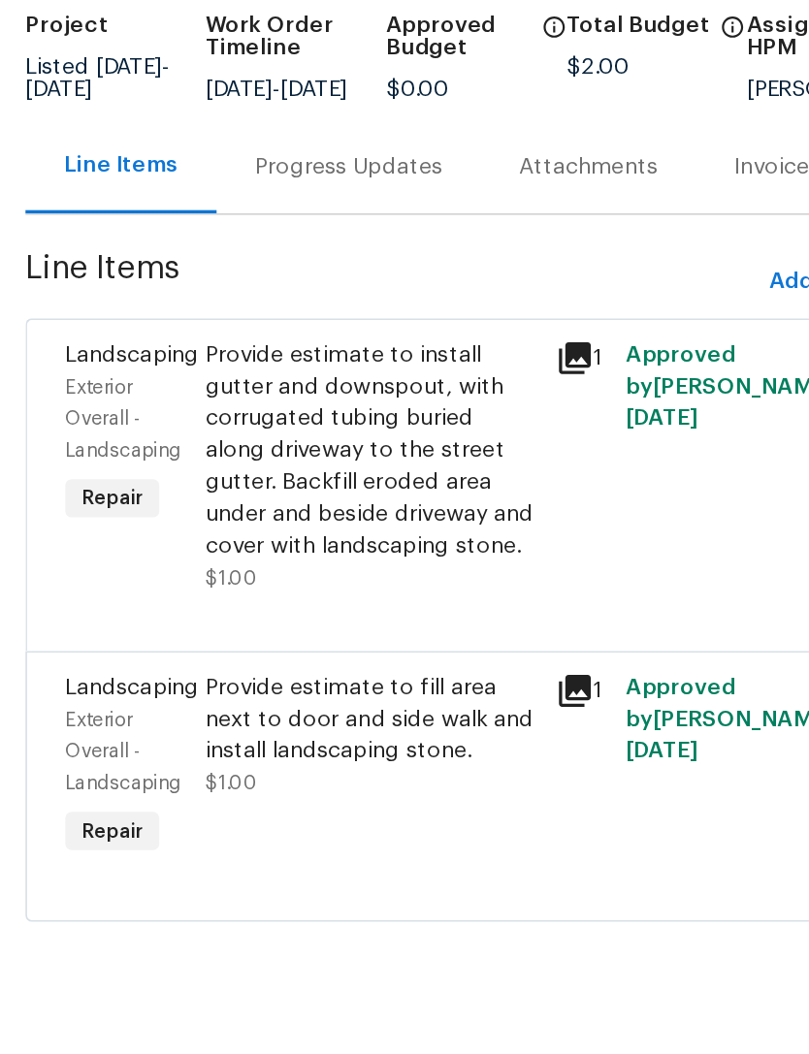
click at [339, 399] on div "Provide estimate to install gutter and downspout, with corrugated tubing buried…" at bounding box center [440, 467] width 202 height 136
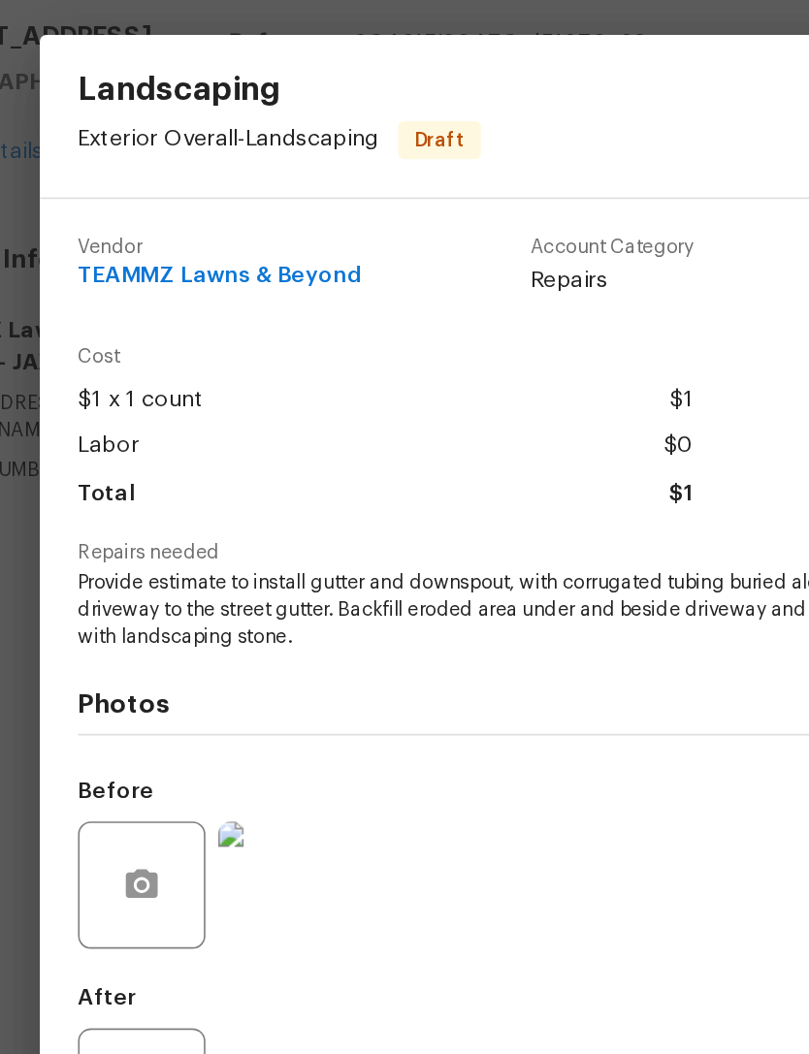
click at [137, 469] on span "Provide estimate to install gutter and downspout, with corrugated tubing buried…" at bounding box center [378, 493] width 482 height 48
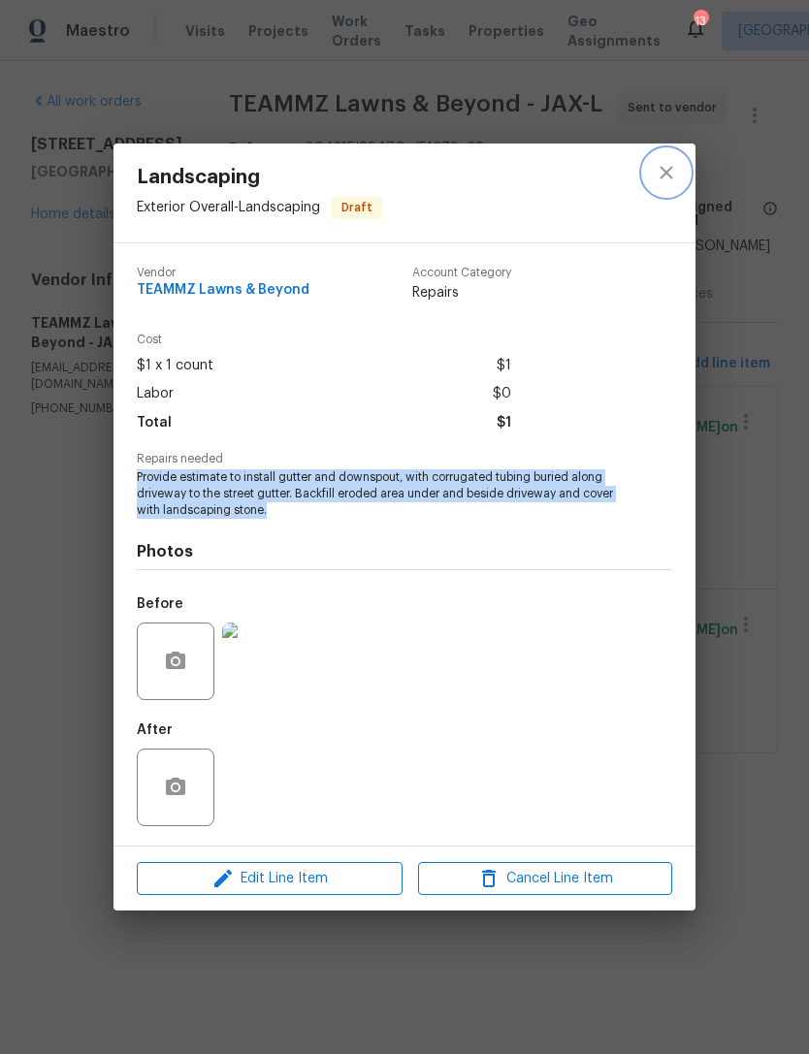
click at [671, 167] on icon "close" at bounding box center [666, 172] width 13 height 13
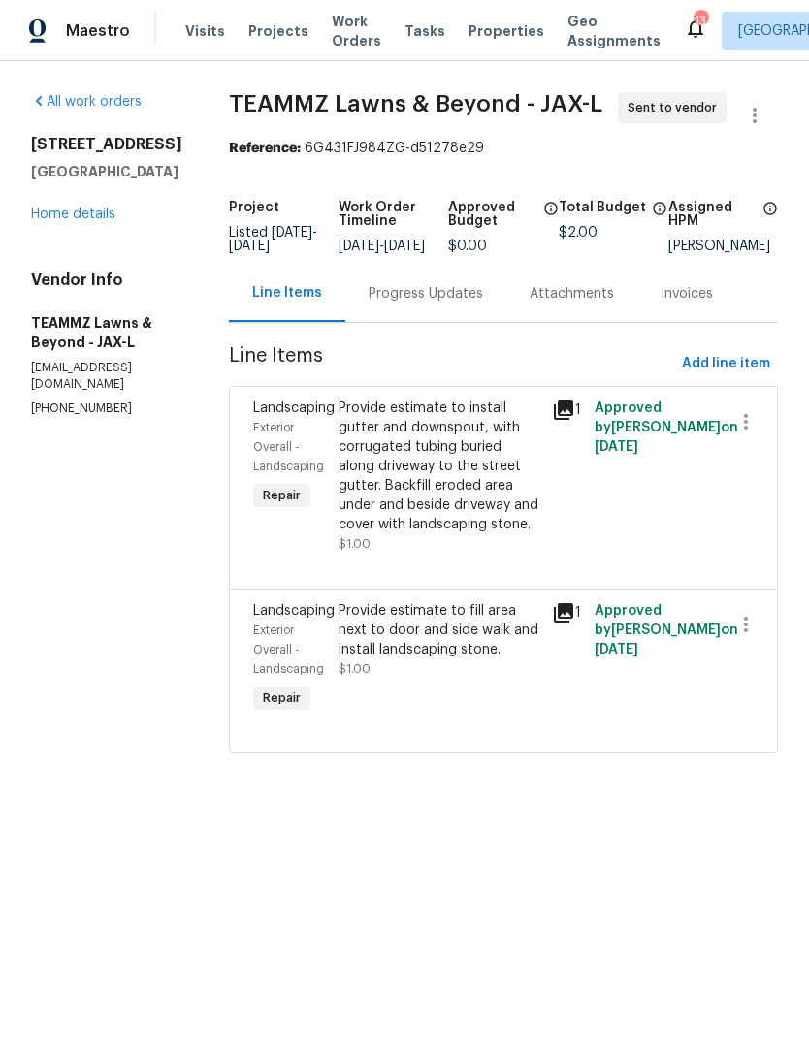
click at [85, 212] on link "Home details" at bounding box center [73, 215] width 84 height 14
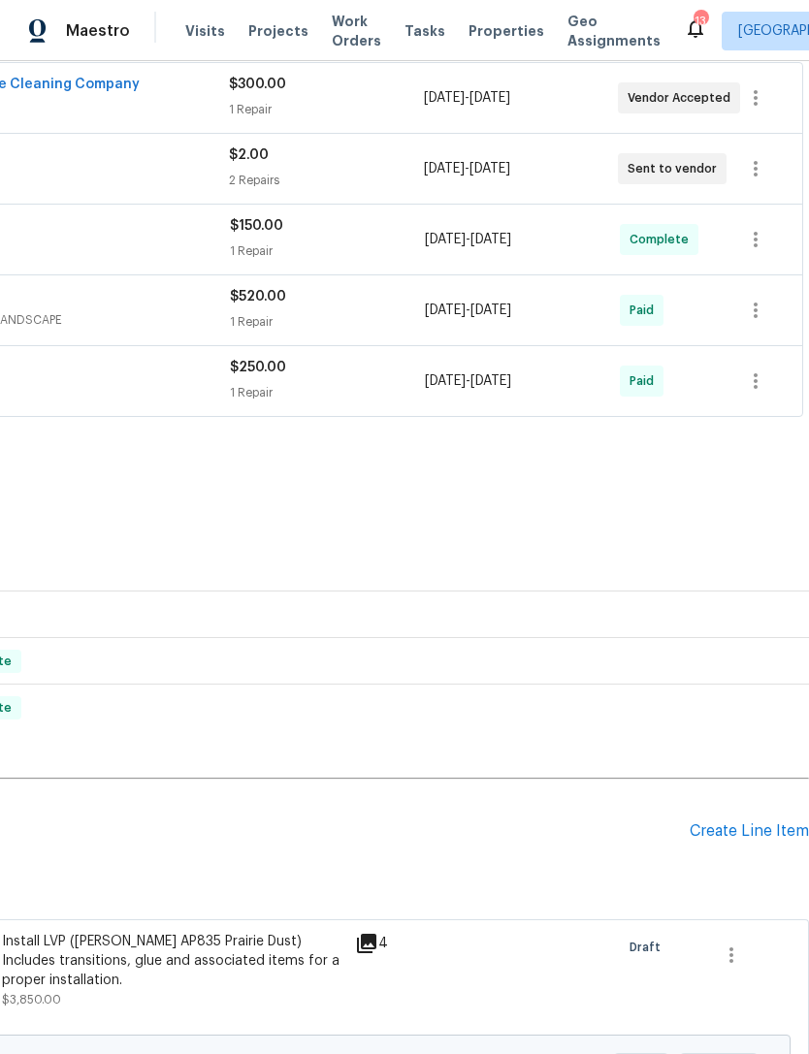
scroll to position [374, 287]
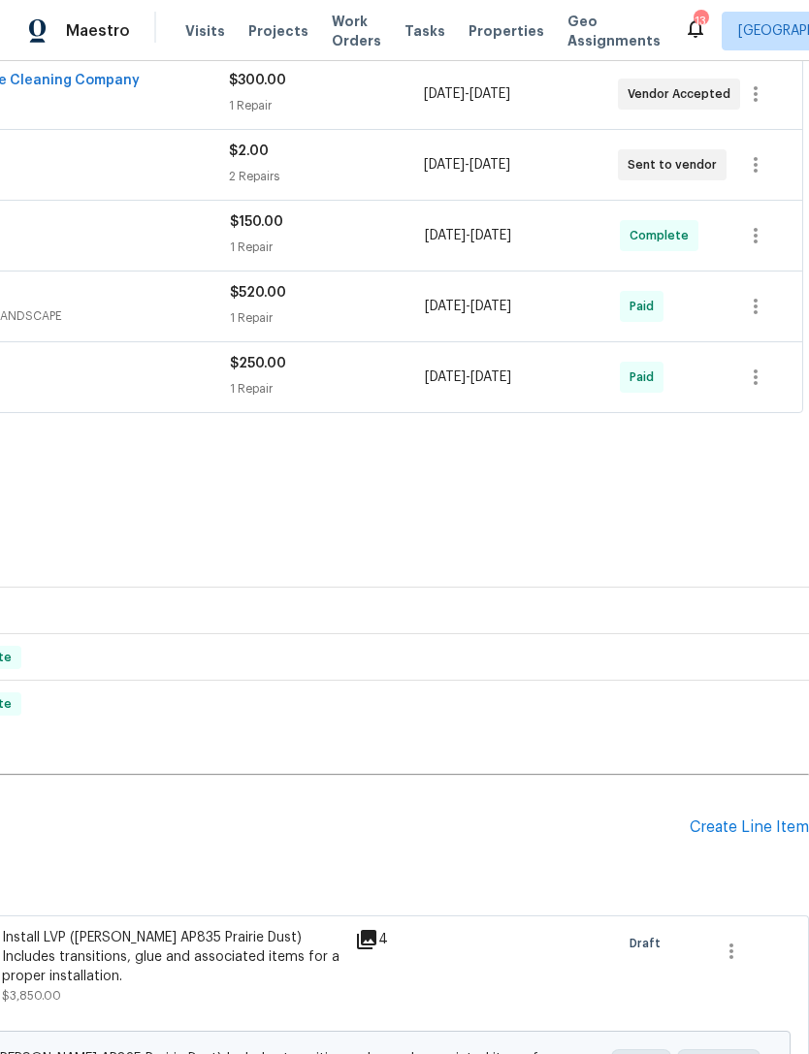
click at [744, 835] on div "Create Line Item" at bounding box center [749, 828] width 119 height 18
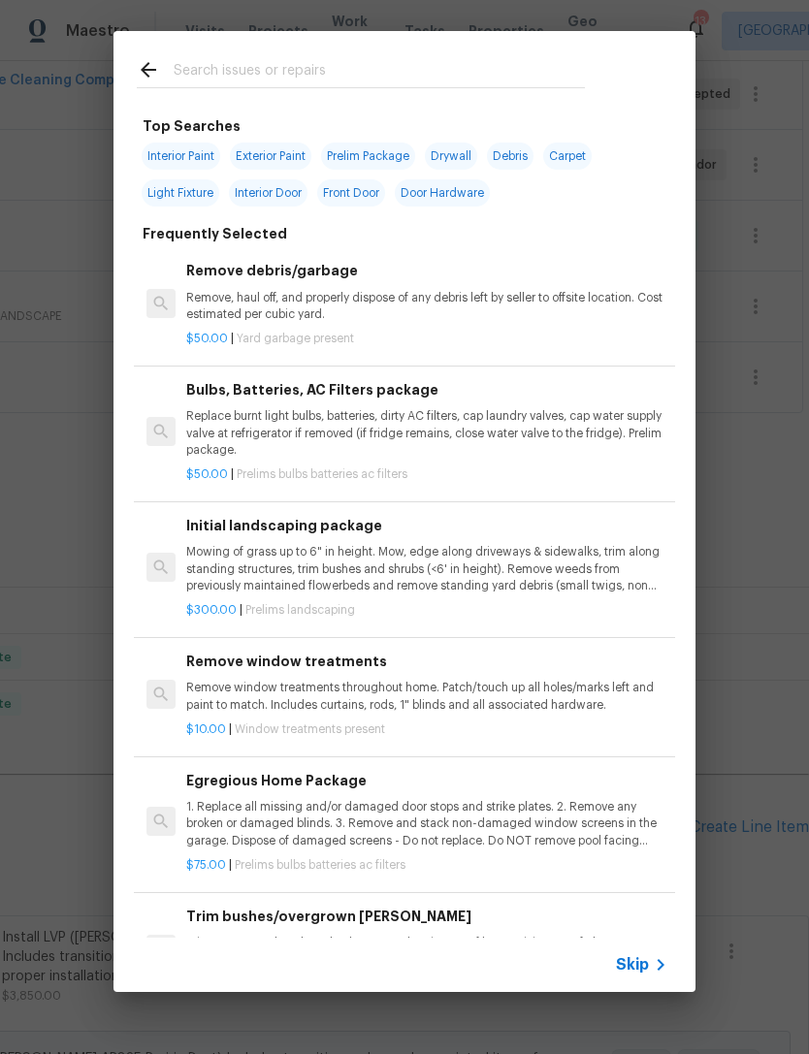
click at [139, 58] on icon at bounding box center [148, 69] width 23 height 23
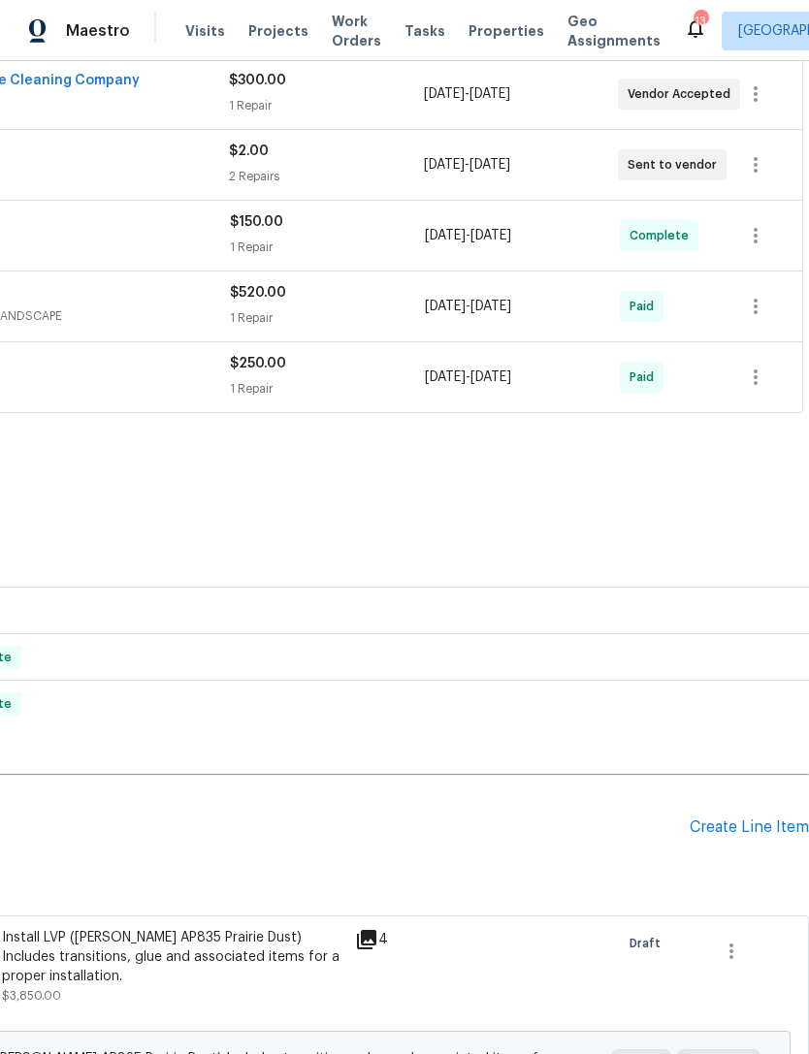
click at [744, 835] on div "Create Line Item" at bounding box center [749, 828] width 119 height 18
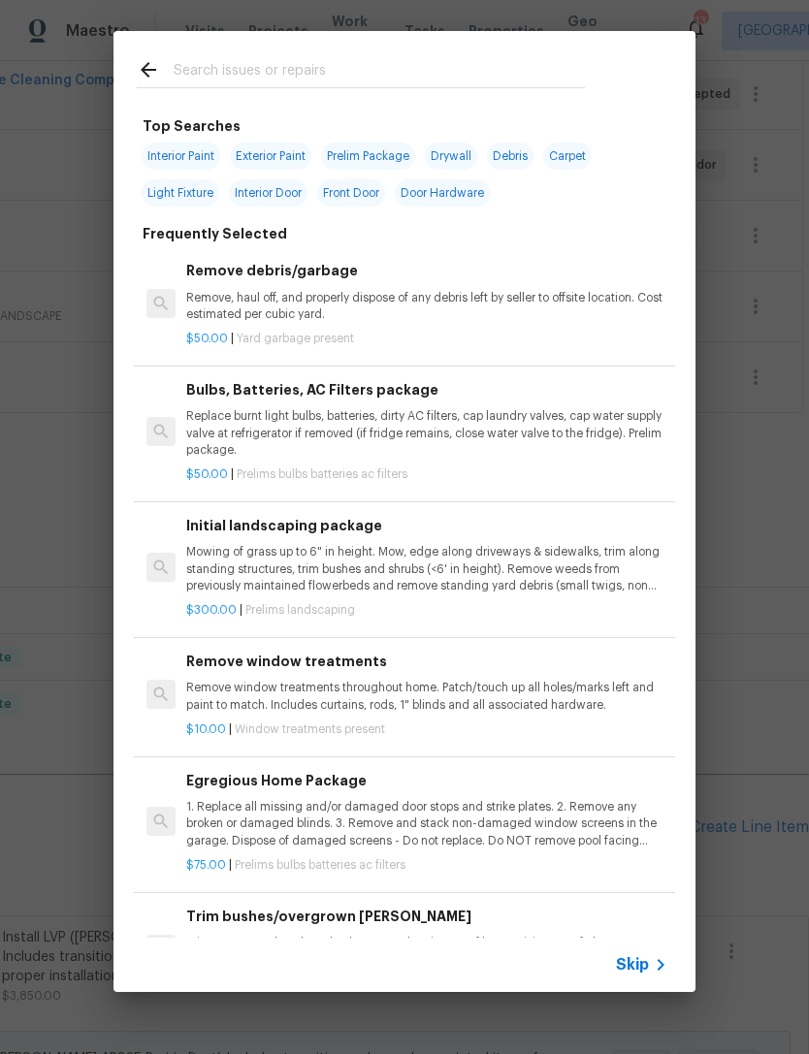
click at [513, 58] on input "text" at bounding box center [379, 72] width 411 height 29
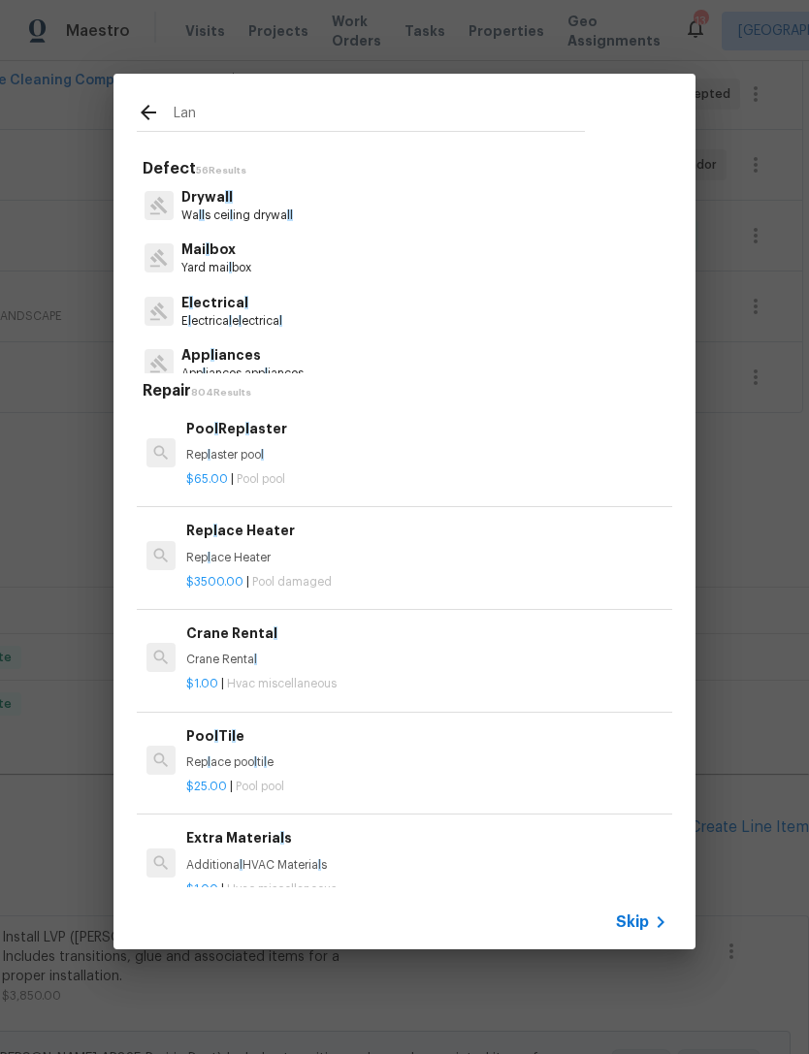
type input "Land"
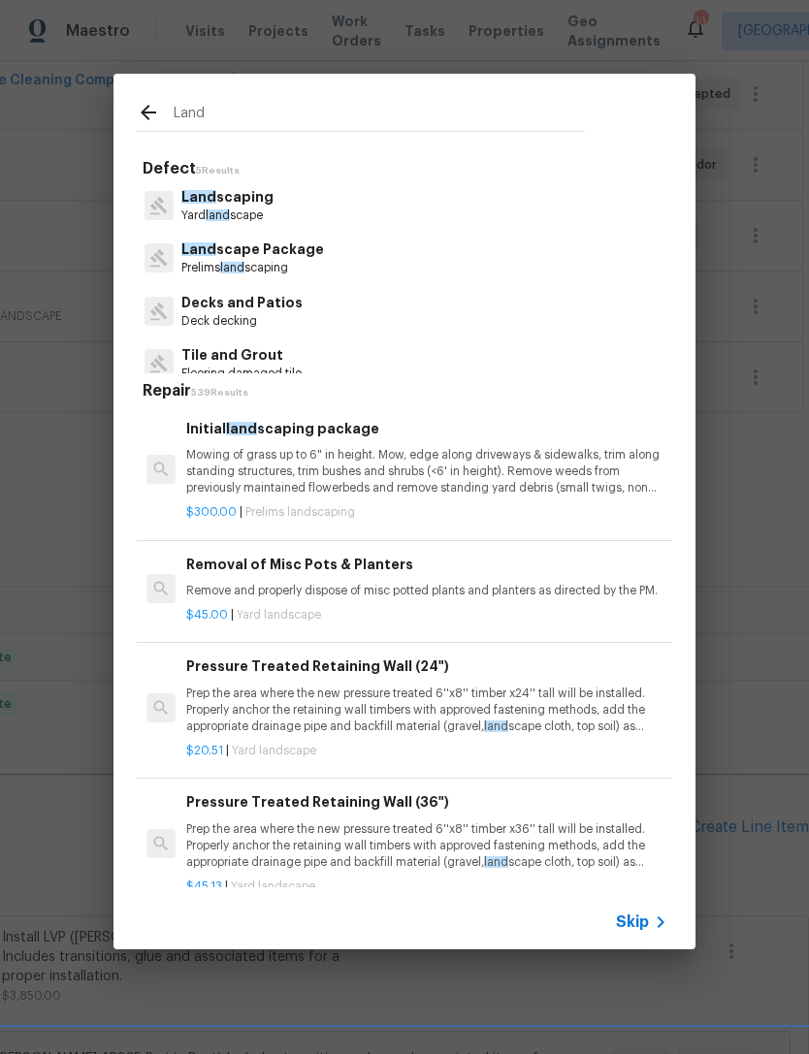
click at [247, 199] on p "Land scaping" at bounding box center [227, 197] width 92 height 20
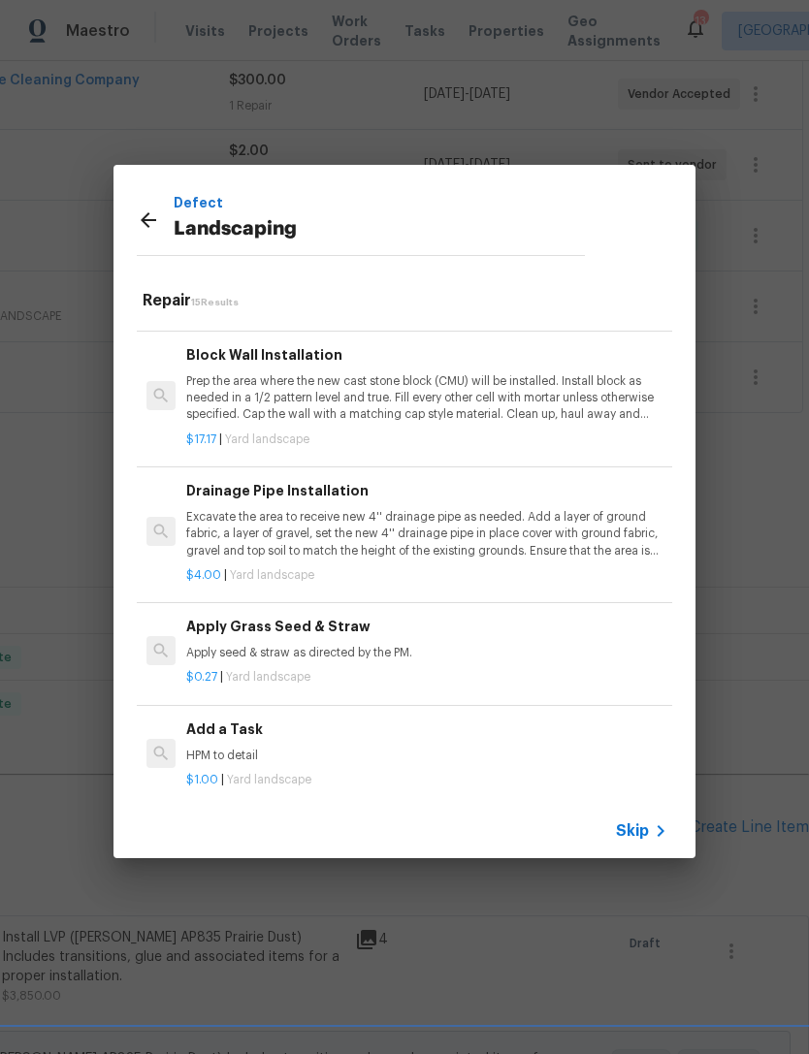
scroll to position [1342, 0]
click at [375, 731] on div "Add a Task HPM to detail" at bounding box center [426, 743] width 481 height 47
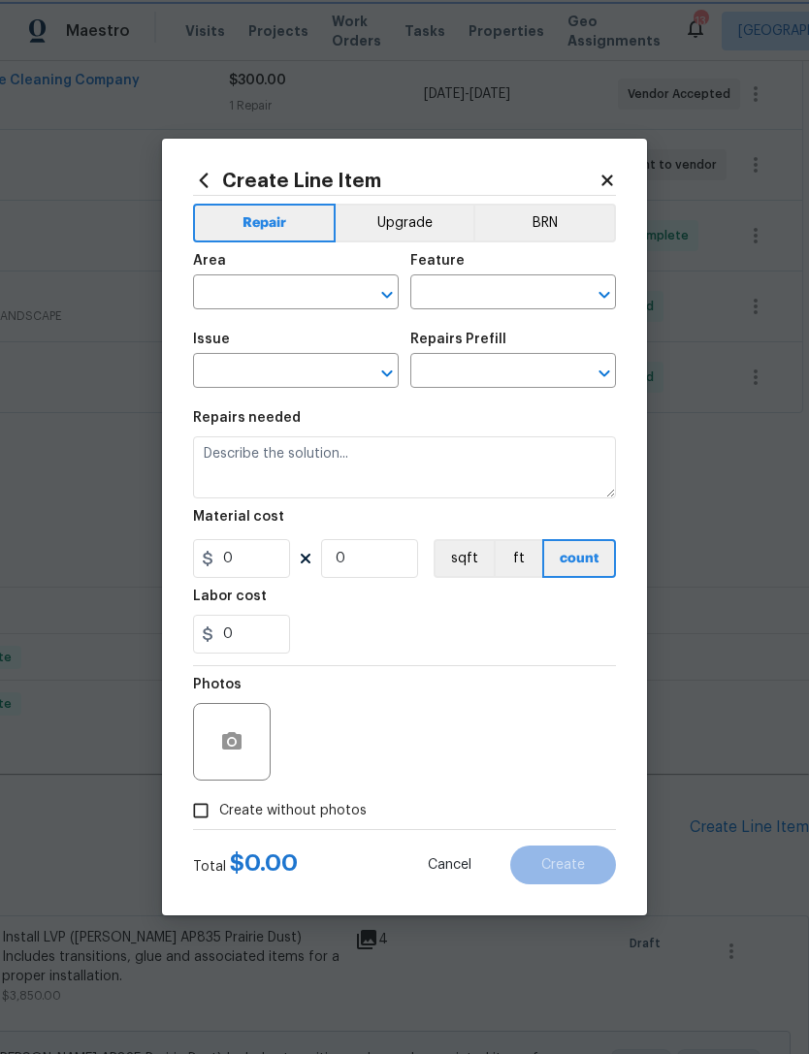
type input "Landscaping"
type input "Add a Task $1.00"
type textarea "HPM to detail"
type input "1"
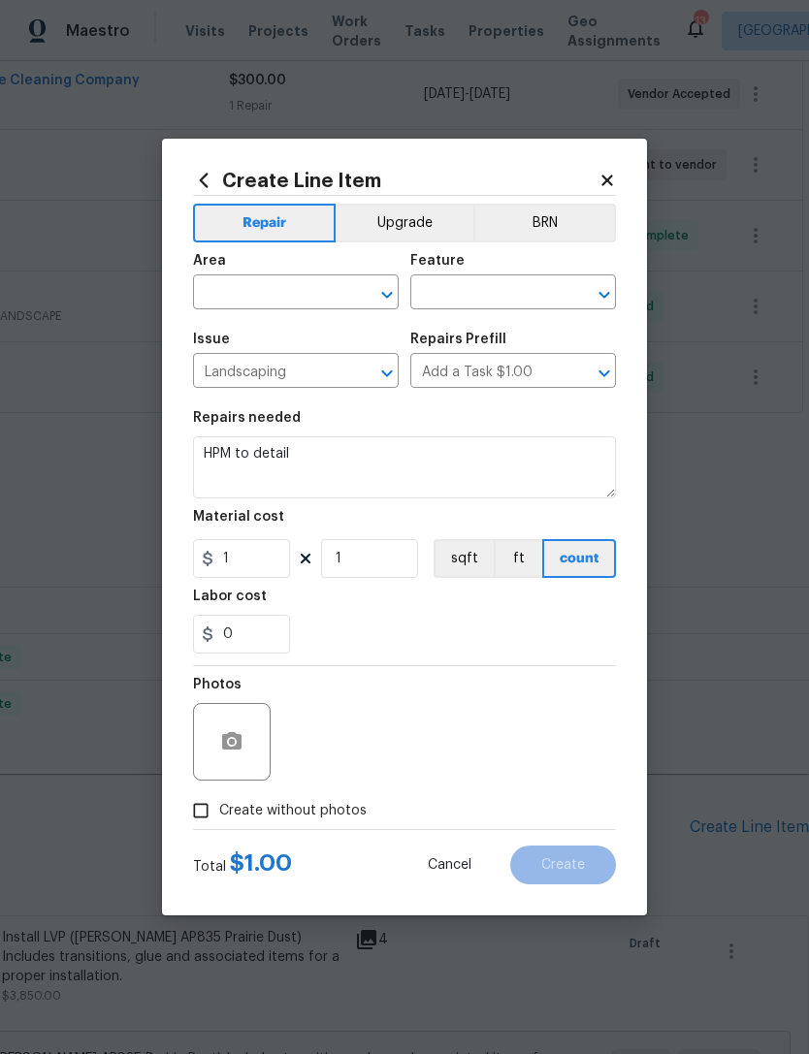
click at [322, 285] on input "text" at bounding box center [268, 294] width 151 height 30
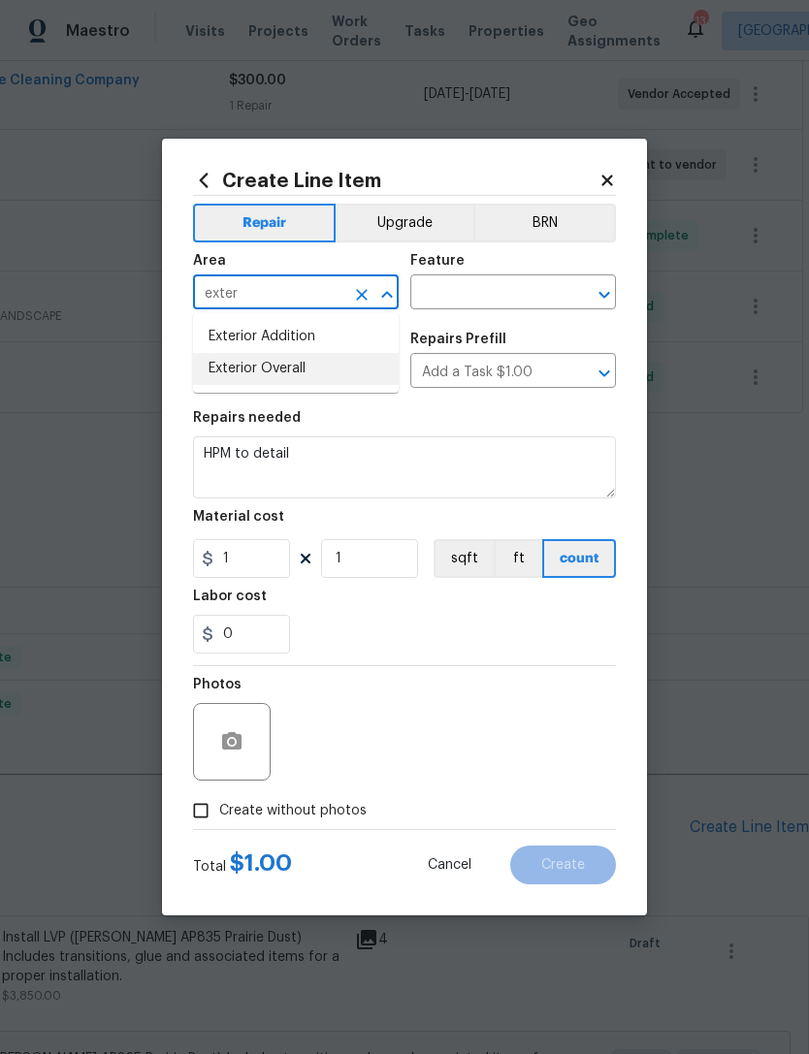
click at [294, 359] on li "Exterior Overall" at bounding box center [296, 369] width 206 height 32
type input "Exterior Overall"
click at [535, 294] on input "text" at bounding box center [485, 294] width 151 height 30
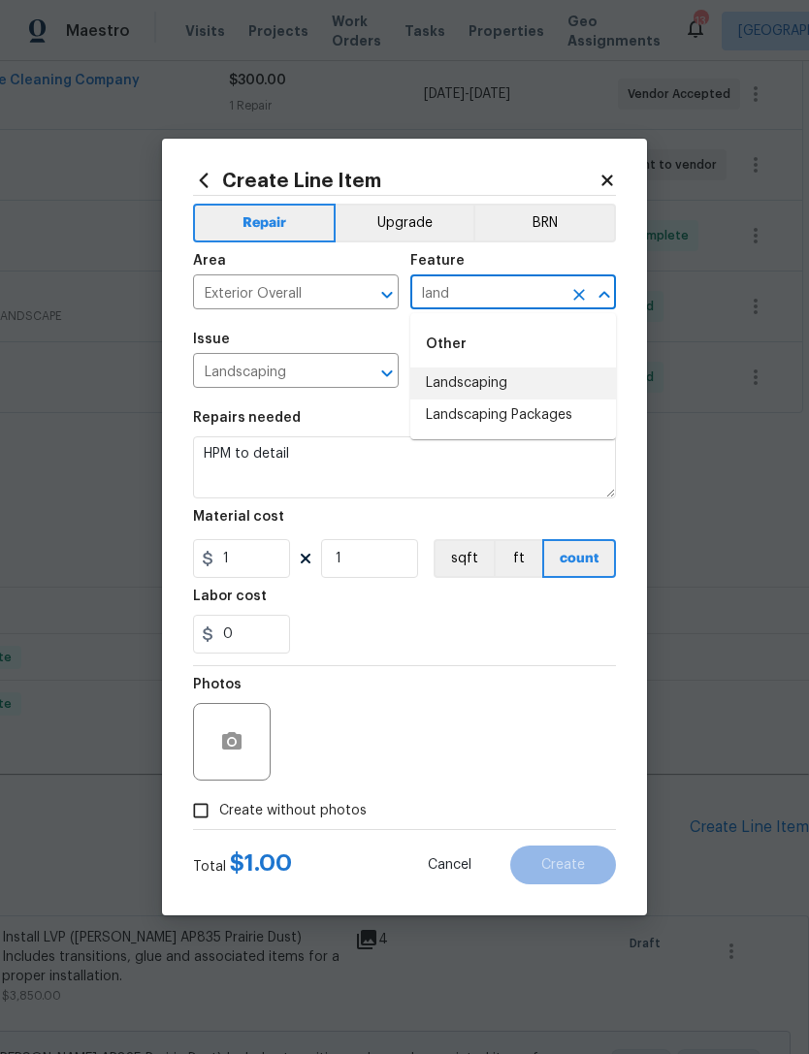
click at [495, 381] on li "Landscaping" at bounding box center [513, 384] width 206 height 32
type input "Landscaping"
click at [494, 380] on input "Add a Task $1.00" at bounding box center [485, 373] width 151 height 30
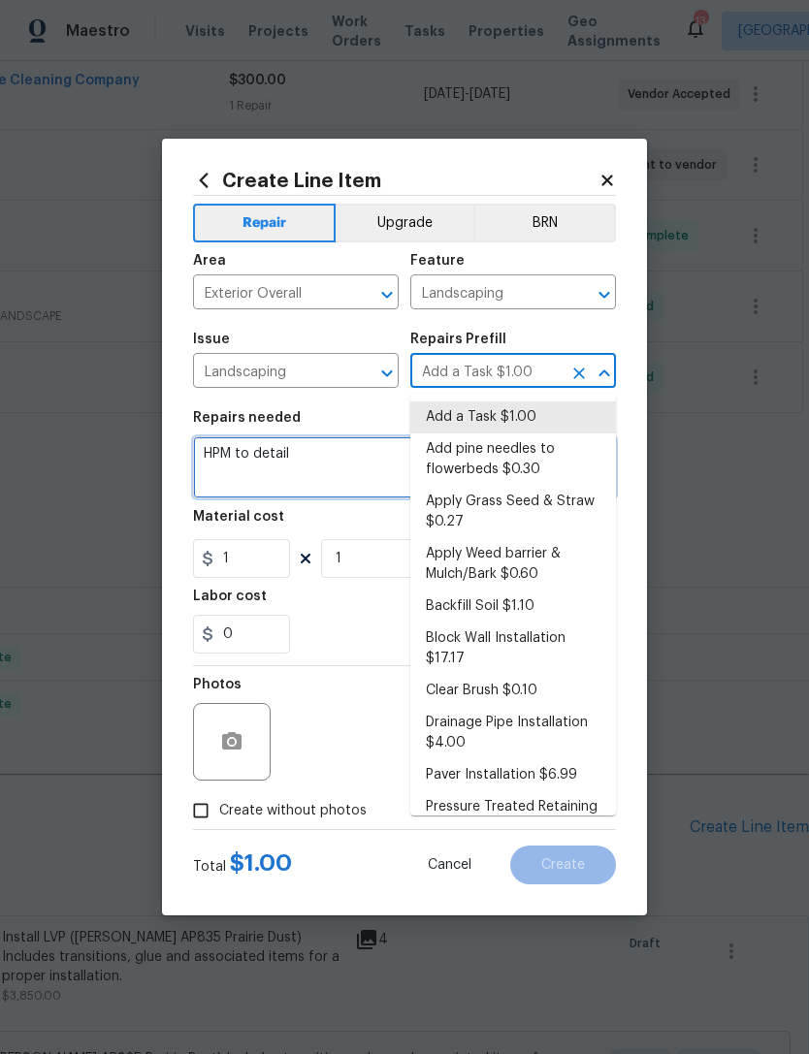
click at [325, 481] on textarea "HPM to detail" at bounding box center [404, 467] width 423 height 62
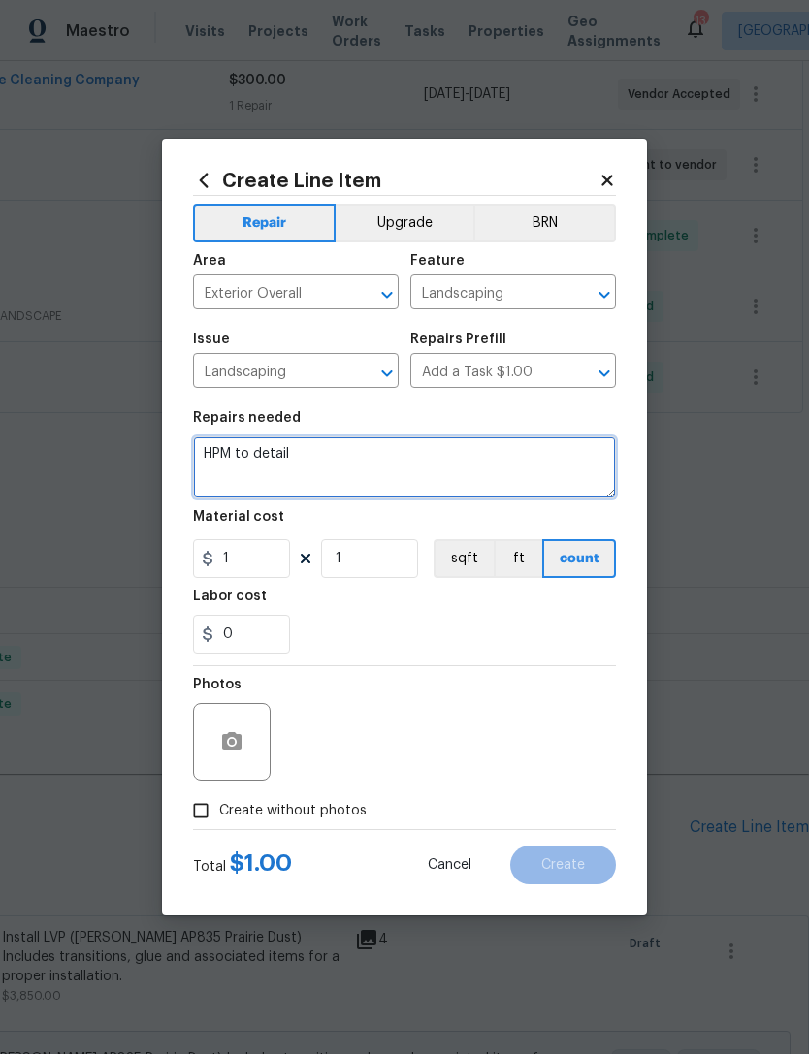
click at [204, 454] on textarea "HPM to detail" at bounding box center [404, 467] width 423 height 62
click at [204, 453] on textarea "HPM to detail" at bounding box center [404, 467] width 423 height 62
type textarea "H"
click at [220, 451] on textarea at bounding box center [404, 467] width 423 height 62
paste textarea "Provide estimate to install gutter and downspout, with corrugated tubing buried…"
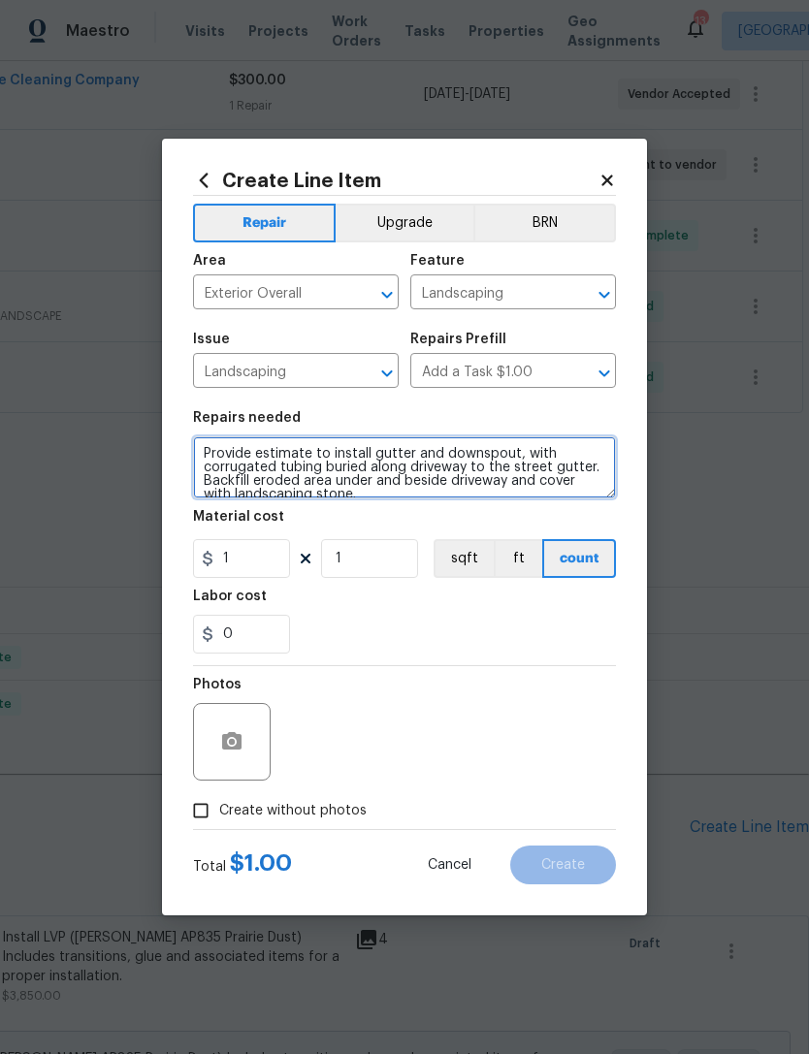
scroll to position [4, 0]
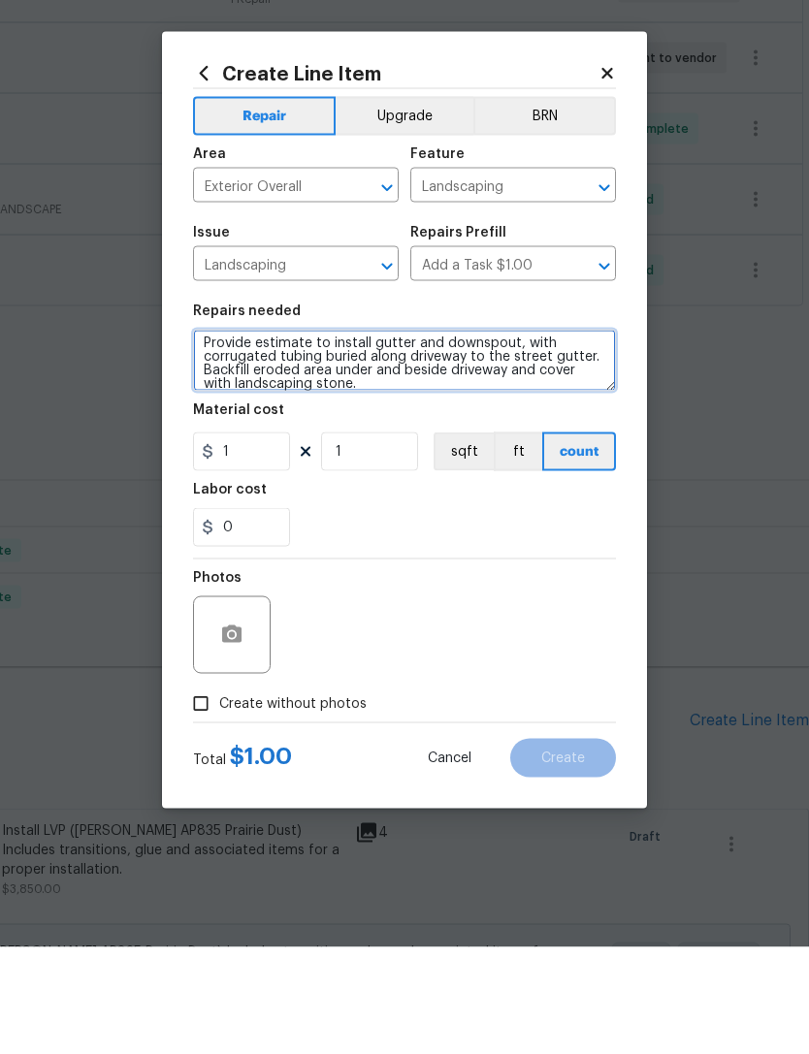
type textarea "Provide estimate to install gutter and downspout, with corrugated tubing buried…"
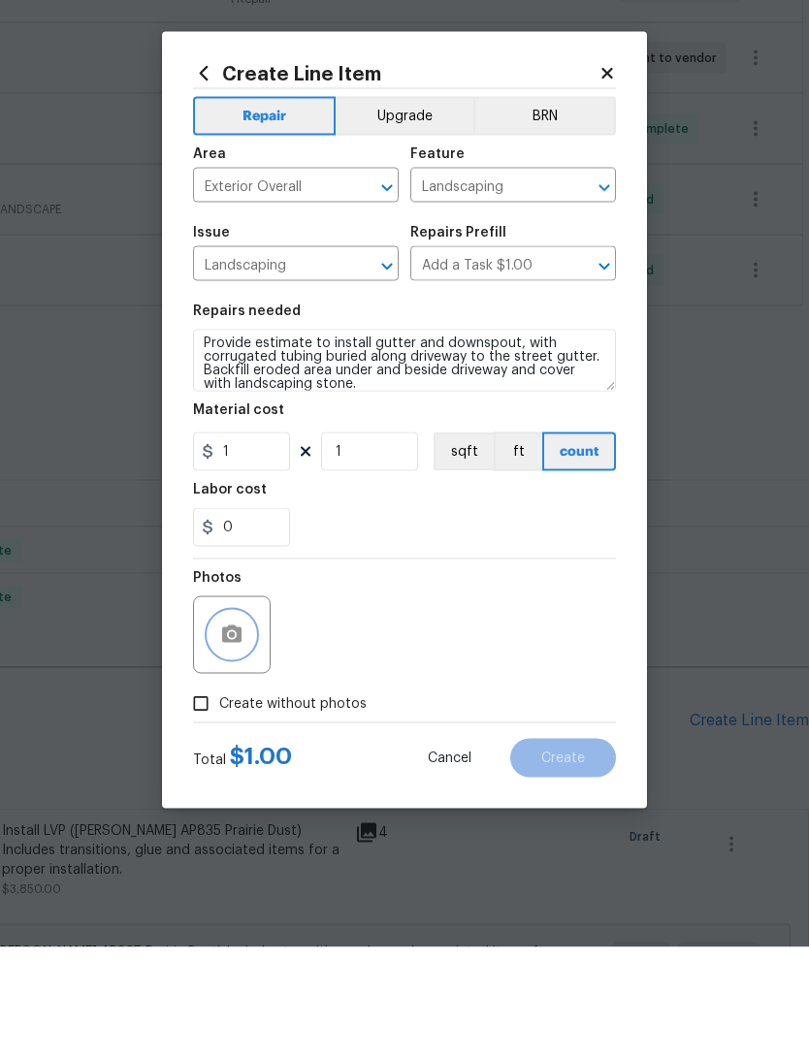
click at [232, 732] on icon "button" at bounding box center [231, 740] width 19 height 17
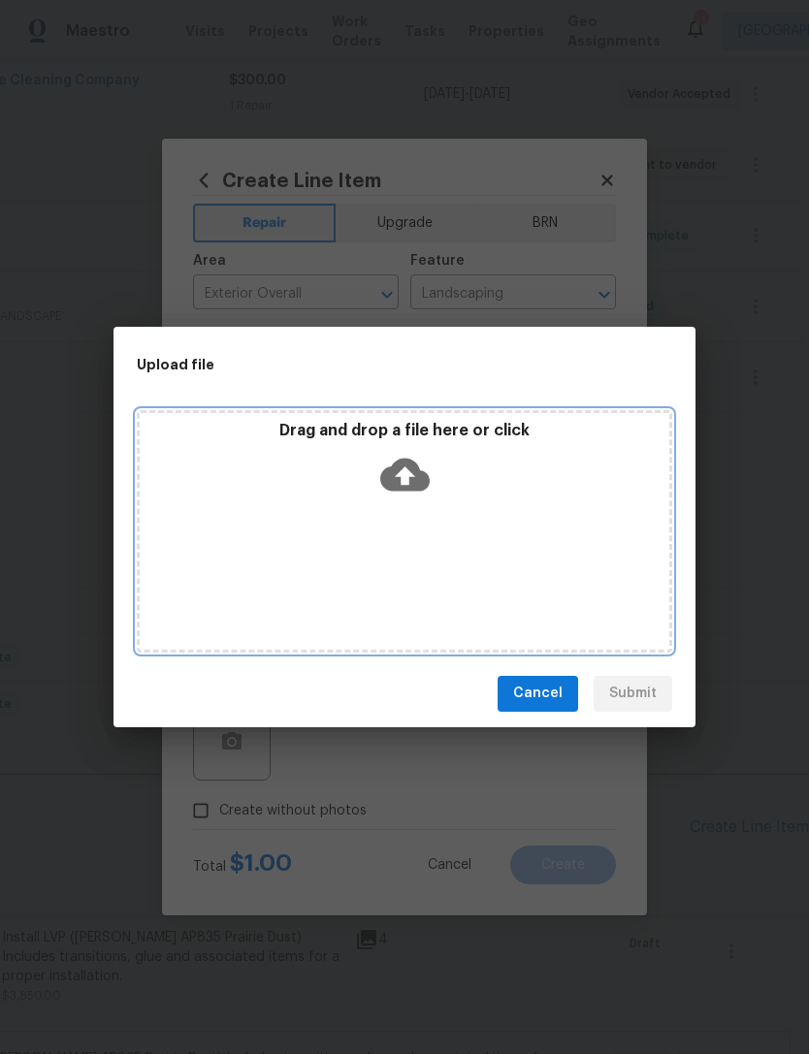
click at [419, 469] on icon at bounding box center [404, 474] width 49 height 33
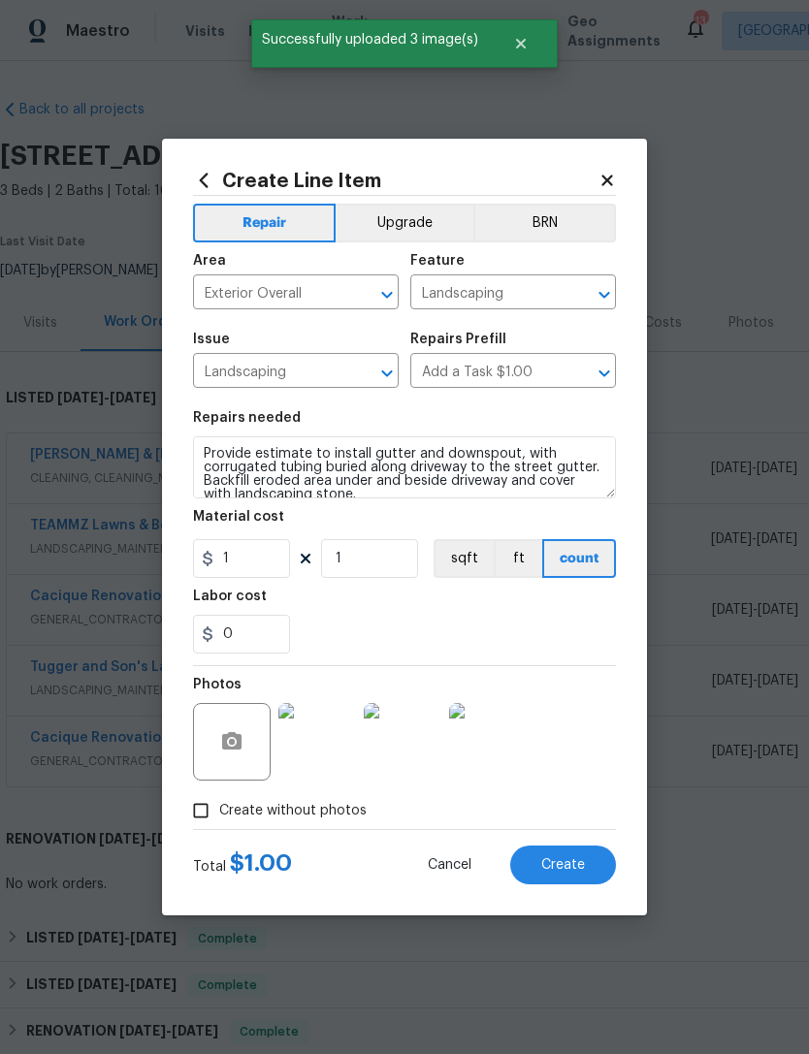
scroll to position [4, 0]
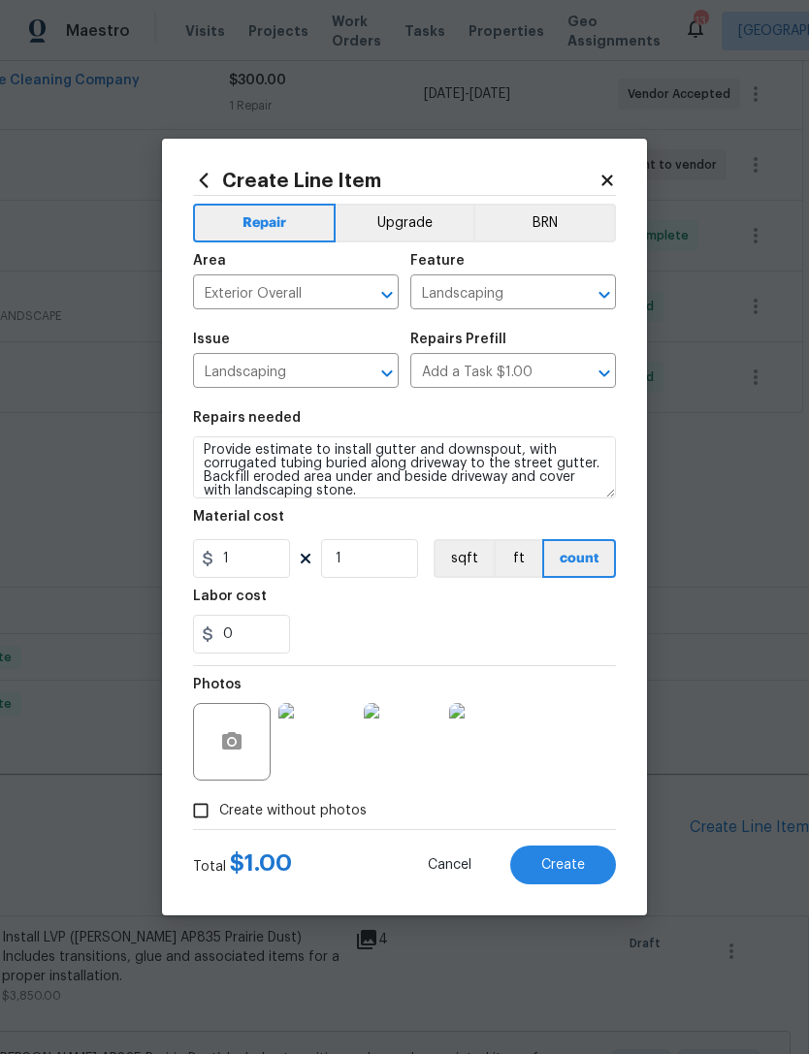
click at [578, 877] on button "Create" at bounding box center [563, 865] width 106 height 39
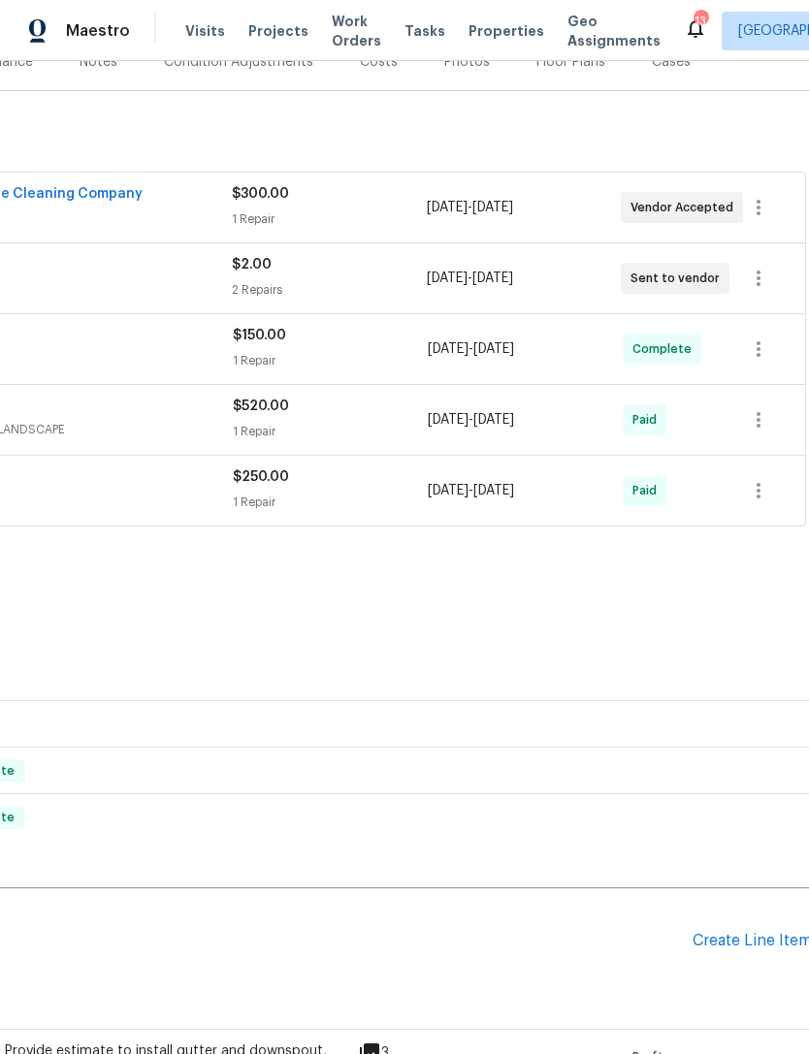
scroll to position [261, 285]
click at [752, 932] on div "Create Line Item" at bounding box center [751, 941] width 119 height 18
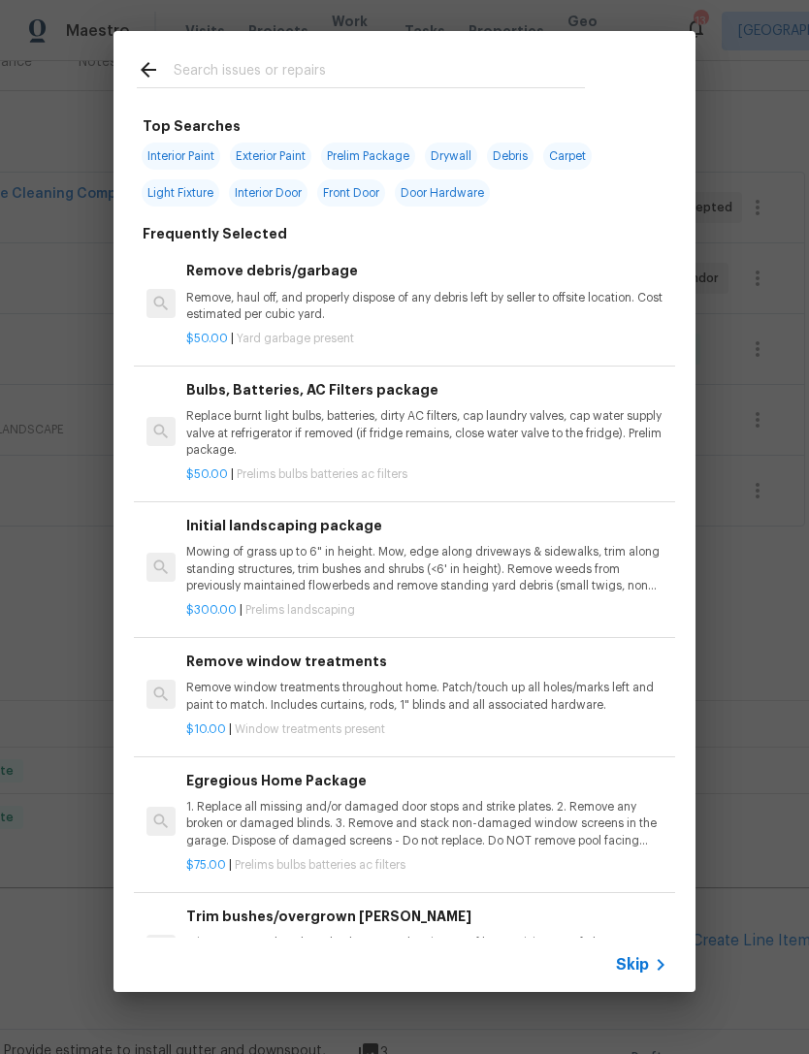
click at [492, 61] on input "text" at bounding box center [379, 72] width 411 height 29
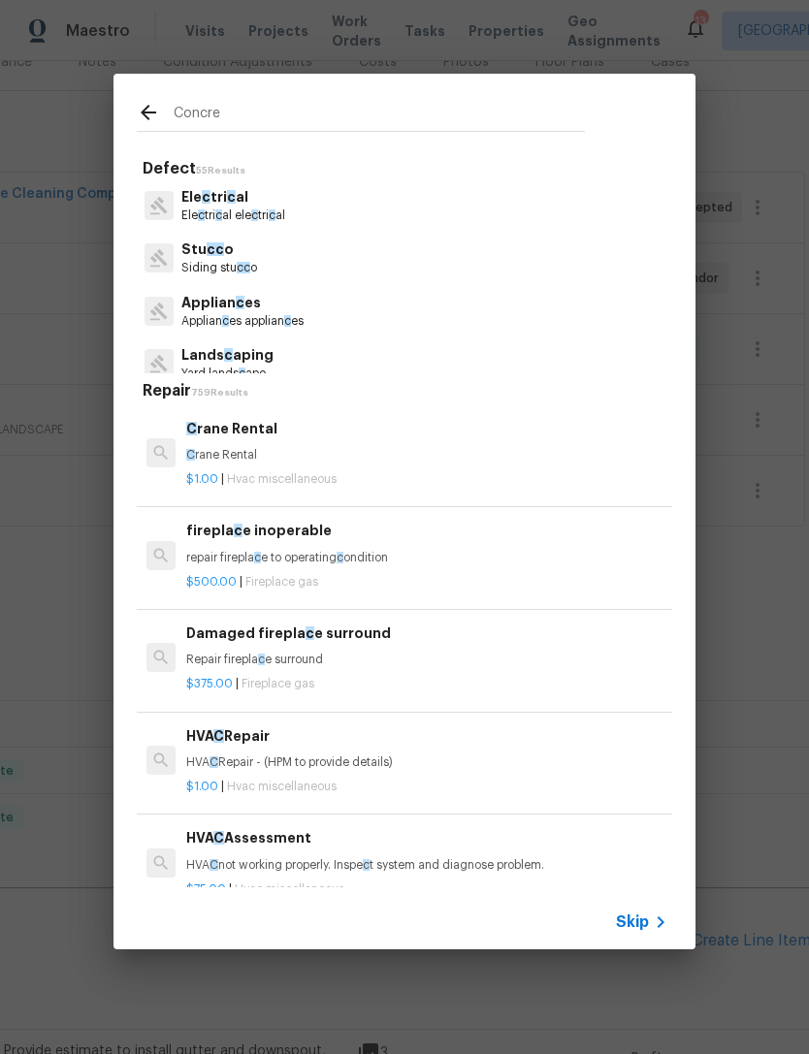
type input "Concret"
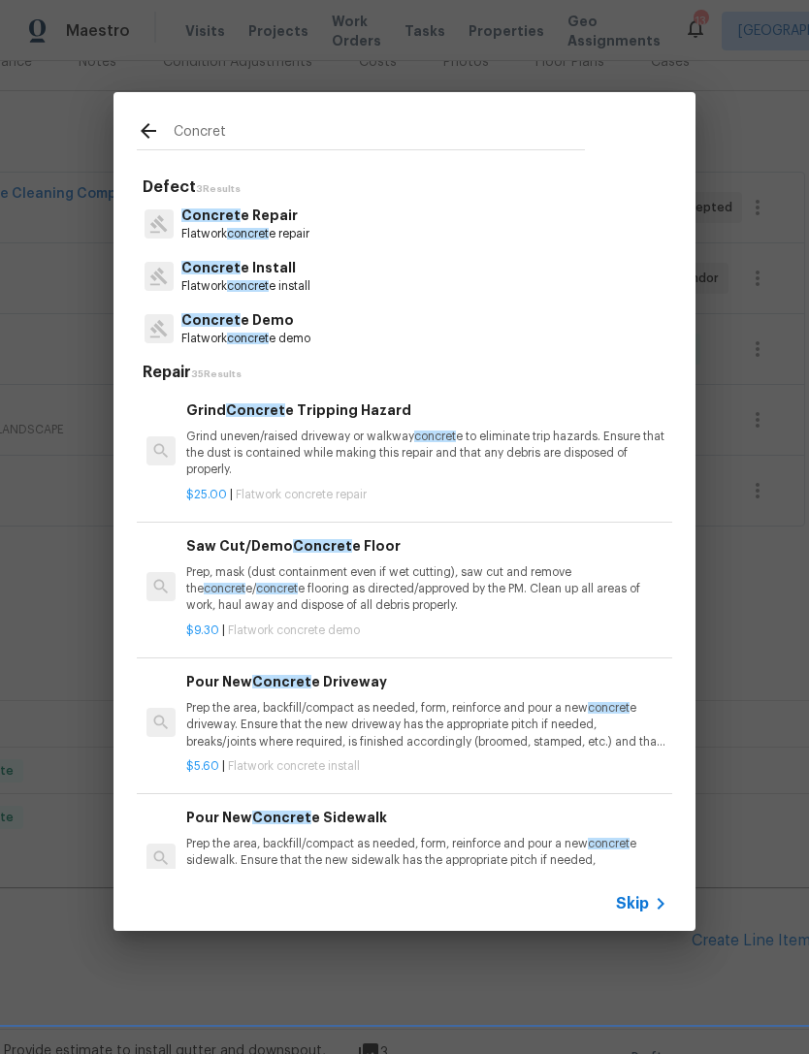
click at [255, 222] on p "Concret e Repair" at bounding box center [245, 216] width 128 height 20
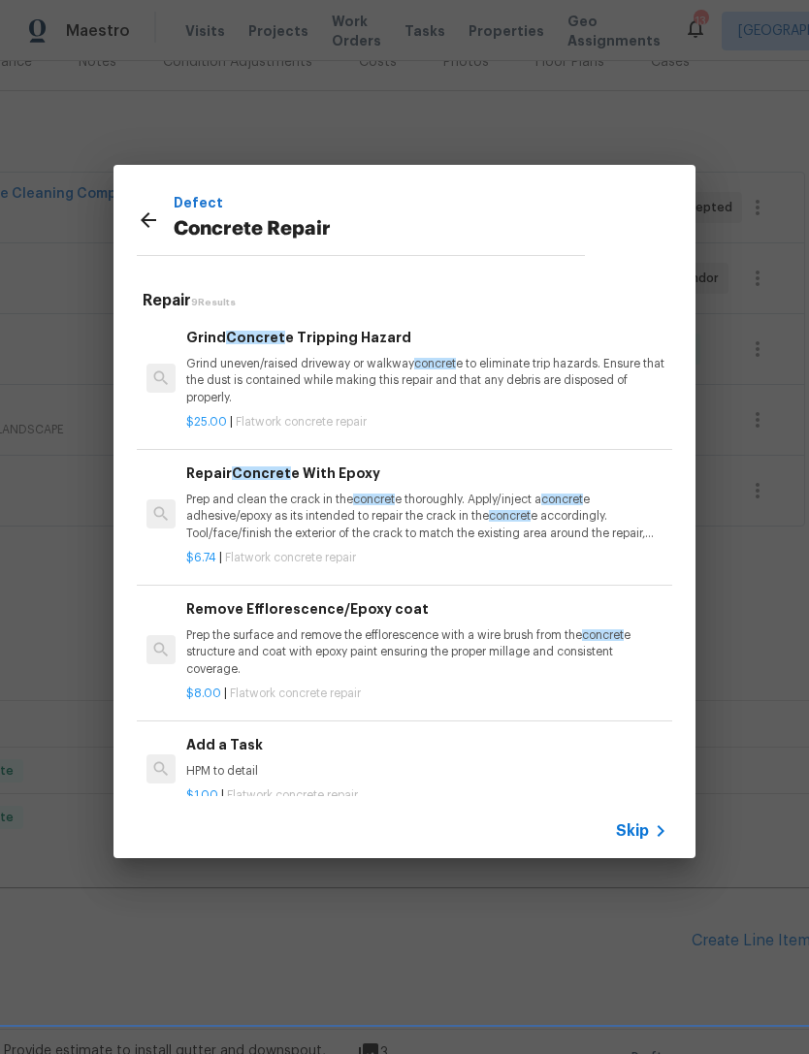
click at [224, 749] on h6 "Add a Task" at bounding box center [426, 744] width 481 height 21
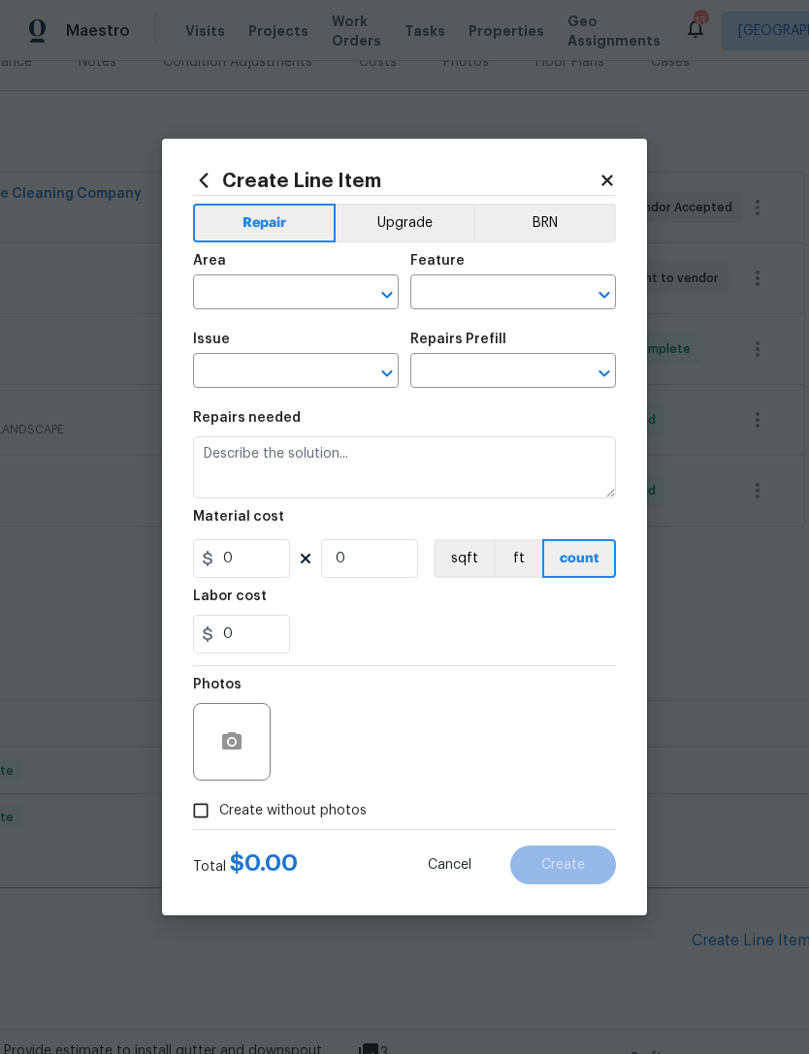
type input "Flatwork"
type input "Concrete Repair"
type input "Add a Task $1.00"
type textarea "HPM to detail"
type input "1"
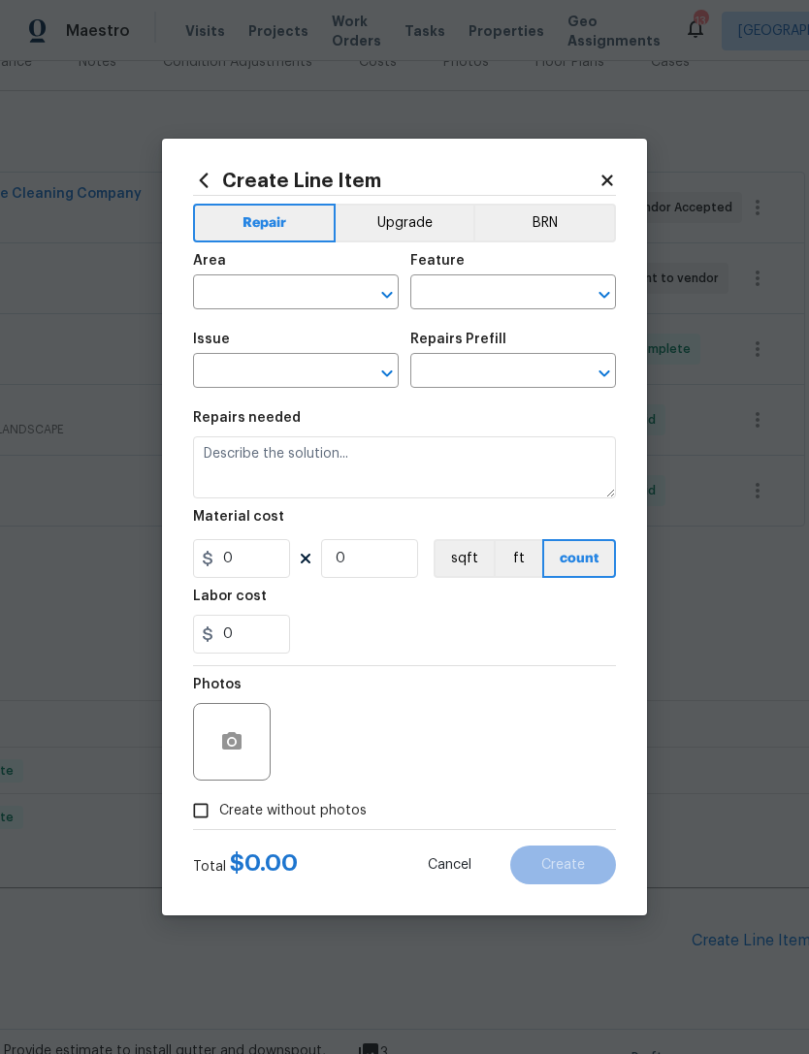
type input "1"
click at [281, 287] on input "text" at bounding box center [268, 294] width 151 height 30
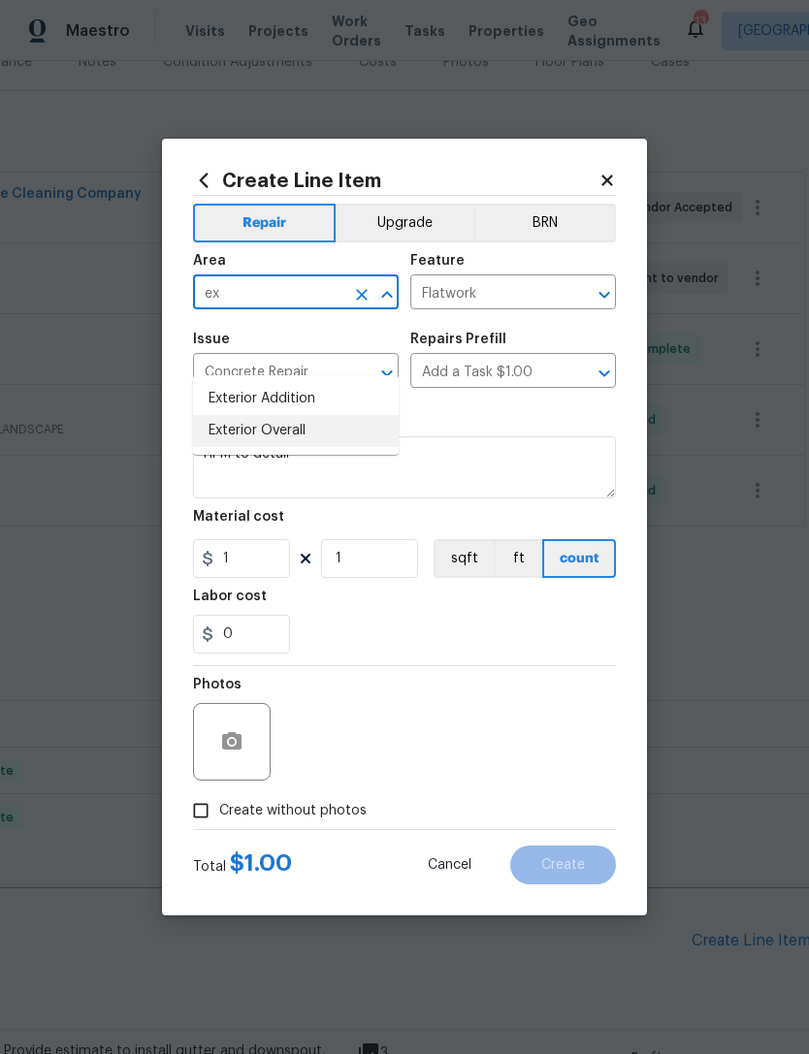
click at [326, 415] on li "Exterior Overall" at bounding box center [296, 431] width 206 height 32
type input "Exterior Overall"
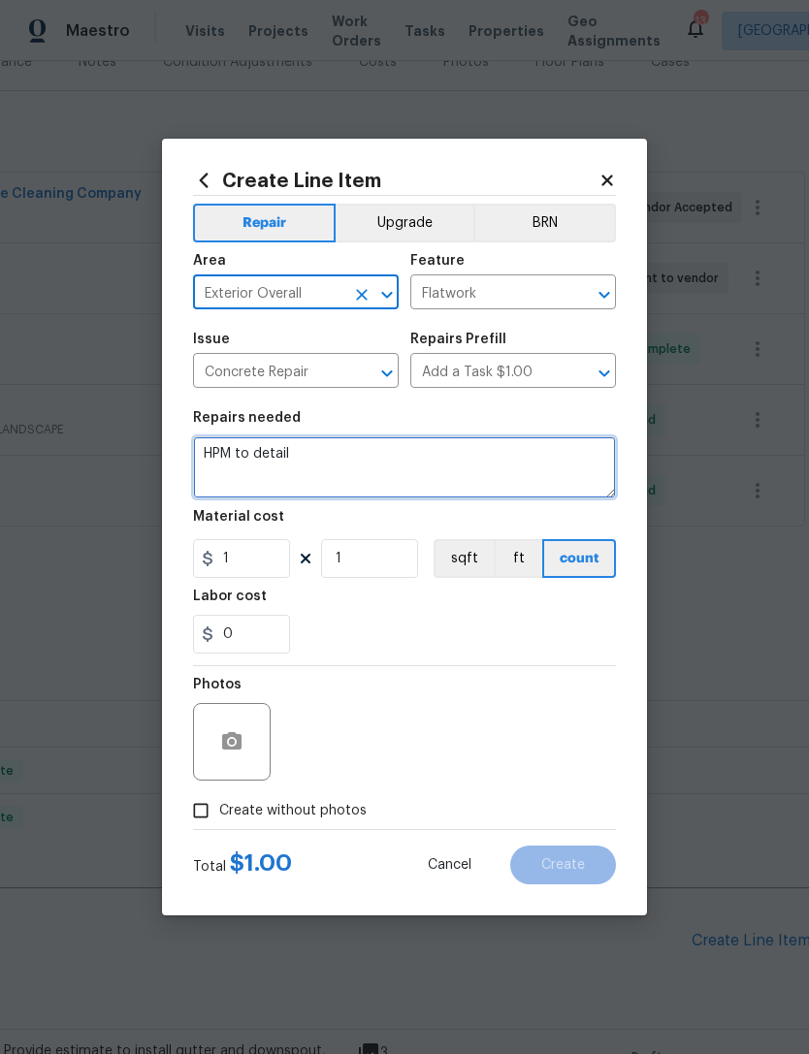
click at [217, 456] on textarea "HPM to detail" at bounding box center [404, 467] width 423 height 62
click at [217, 455] on textarea "HPM to detail" at bounding box center [404, 467] width 423 height 62
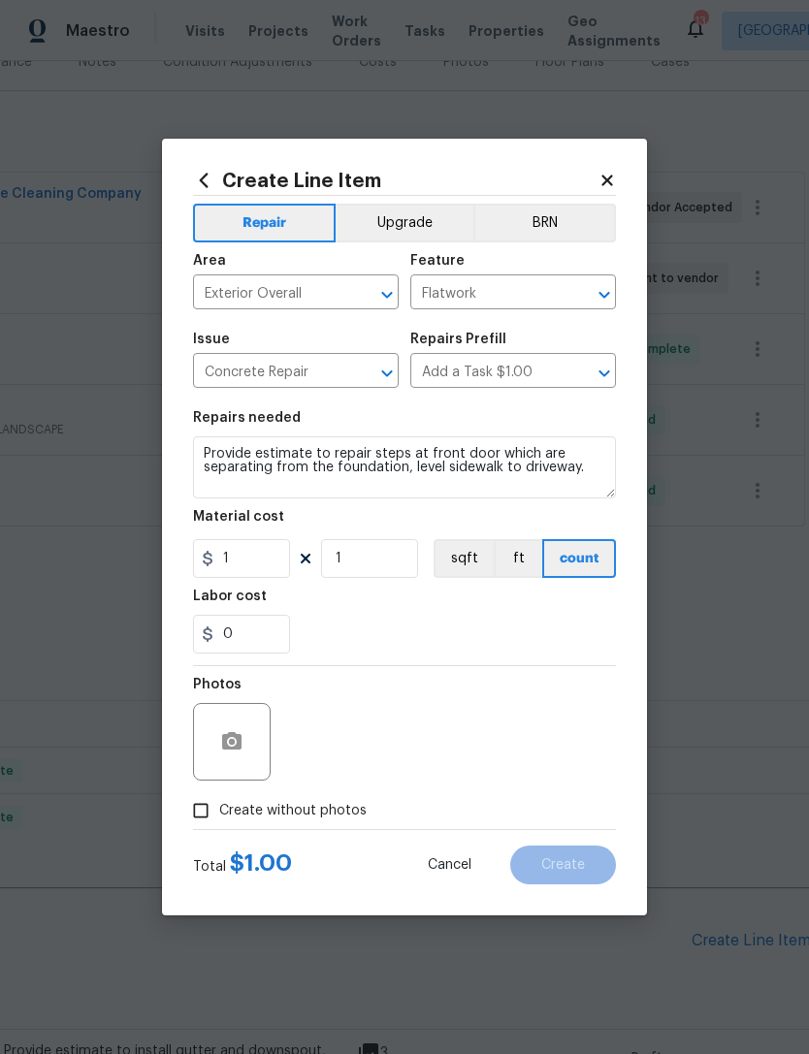
click at [418, 650] on div "0" at bounding box center [404, 634] width 423 height 39
click at [237, 740] on icon "button" at bounding box center [231, 740] width 19 height 17
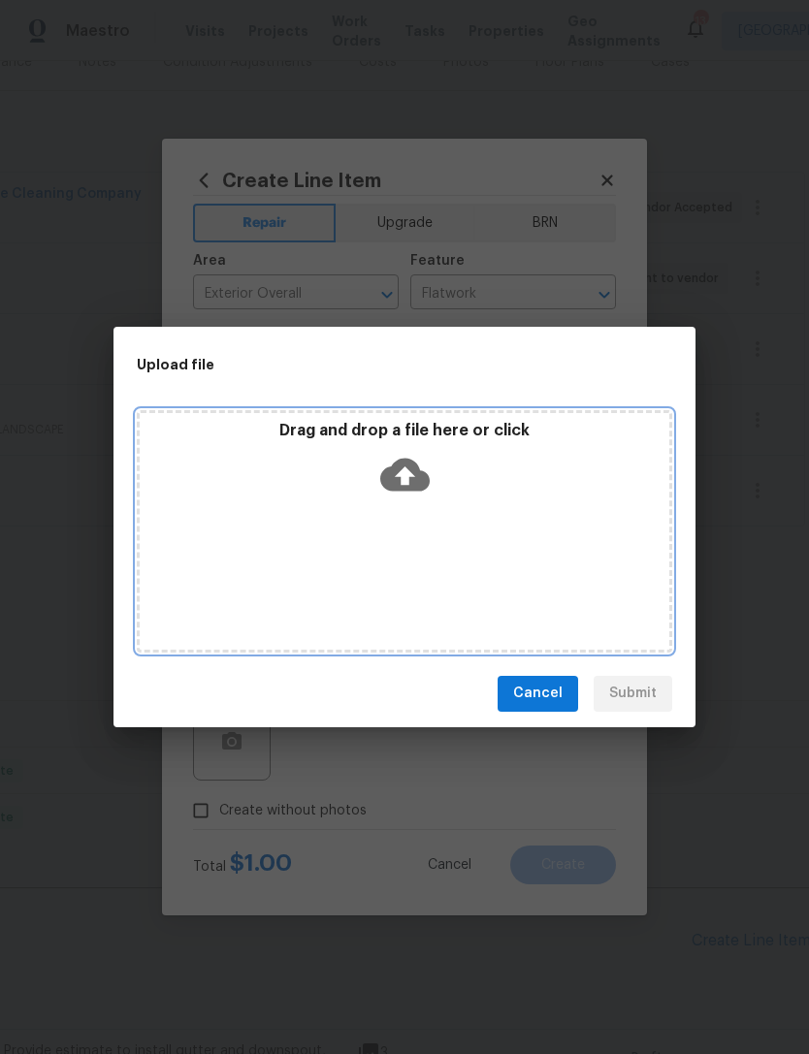
click at [410, 468] on icon at bounding box center [404, 474] width 49 height 33
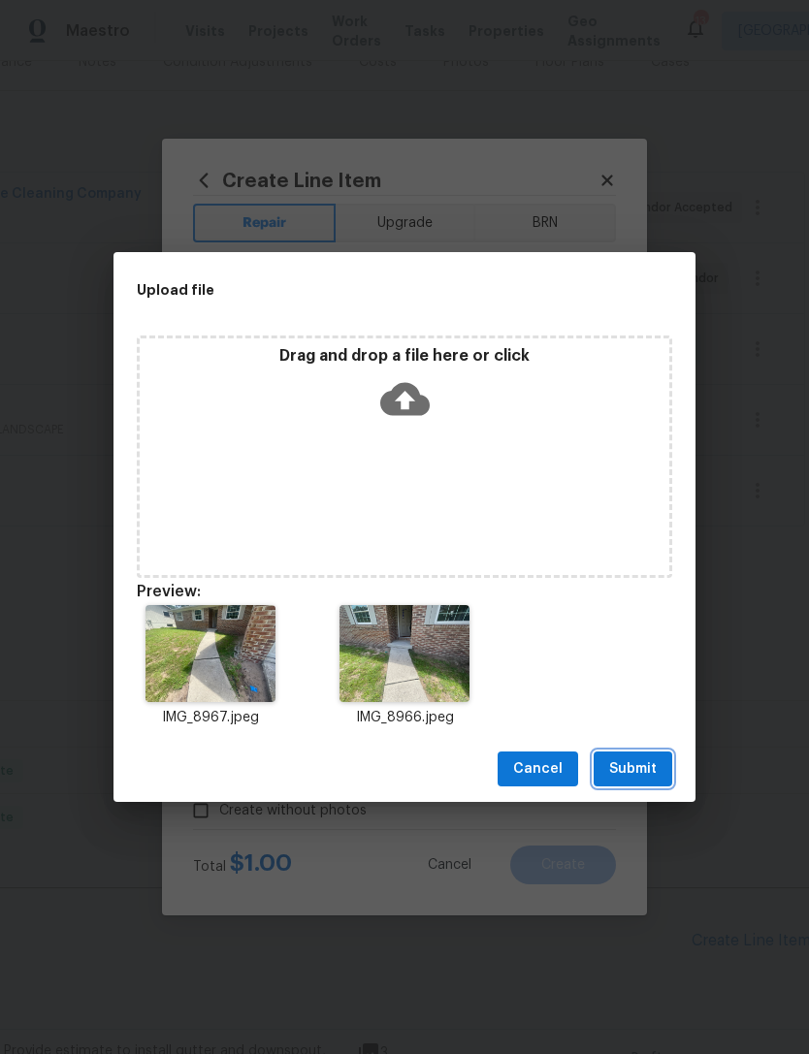
click at [637, 764] on span "Submit" at bounding box center [633, 770] width 48 height 24
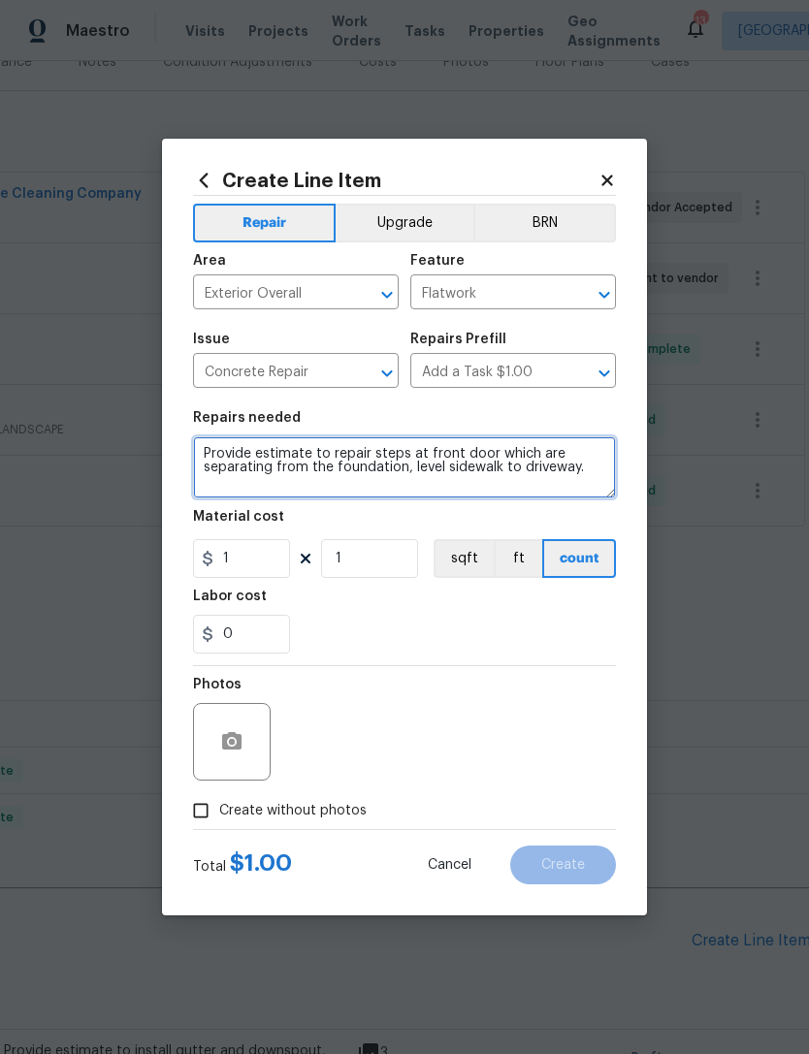
click at [411, 454] on textarea "Provide estimate to repair steps at front door which are separating from the fo…" at bounding box center [404, 467] width 423 height 62
type textarea "Provide estimate to repair sidewalk at front door which are separating from the…"
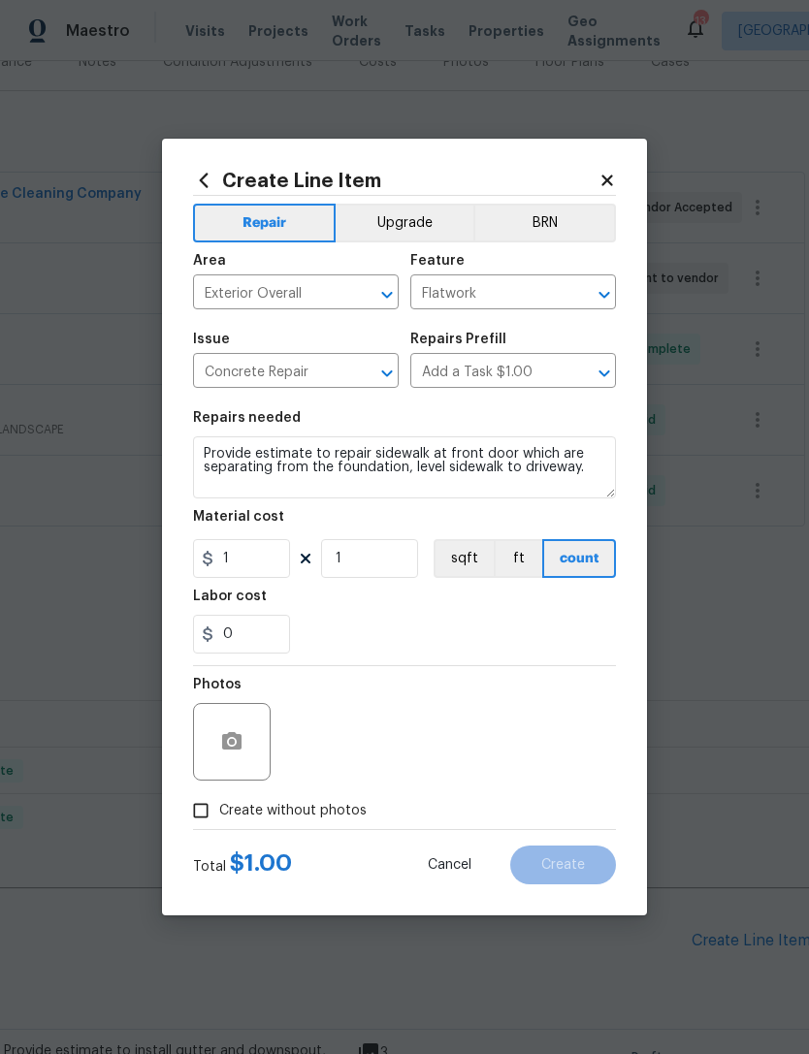
click at [427, 649] on div "0" at bounding box center [404, 634] width 423 height 39
click at [234, 722] on button "button" at bounding box center [232, 742] width 47 height 47
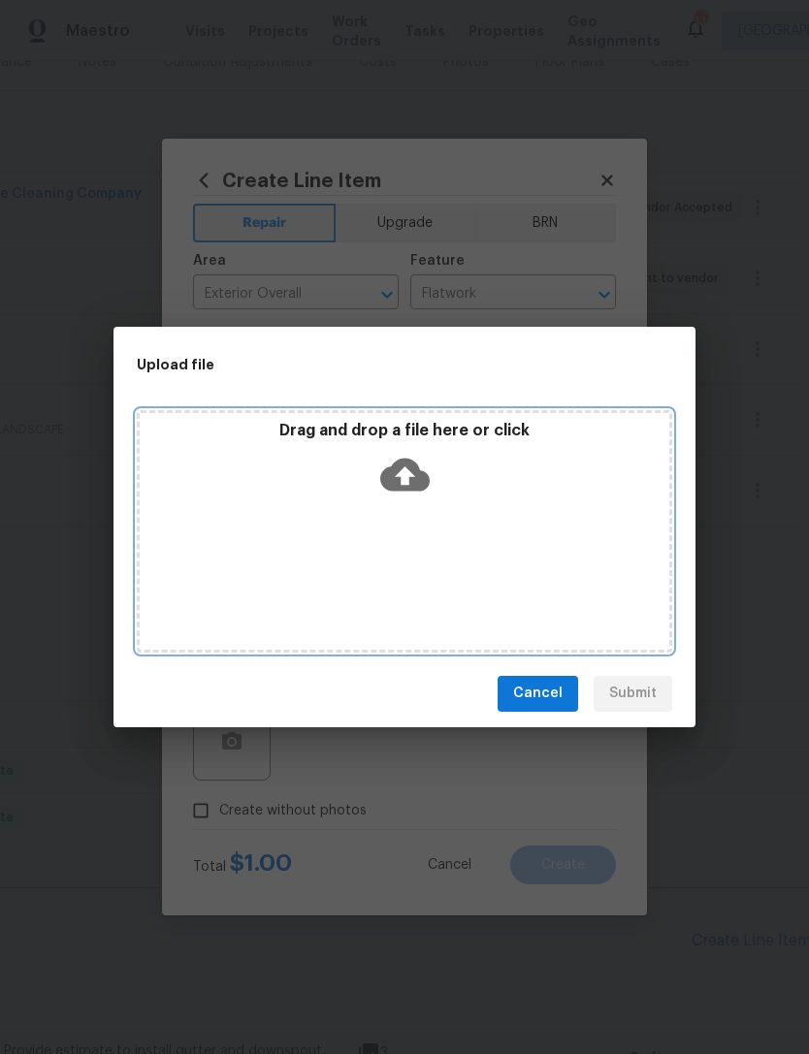
click at [415, 481] on icon at bounding box center [404, 474] width 49 height 33
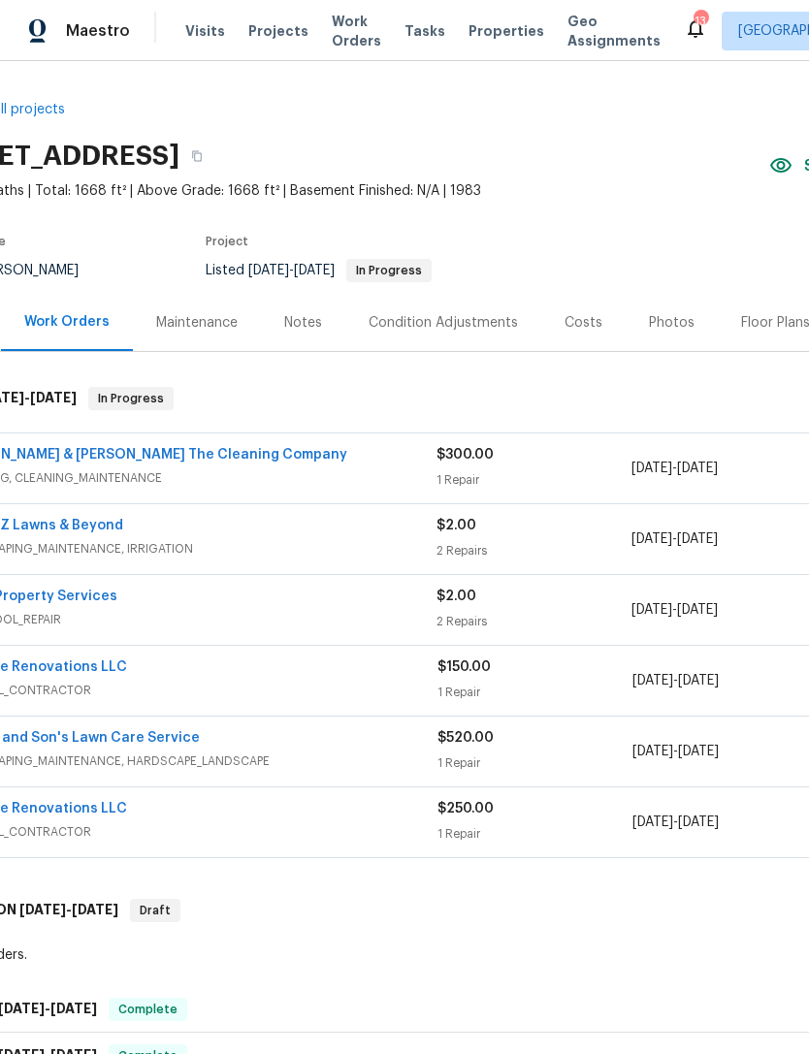
scroll to position [-3, 85]
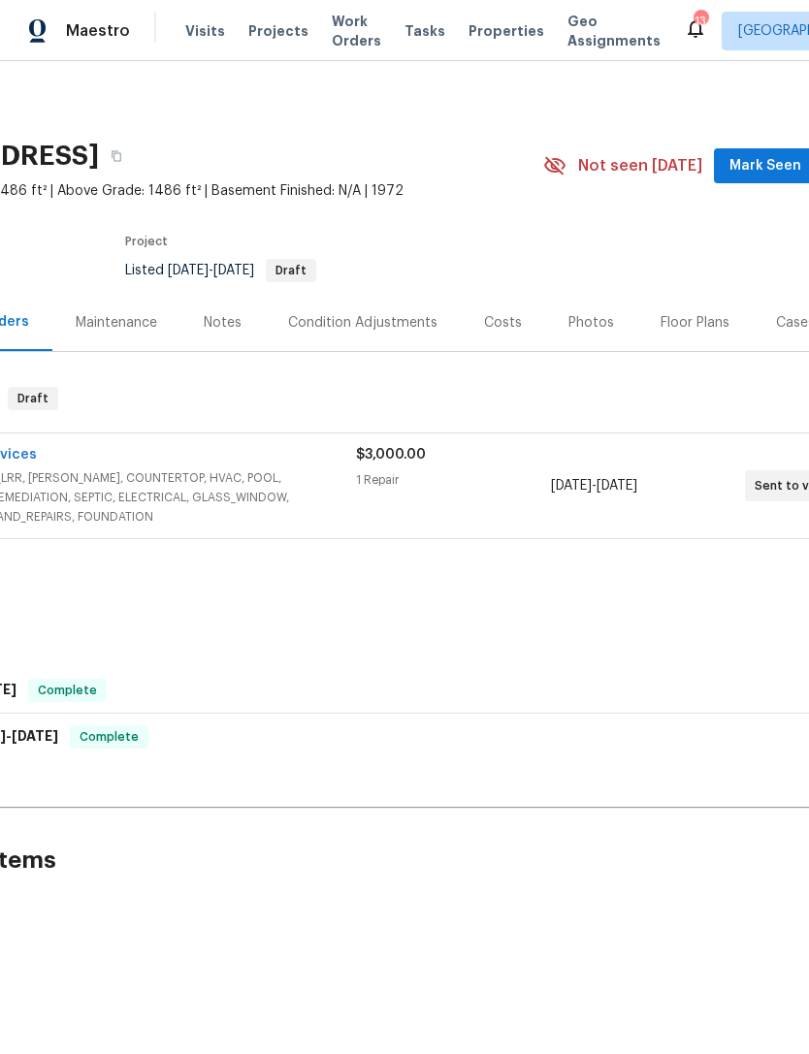
scroll to position [0, 236]
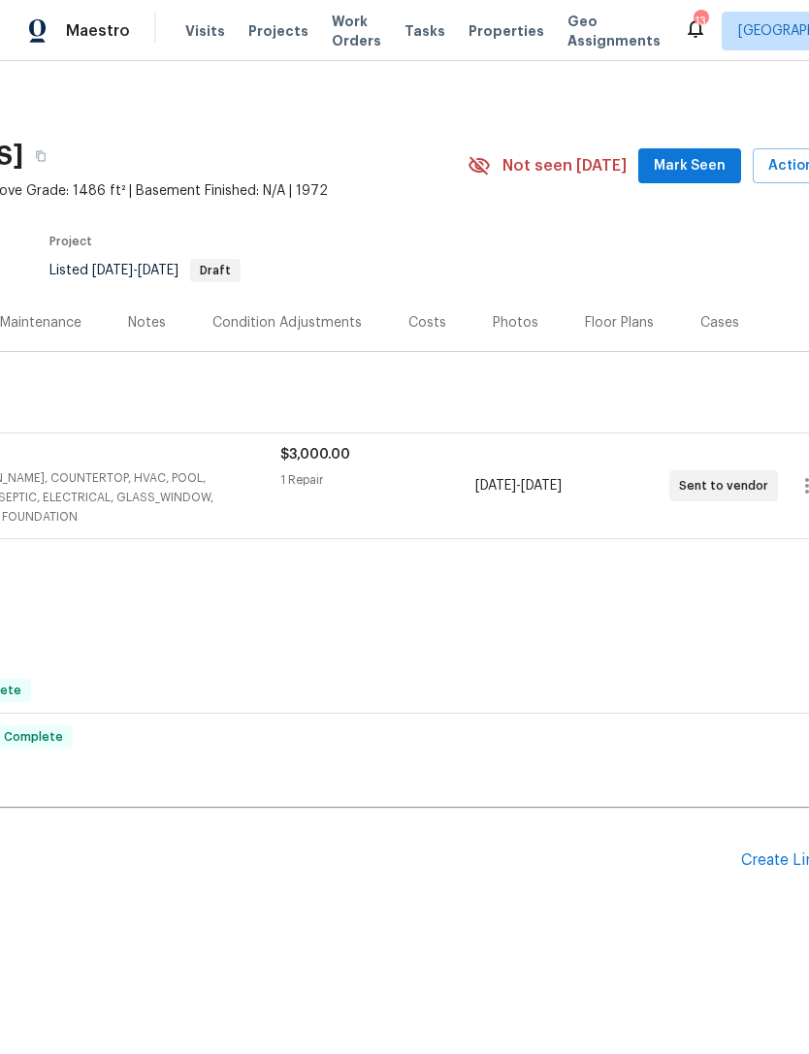
click at [711, 159] on span "Mark Seen" at bounding box center [690, 166] width 72 height 24
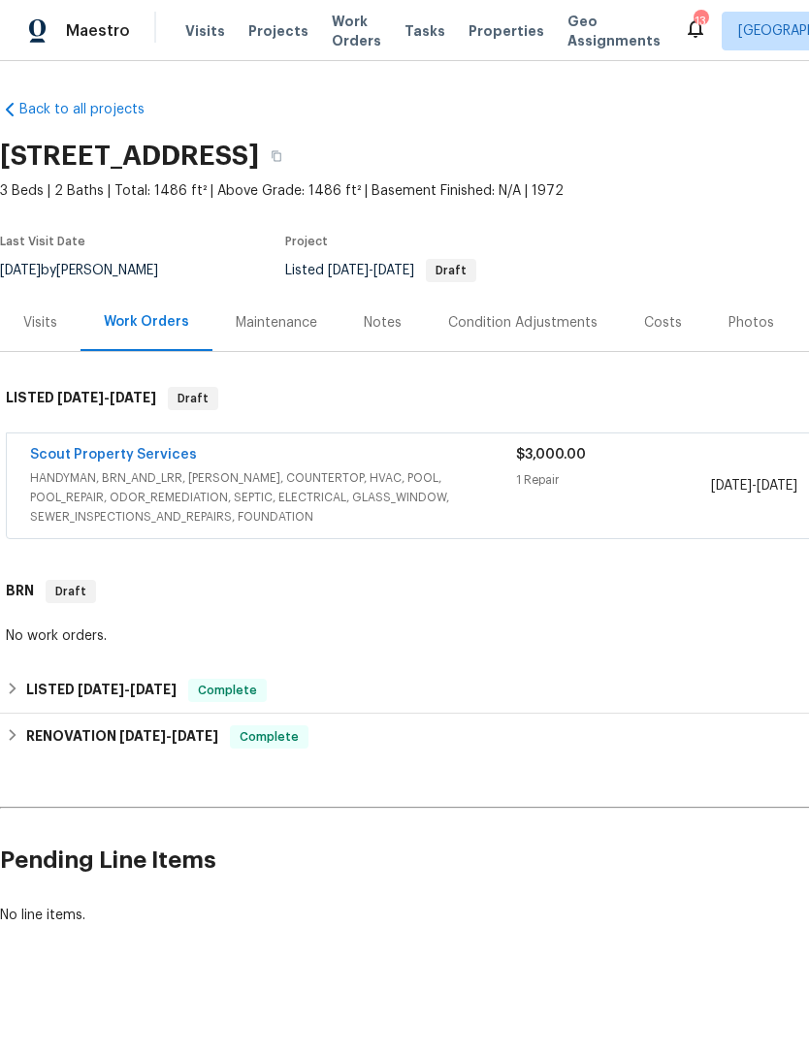
scroll to position [0, 0]
click at [382, 328] on div "Notes" at bounding box center [383, 322] width 38 height 19
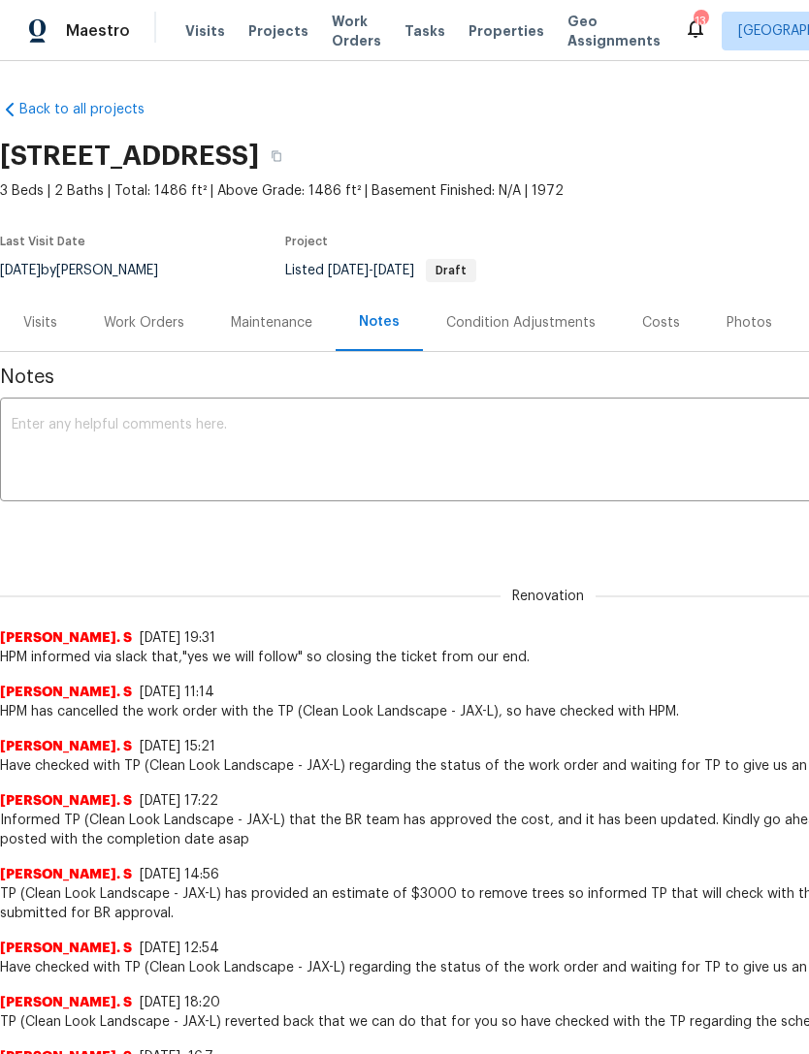
click at [434, 428] on textarea at bounding box center [548, 452] width 1073 height 68
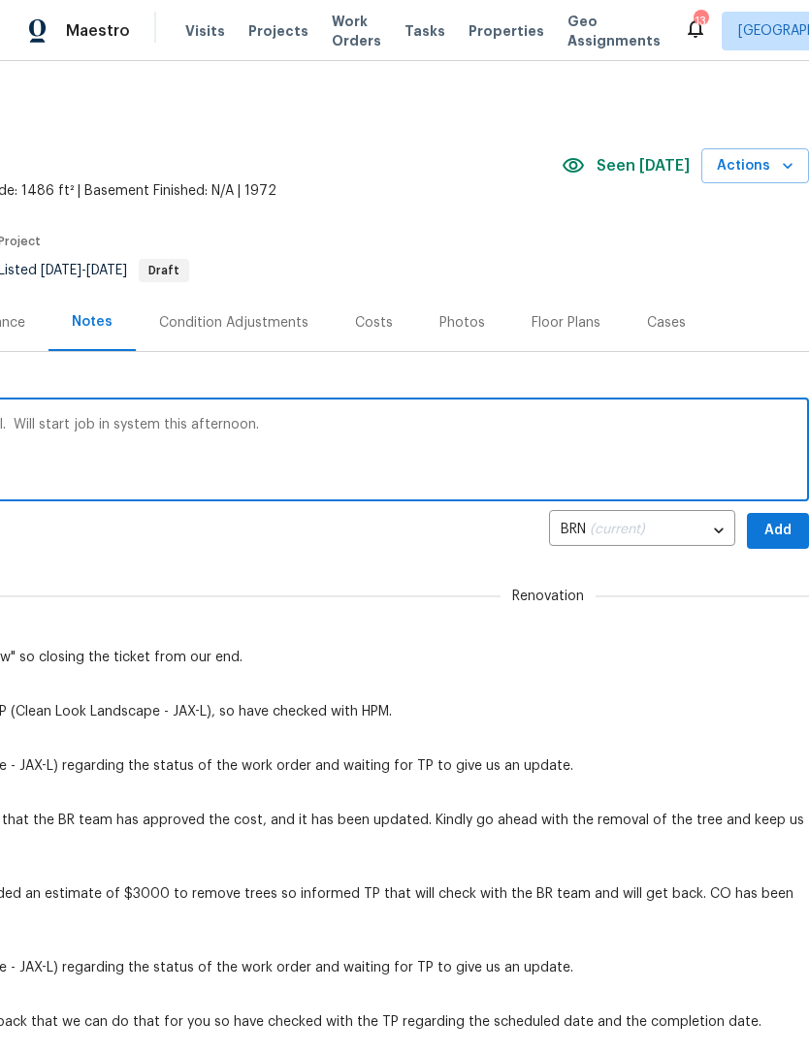
scroll to position [0, 287]
type textarea "Vendor is almost finished with tree removal. Will start job in system this afte…"
click at [759, 531] on button "Add" at bounding box center [778, 531] width 62 height 36
